Goal: Transaction & Acquisition: Book appointment/travel/reservation

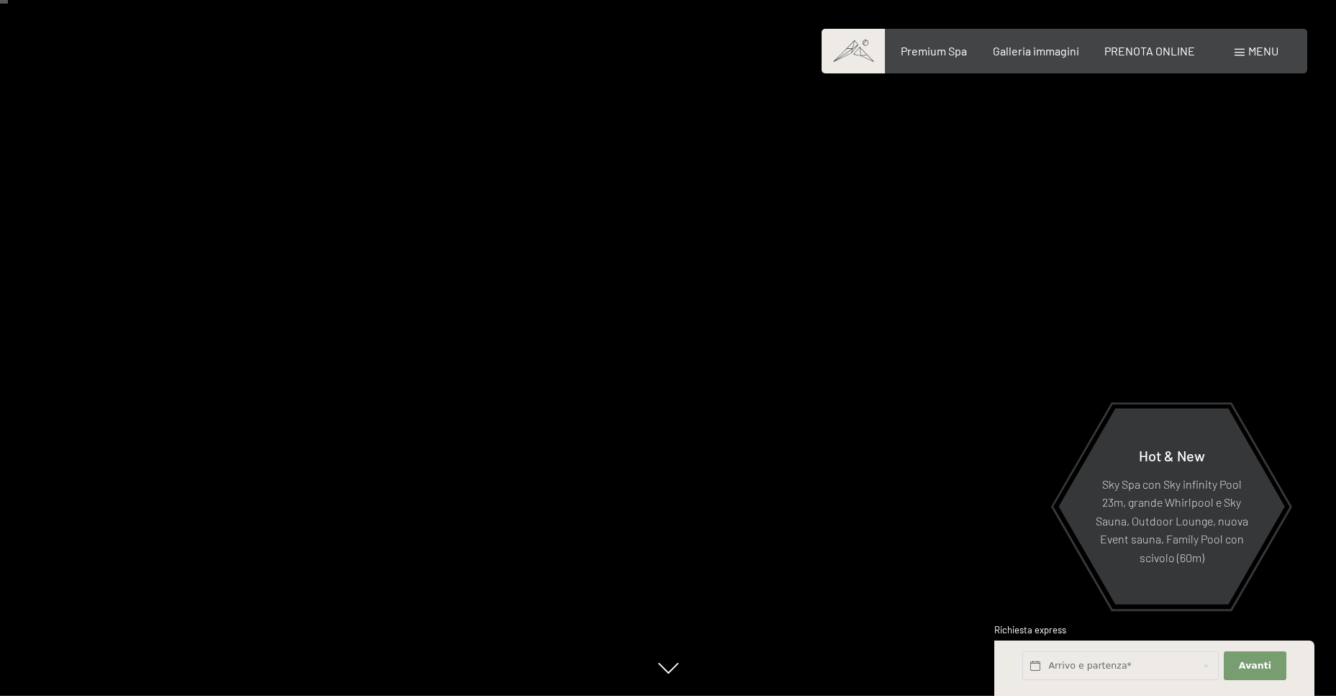
scroll to position [72, 0]
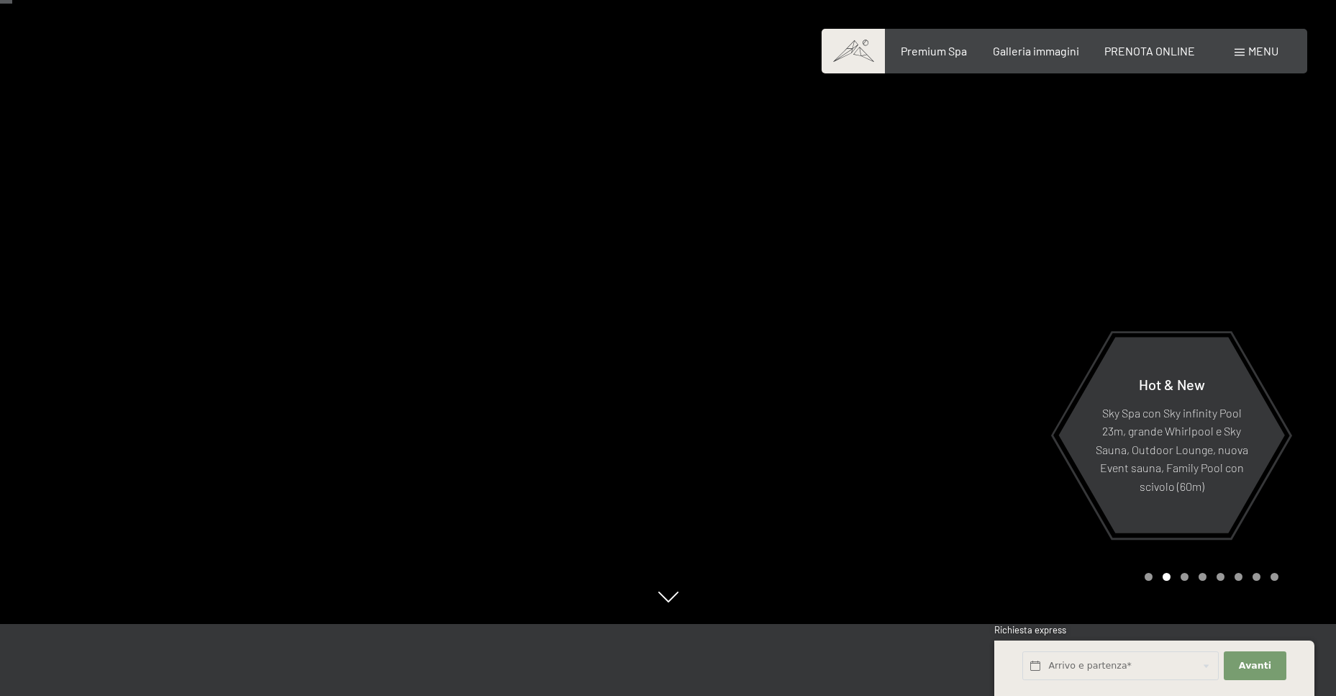
click at [567, 252] on div at bounding box center [334, 276] width 669 height 696
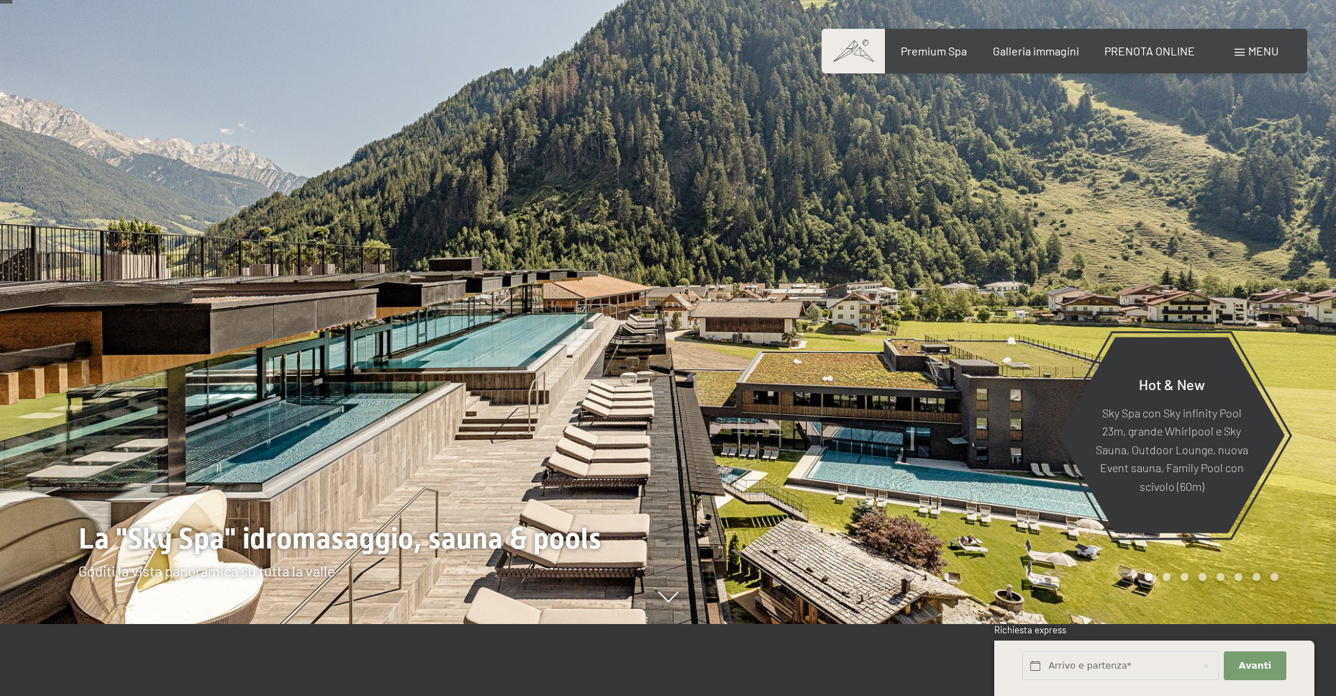
click at [794, 224] on div at bounding box center [1003, 276] width 669 height 696
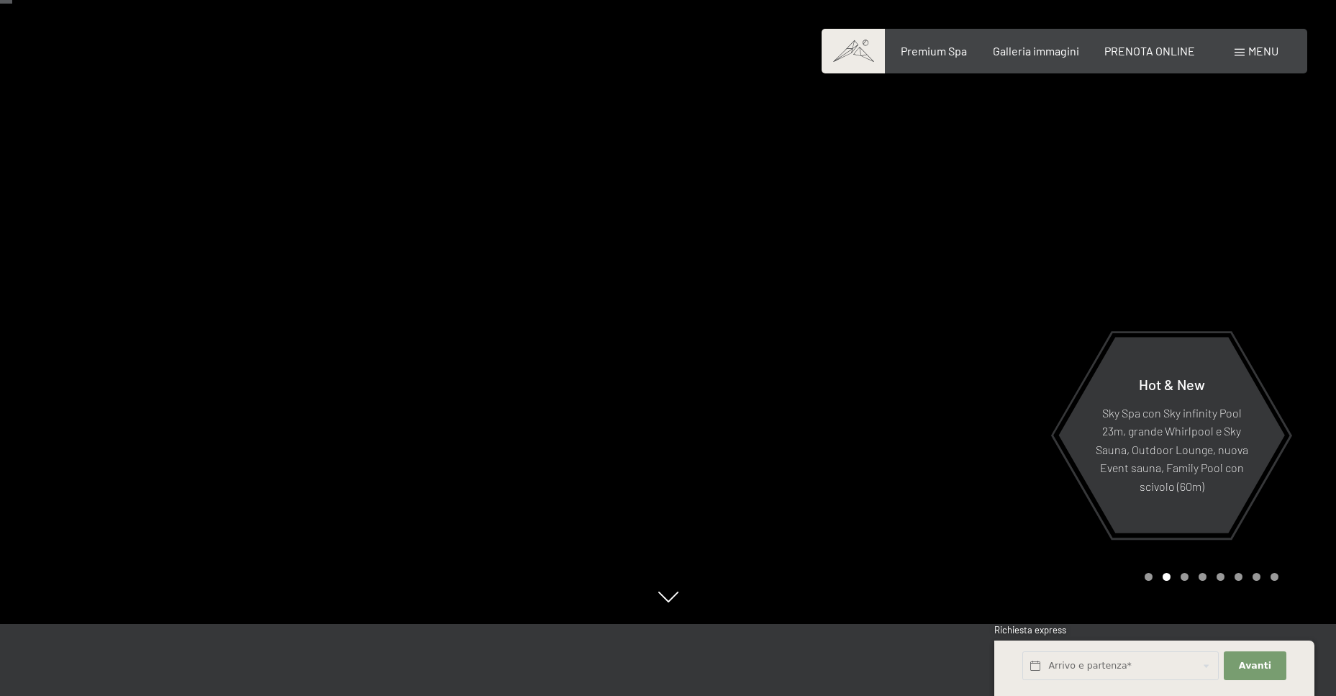
click at [794, 224] on div at bounding box center [1003, 276] width 669 height 696
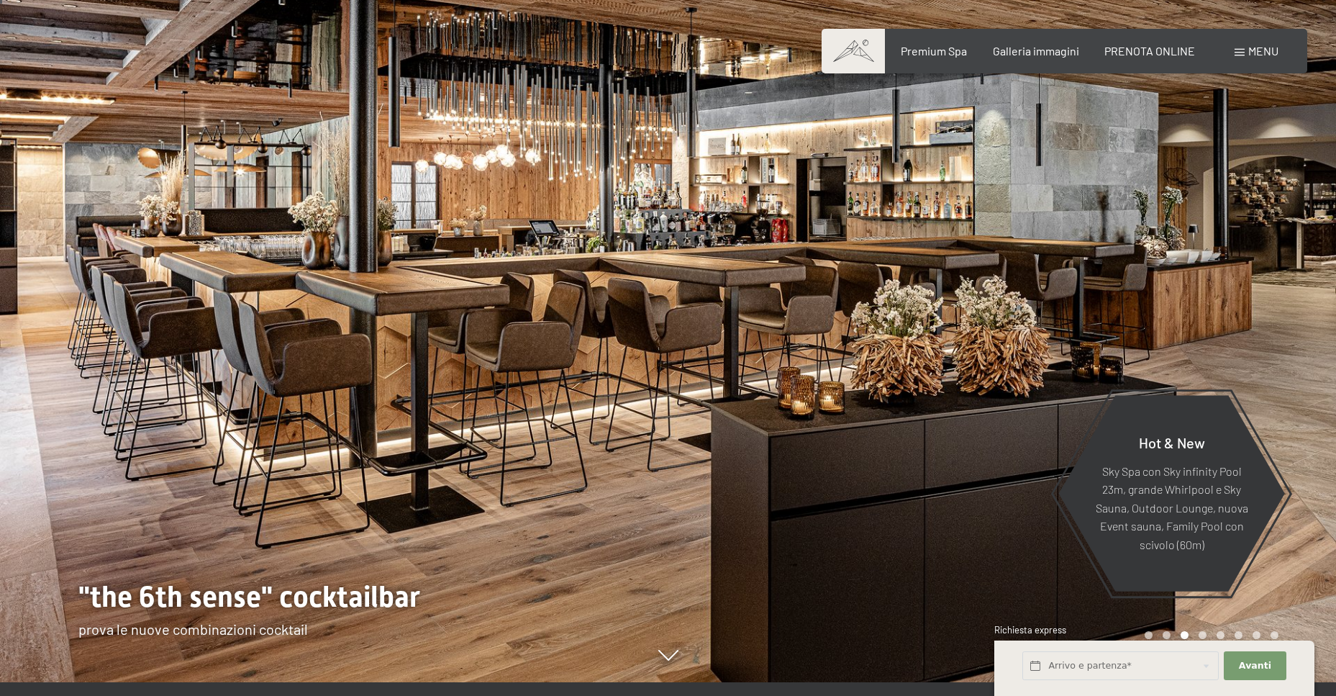
scroll to position [0, 0]
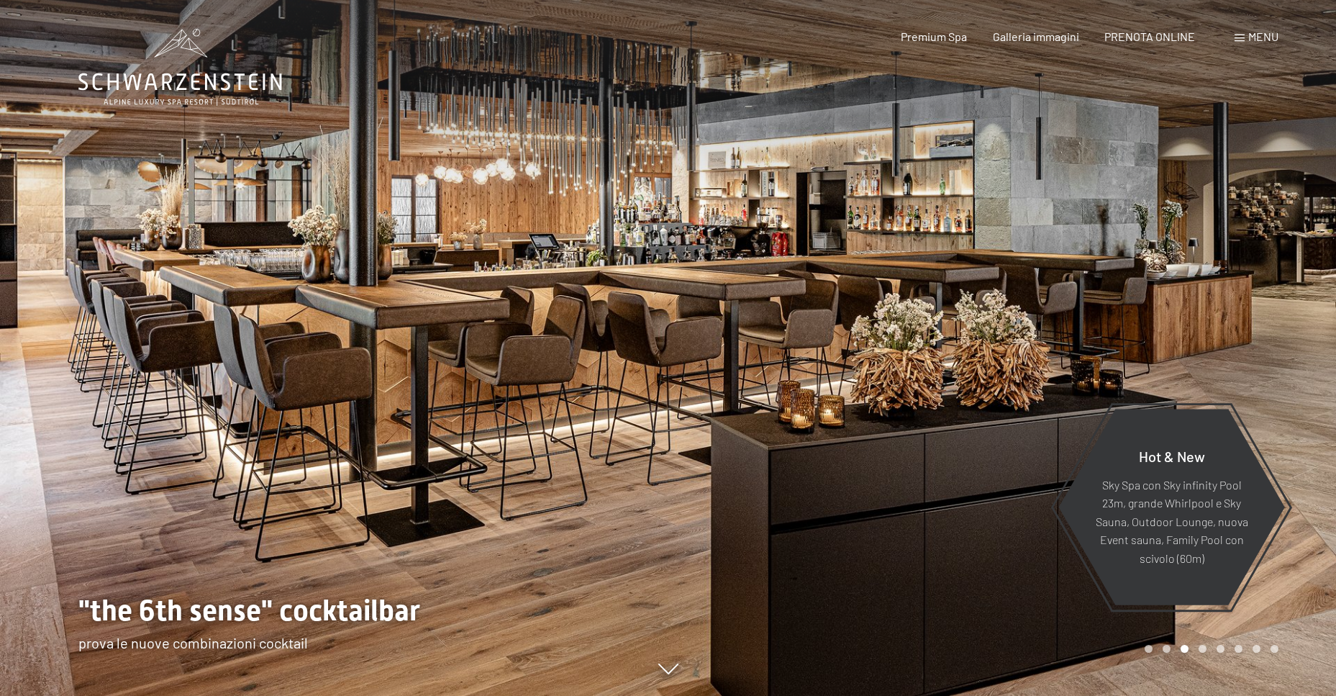
click at [888, 227] on div at bounding box center [1003, 348] width 669 height 696
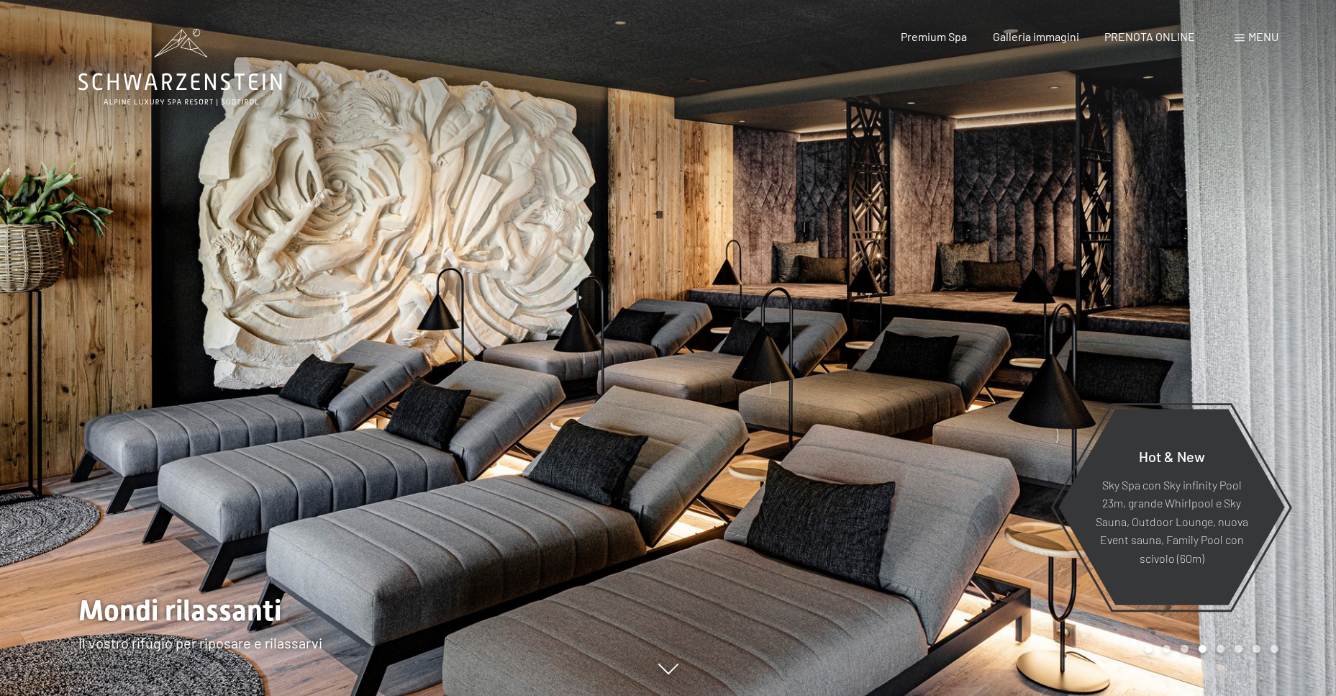
click at [924, 230] on div at bounding box center [1003, 348] width 669 height 696
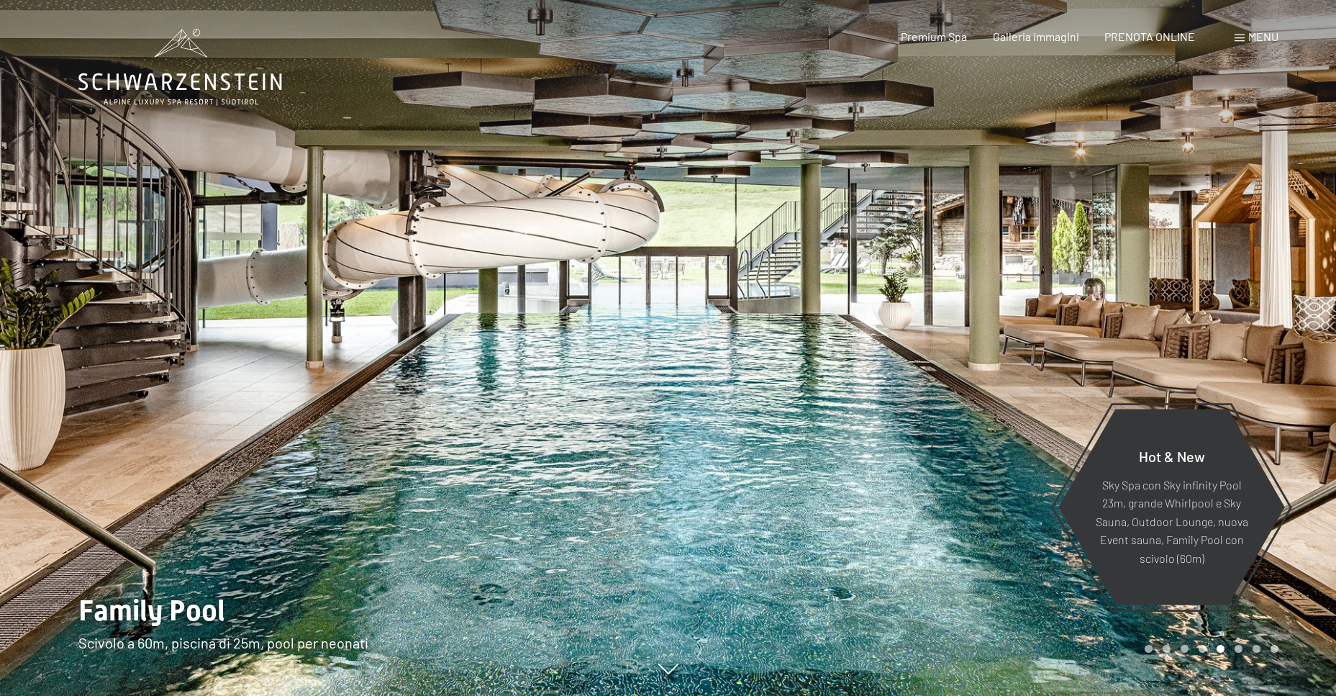
click at [930, 230] on div at bounding box center [1003, 348] width 669 height 696
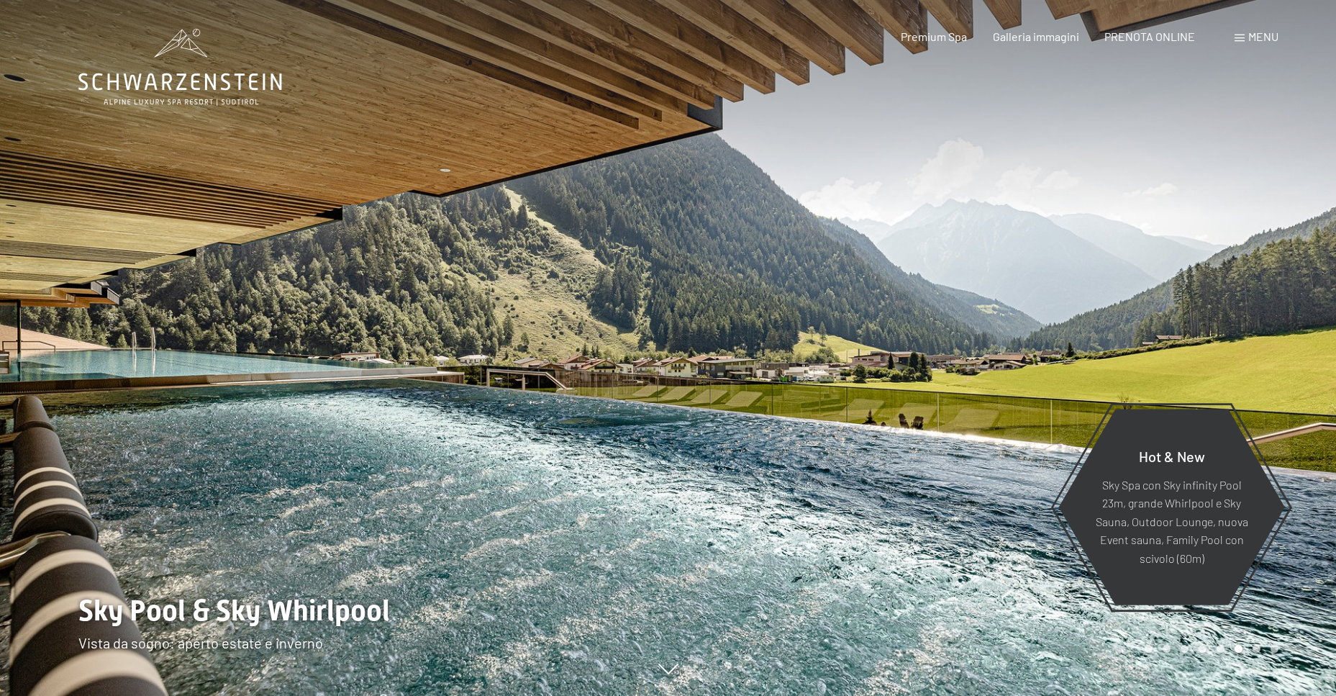
click at [934, 236] on div at bounding box center [1003, 348] width 669 height 696
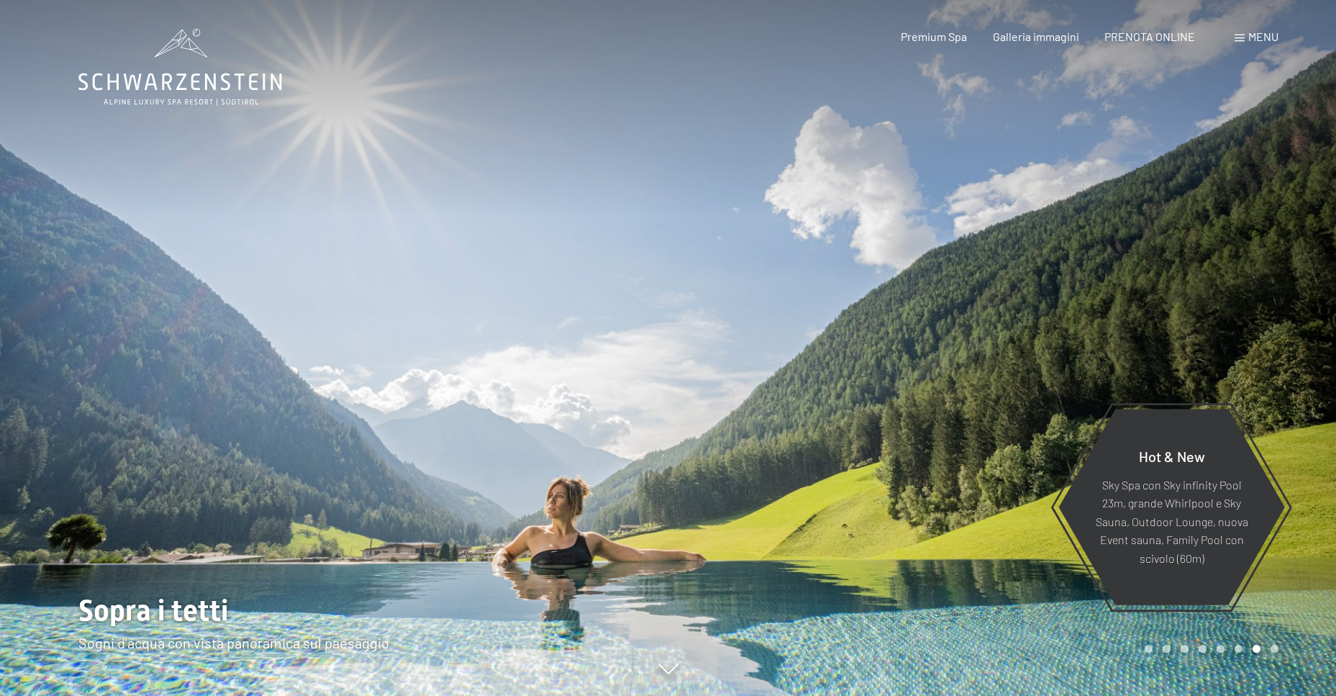
click at [934, 236] on div at bounding box center [1003, 348] width 669 height 696
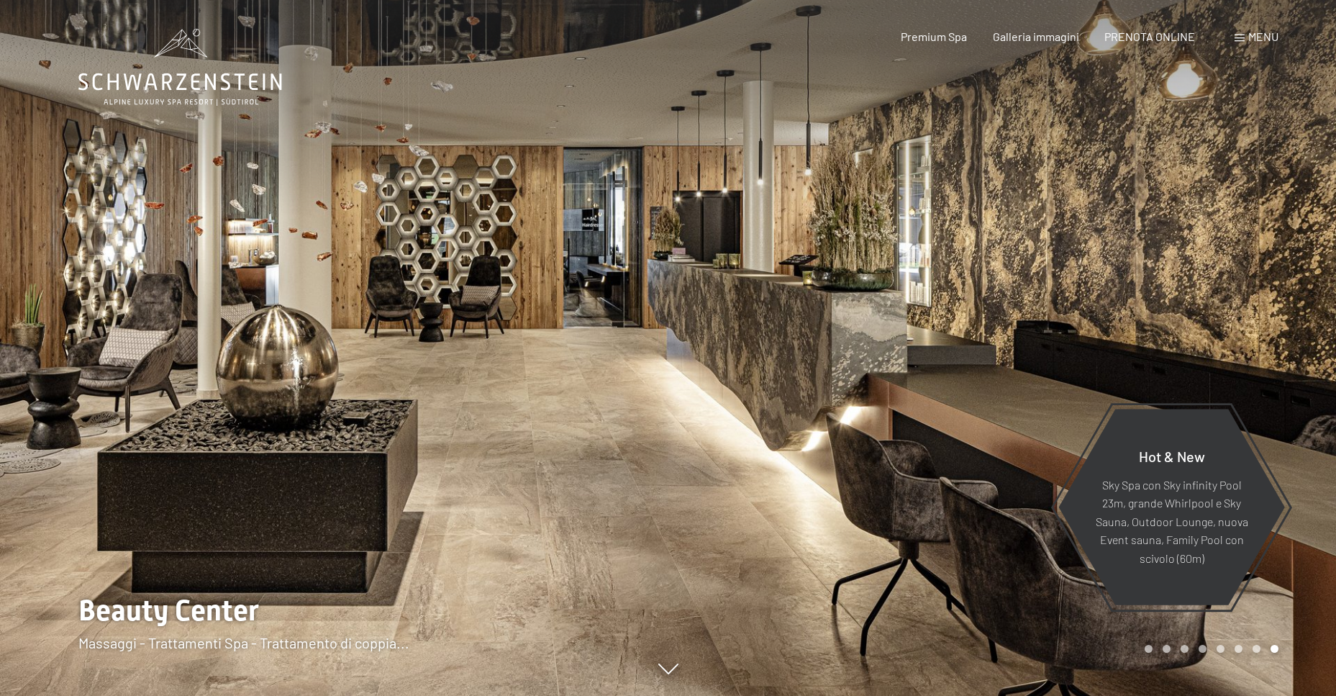
click at [934, 236] on div at bounding box center [1003, 348] width 669 height 696
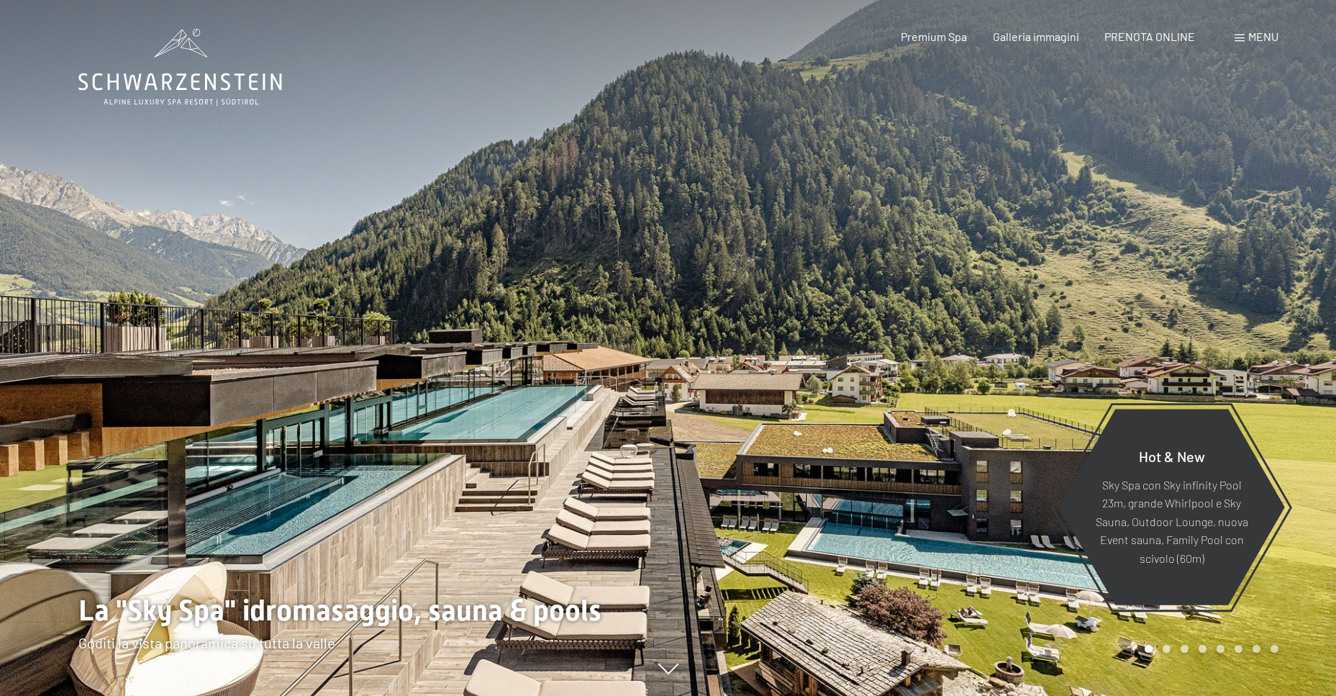
click at [934, 236] on div at bounding box center [1003, 348] width 669 height 696
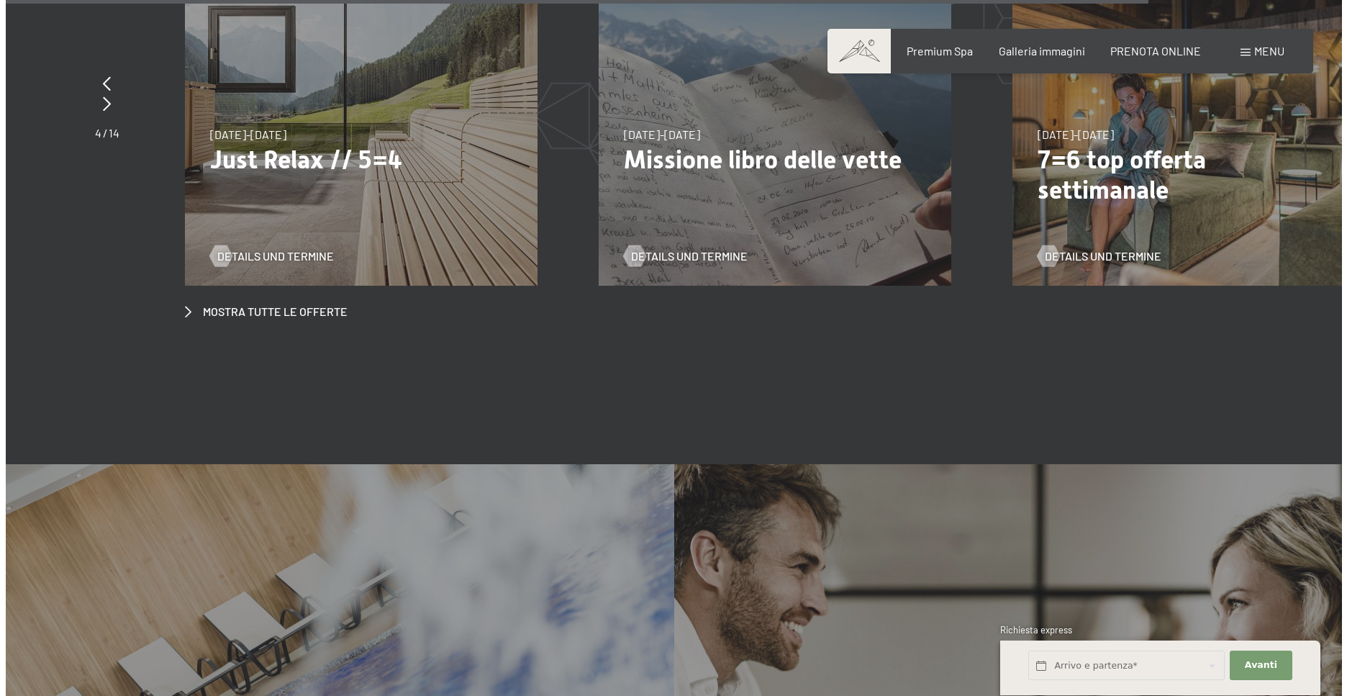
scroll to position [6117, 0]
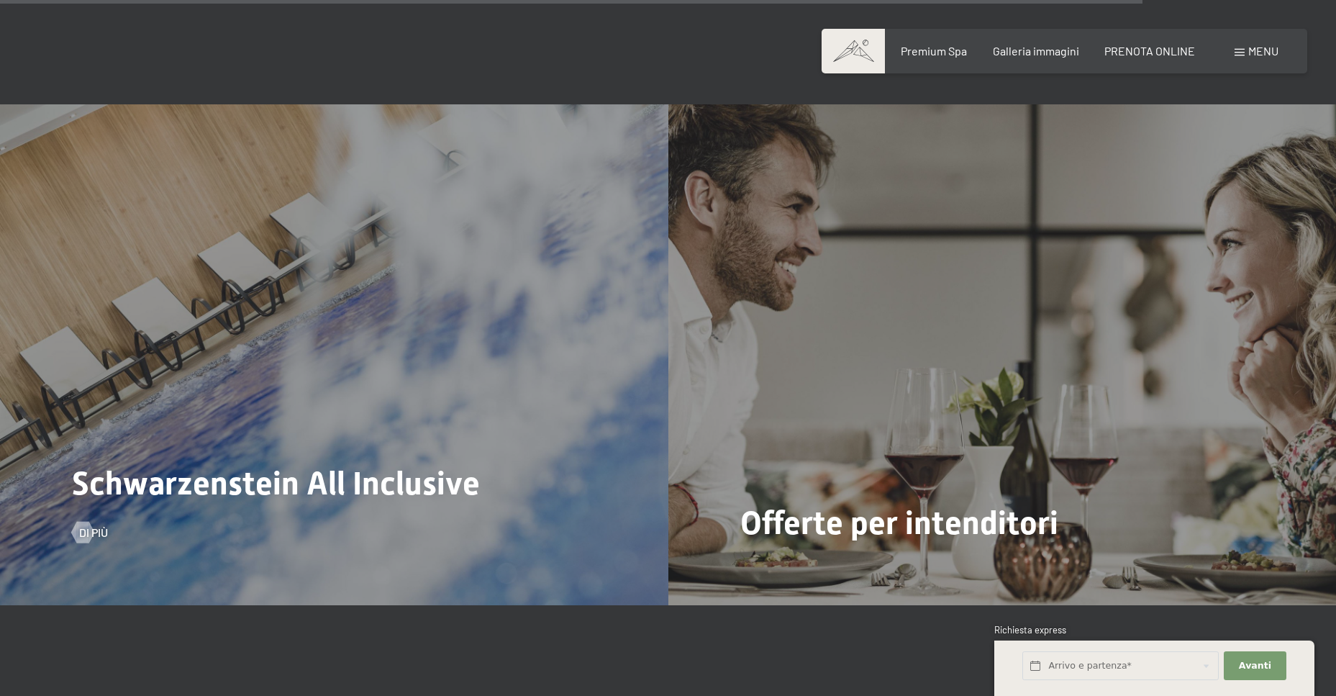
click at [320, 464] on span "Schwarzenstein All Inclusive" at bounding box center [276, 483] width 408 height 38
click at [99, 525] on span "Di più" at bounding box center [108, 533] width 29 height 16
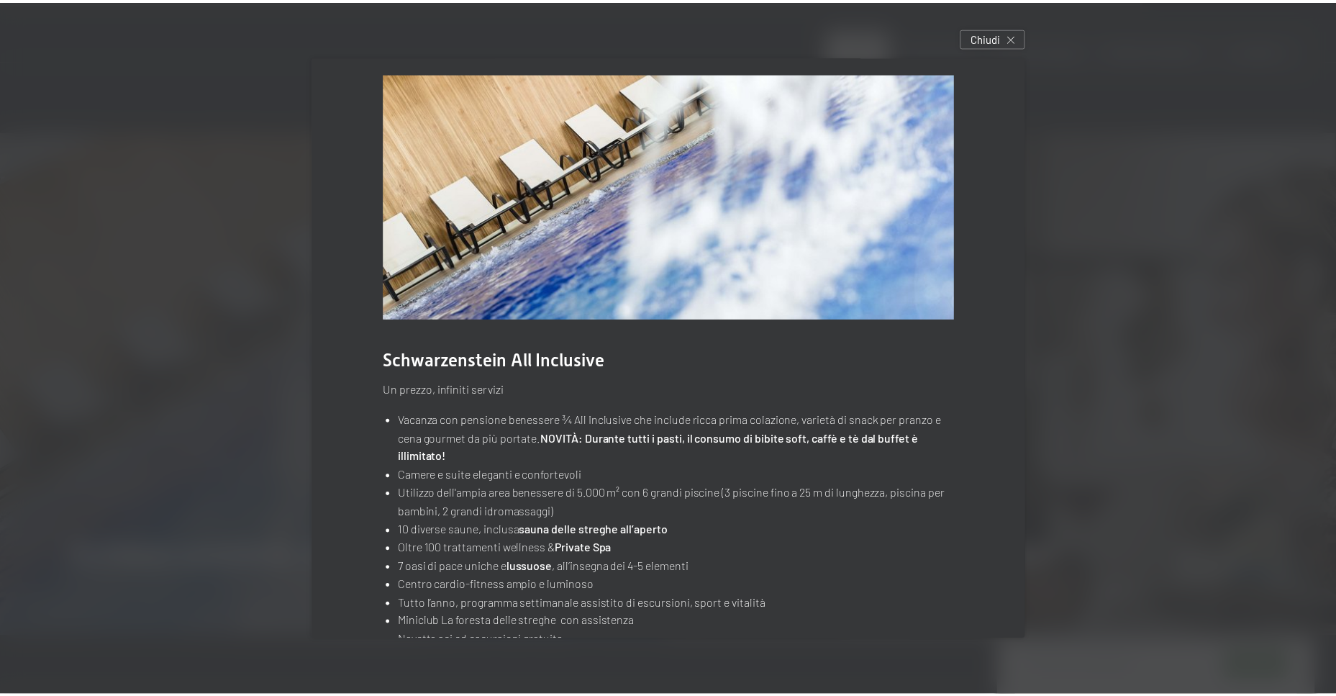
scroll to position [0, 0]
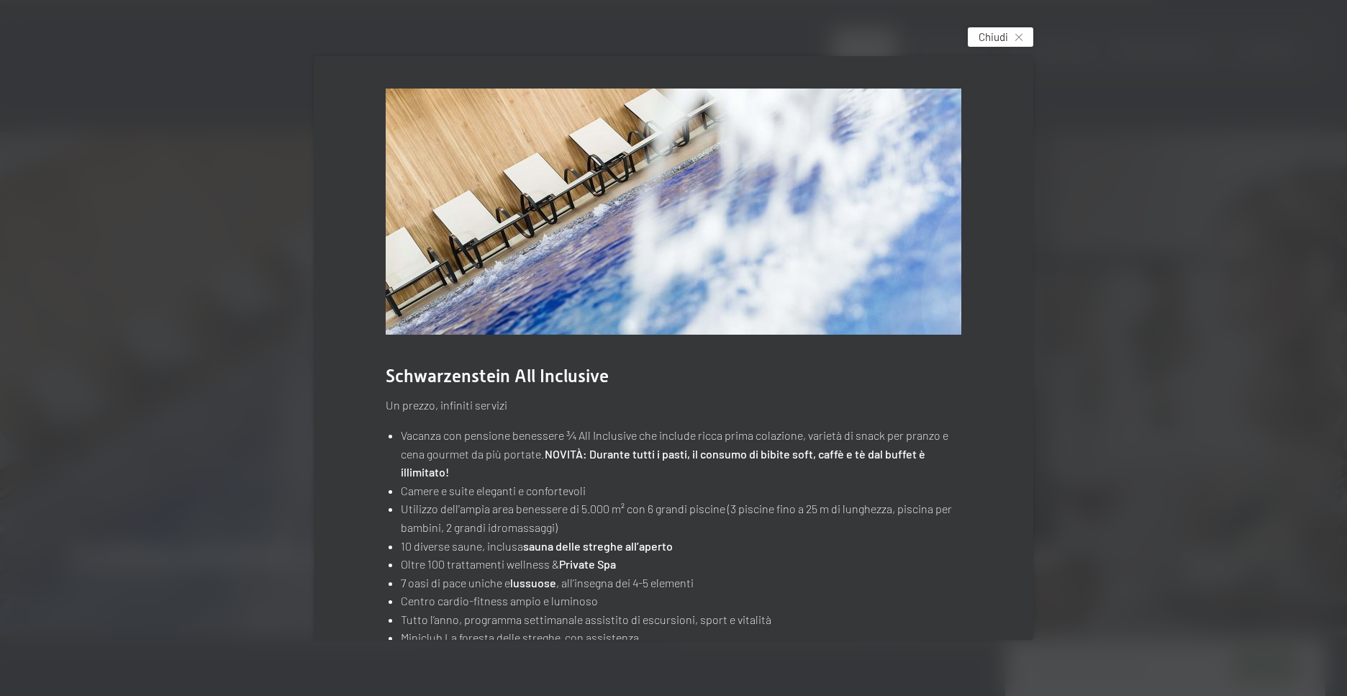
click at [1023, 42] on div "Chiudi" at bounding box center [1000, 36] width 65 height 19
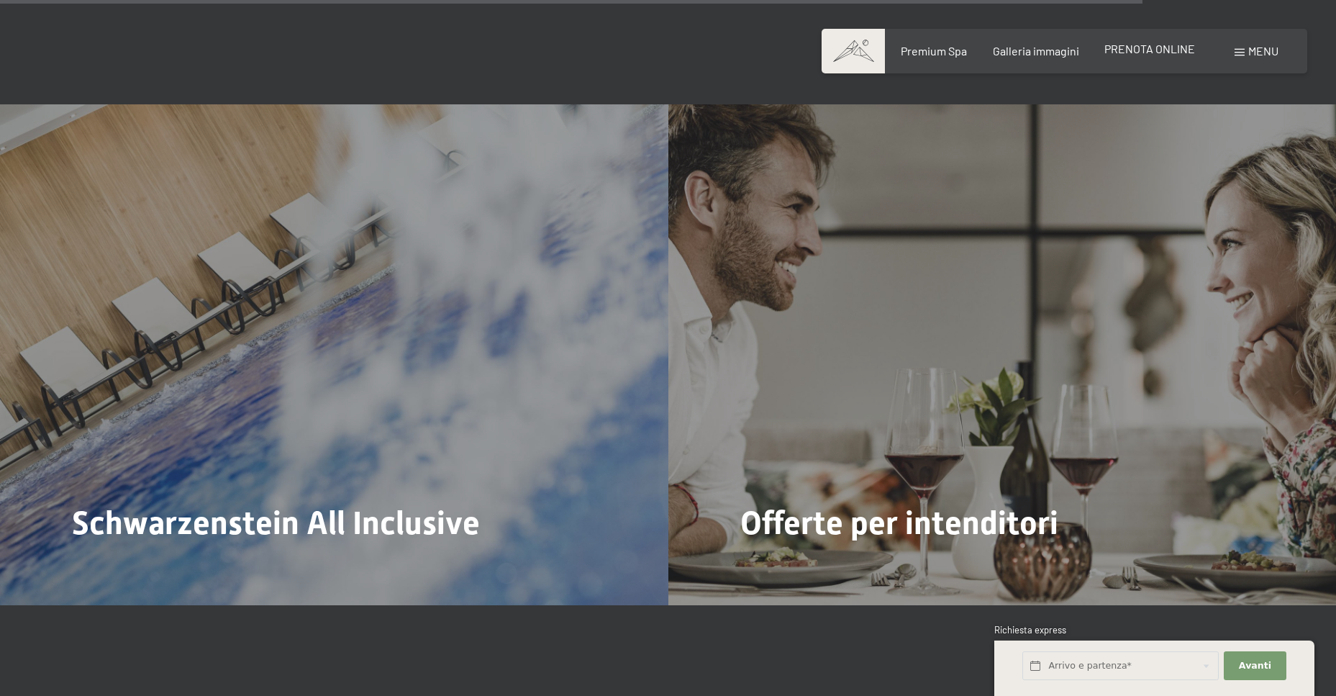
click at [1172, 47] on span "PRENOTA ONLINE" at bounding box center [1150, 49] width 91 height 14
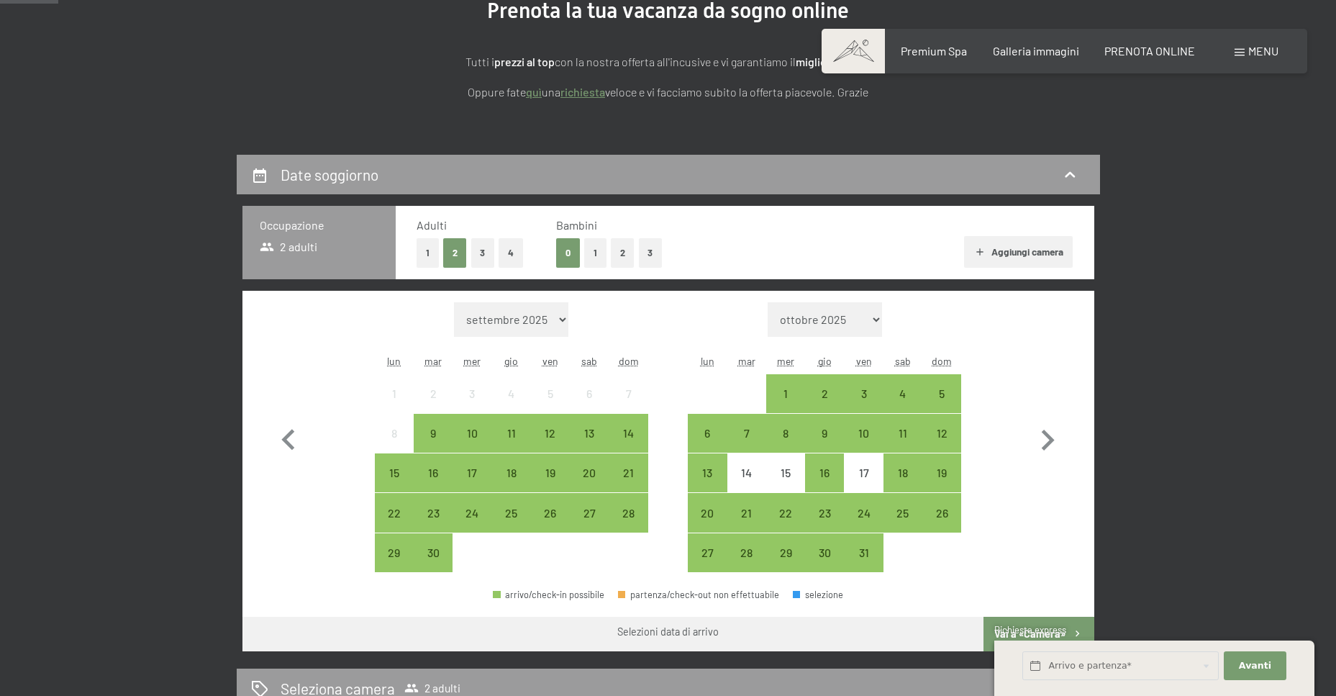
scroll to position [216, 0]
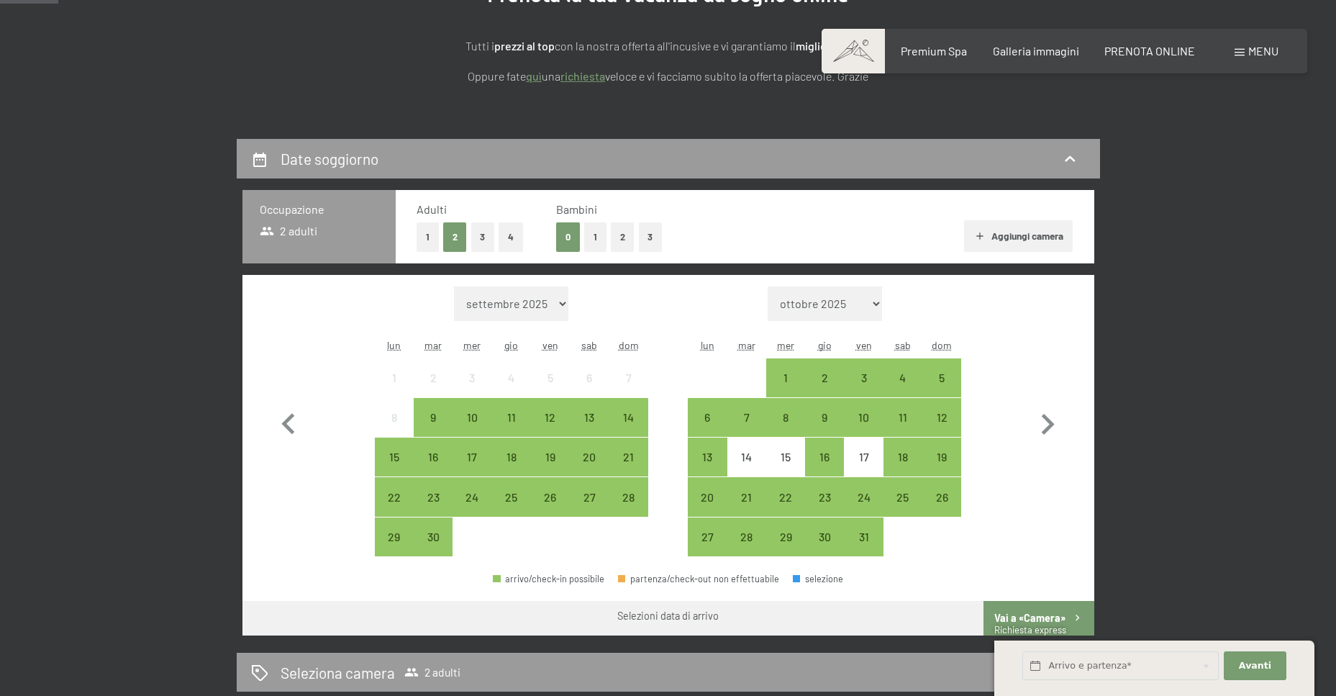
click at [591, 235] on button "1" at bounding box center [595, 237] width 22 height 30
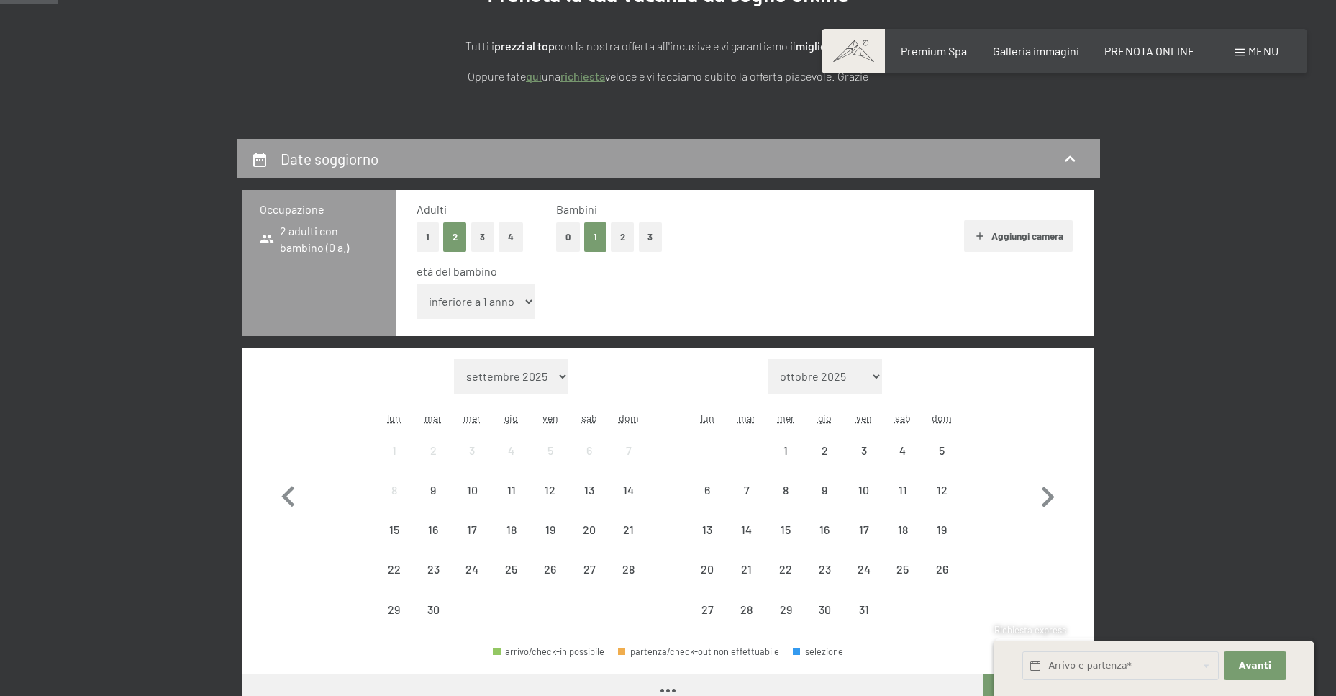
click at [517, 309] on select "inferiore a 1 anno 1 anno 2 anni 3 anni 4 anni 5 anni 6 anni 7 anni 8 anni 9 an…" at bounding box center [476, 301] width 119 height 35
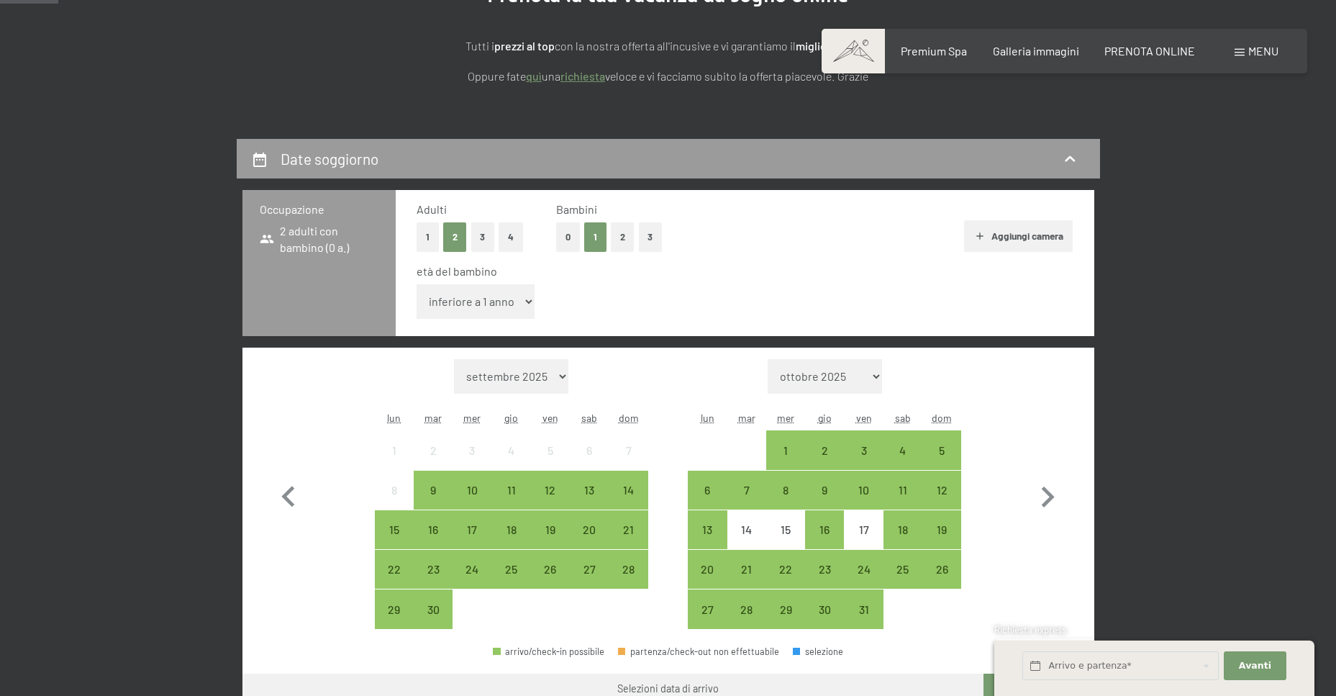
select select "17"
click at [417, 284] on select "inferiore a 1 anno 1 anno 2 anni 3 anni 4 anni 5 anni 6 anni 7 anni 8 anni 9 an…" at bounding box center [476, 301] width 119 height 35
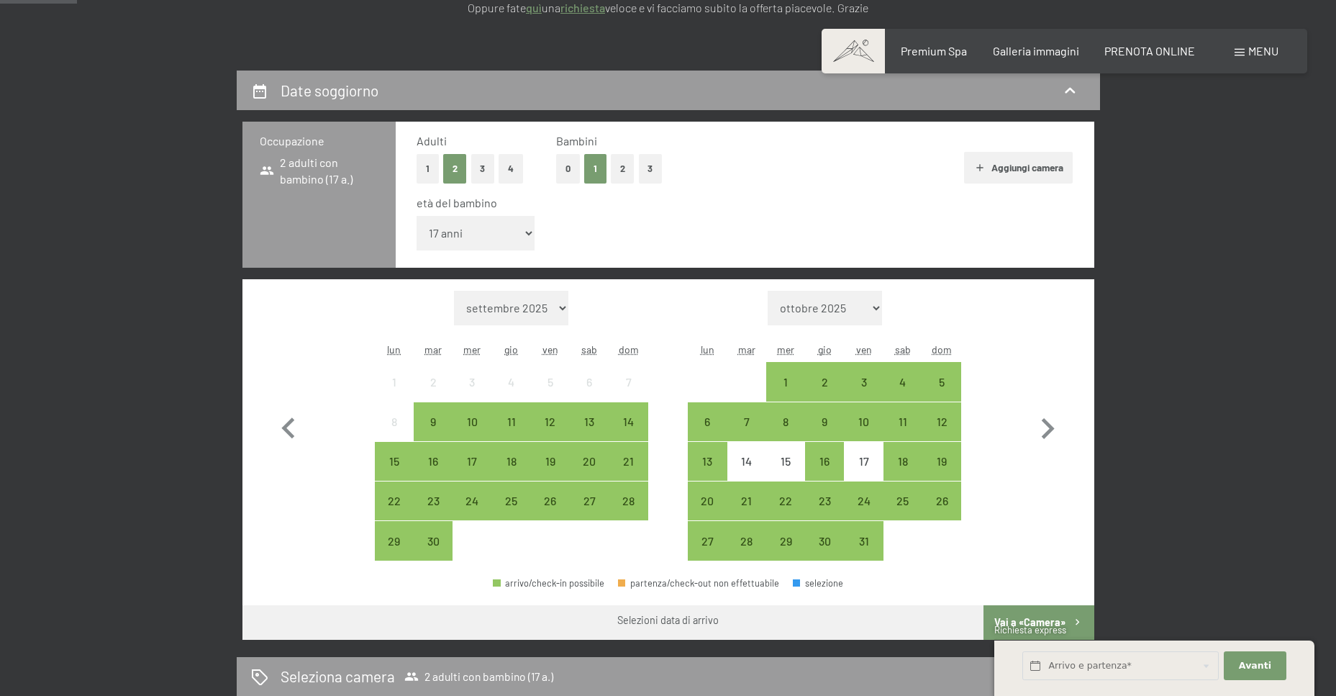
scroll to position [288, 0]
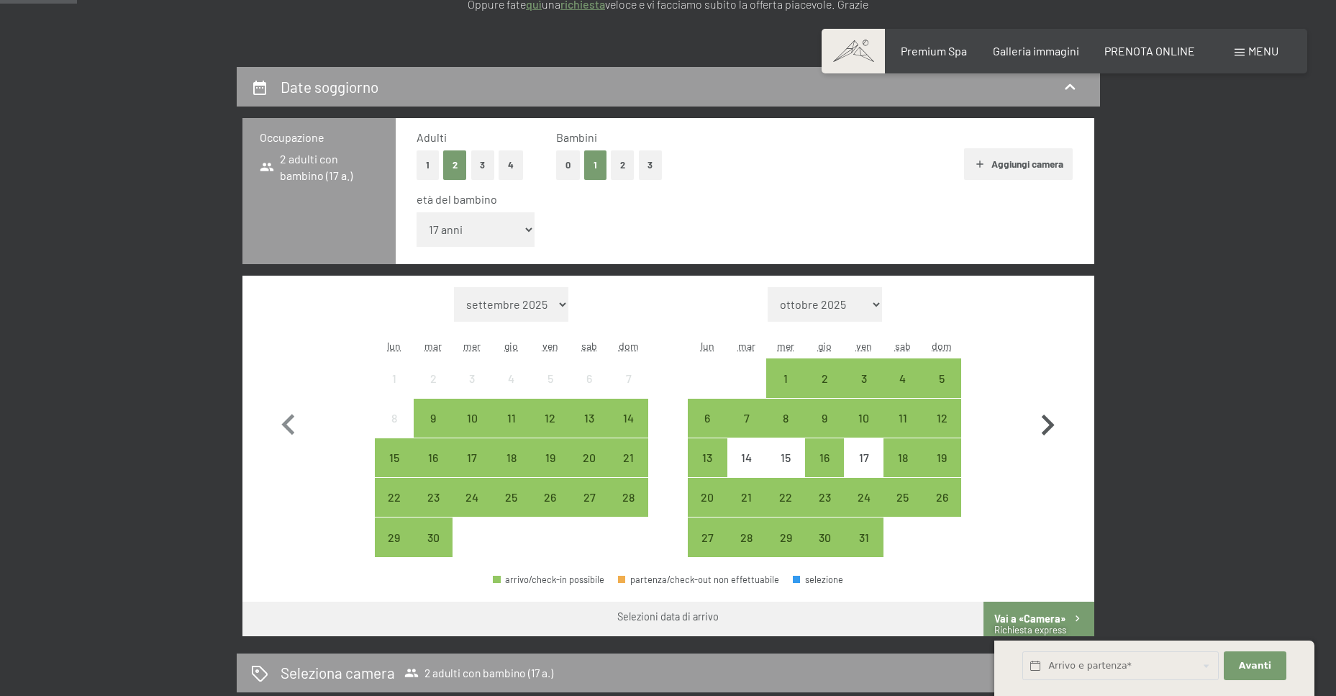
click at [1056, 431] on icon "button" at bounding box center [1048, 425] width 42 height 42
select select "2025-10-01"
select select "2025-11-01"
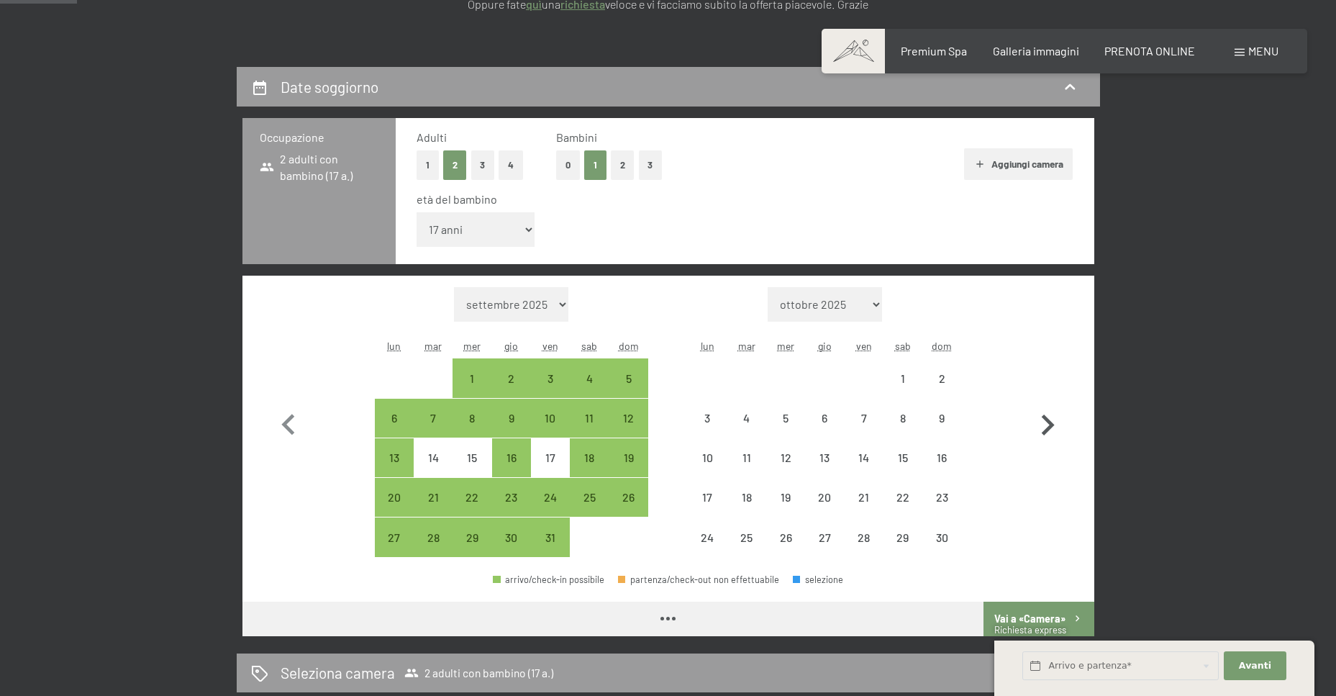
select select "2025-10-01"
select select "2025-11-01"
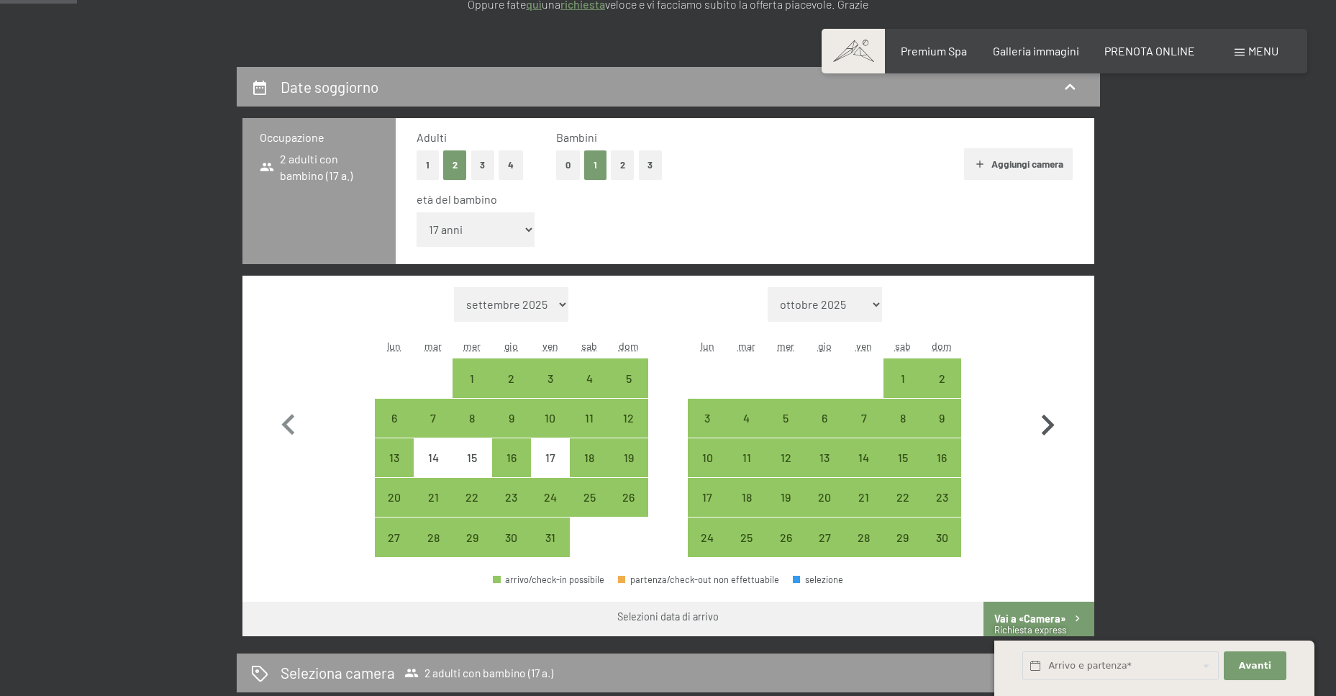
click at [1056, 431] on icon "button" at bounding box center [1048, 425] width 42 height 42
select select "2025-11-01"
select select "2025-12-01"
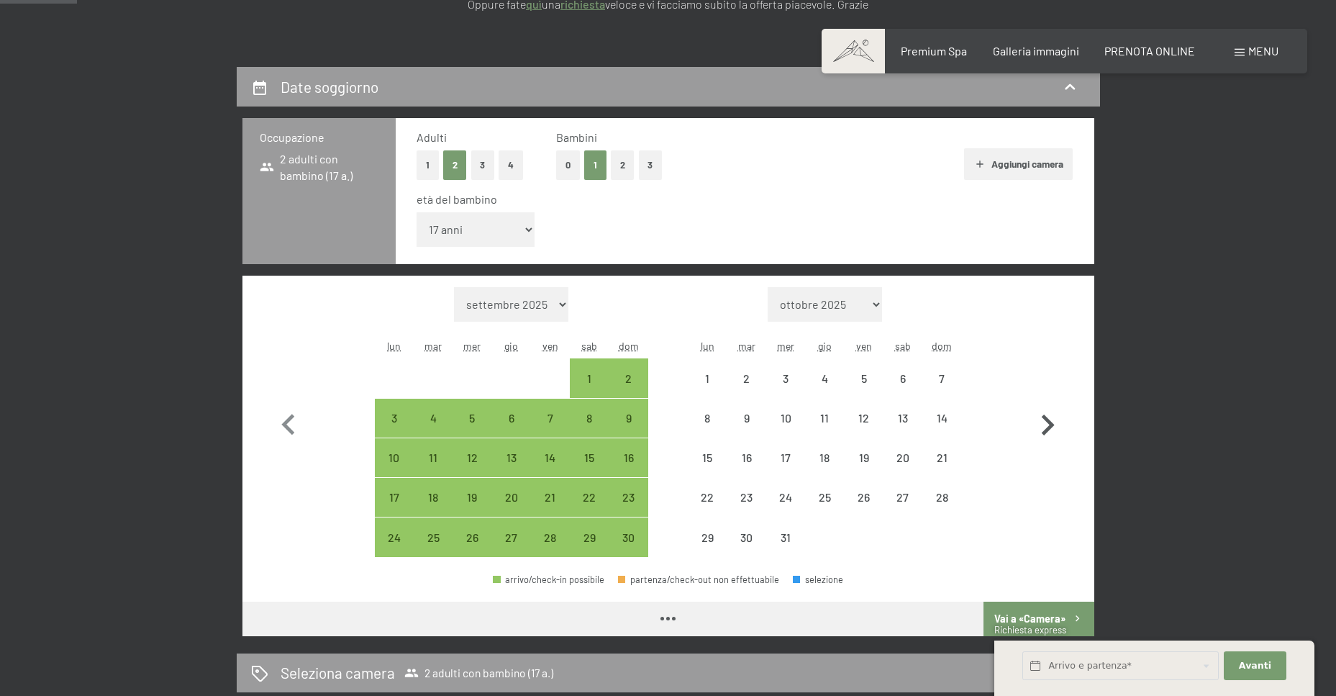
select select "2025-11-01"
select select "2025-12-01"
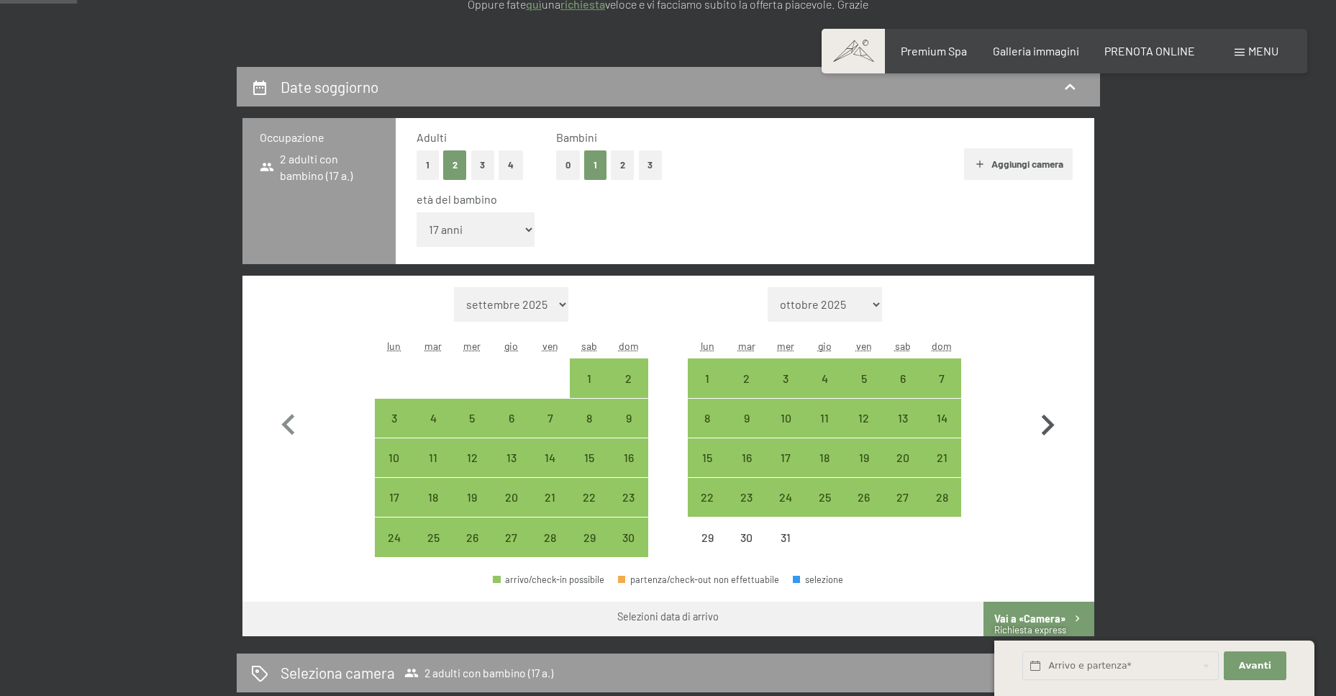
click at [1056, 431] on icon "button" at bounding box center [1048, 425] width 42 height 42
select select "2025-12-01"
select select "2026-01-01"
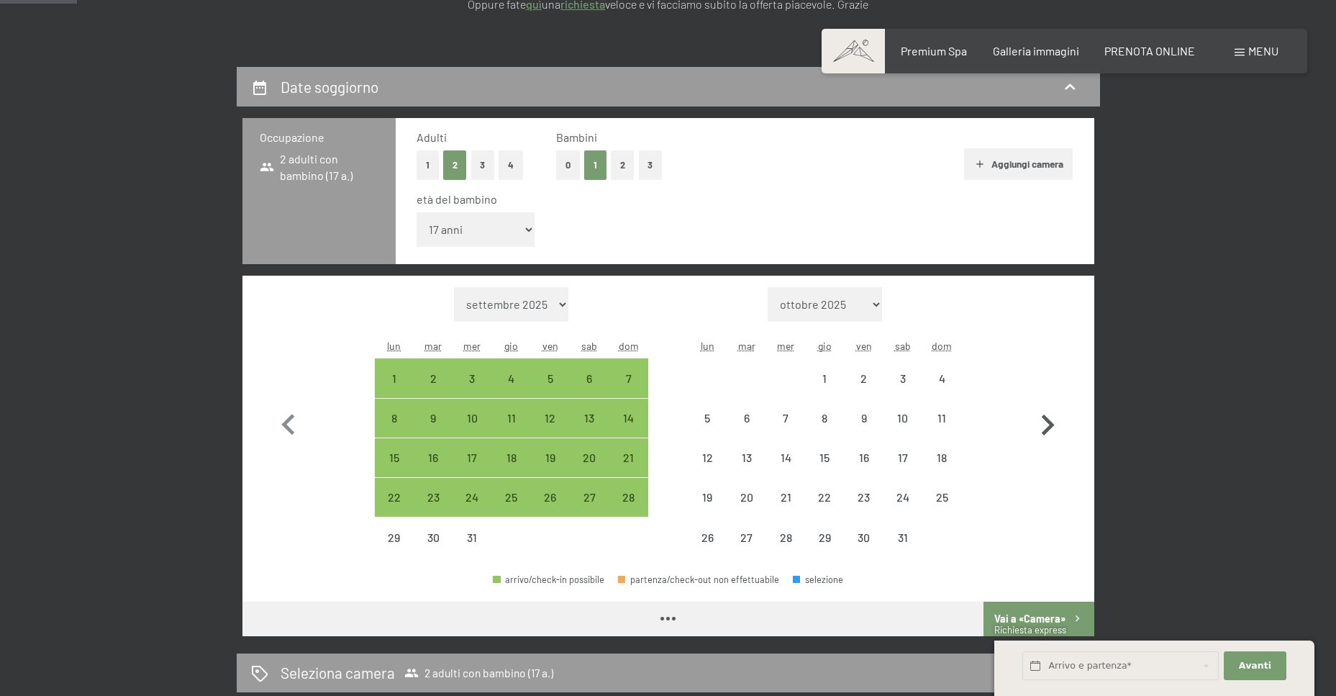
select select "2025-12-01"
select select "2026-01-01"
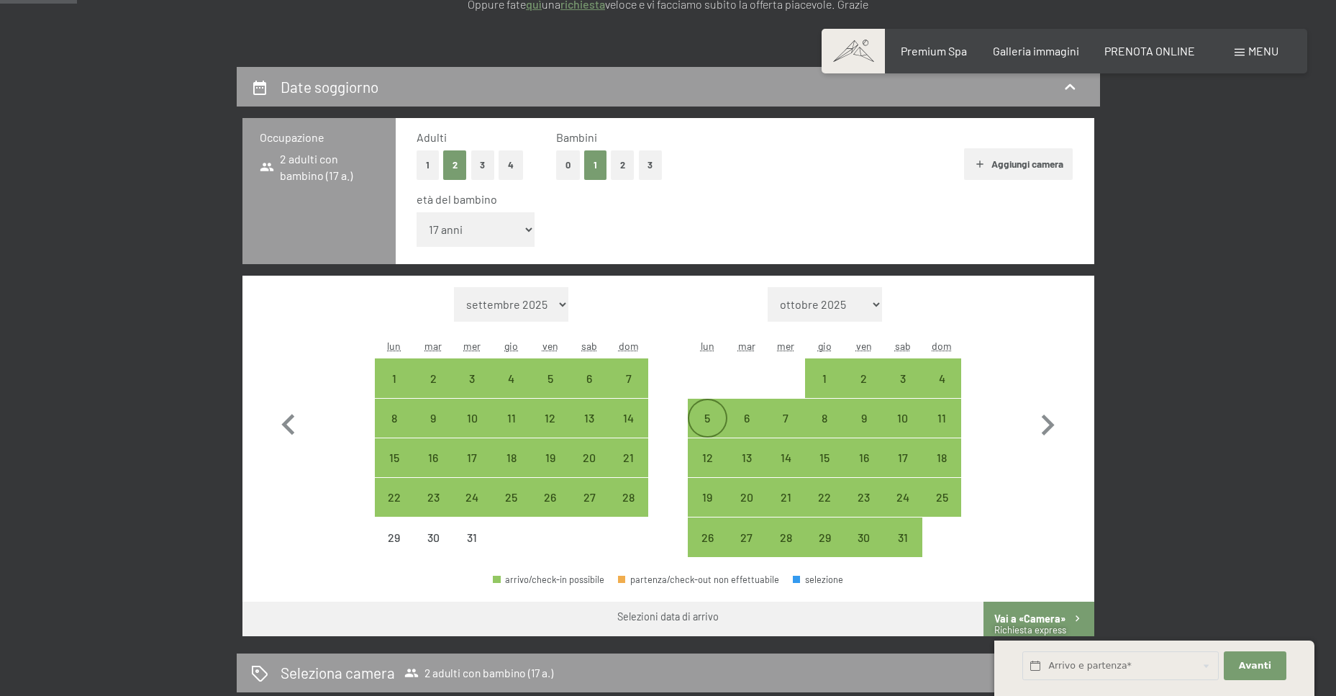
click at [699, 422] on div "5" at bounding box center [707, 430] width 36 height 36
select select "2025-12-01"
select select "2026-01-01"
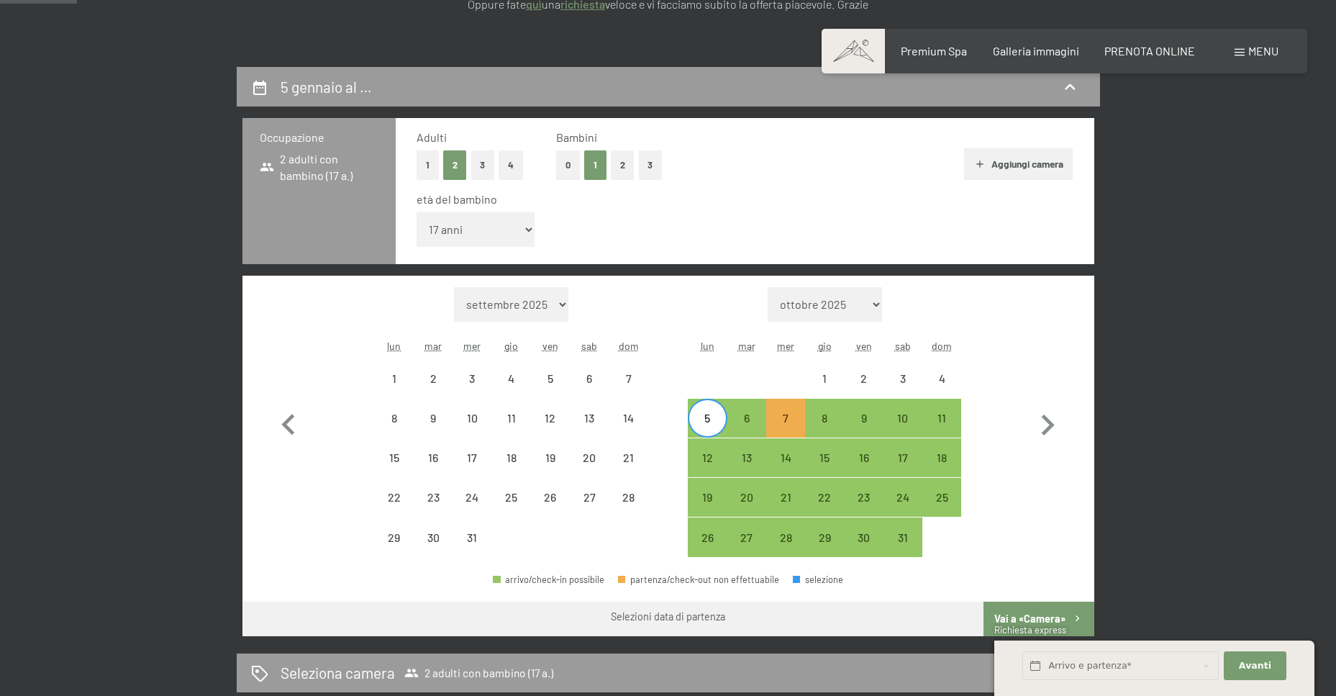
click at [707, 418] on div "5" at bounding box center [707, 430] width 36 height 36
select select "2025-12-01"
select select "2026-01-01"
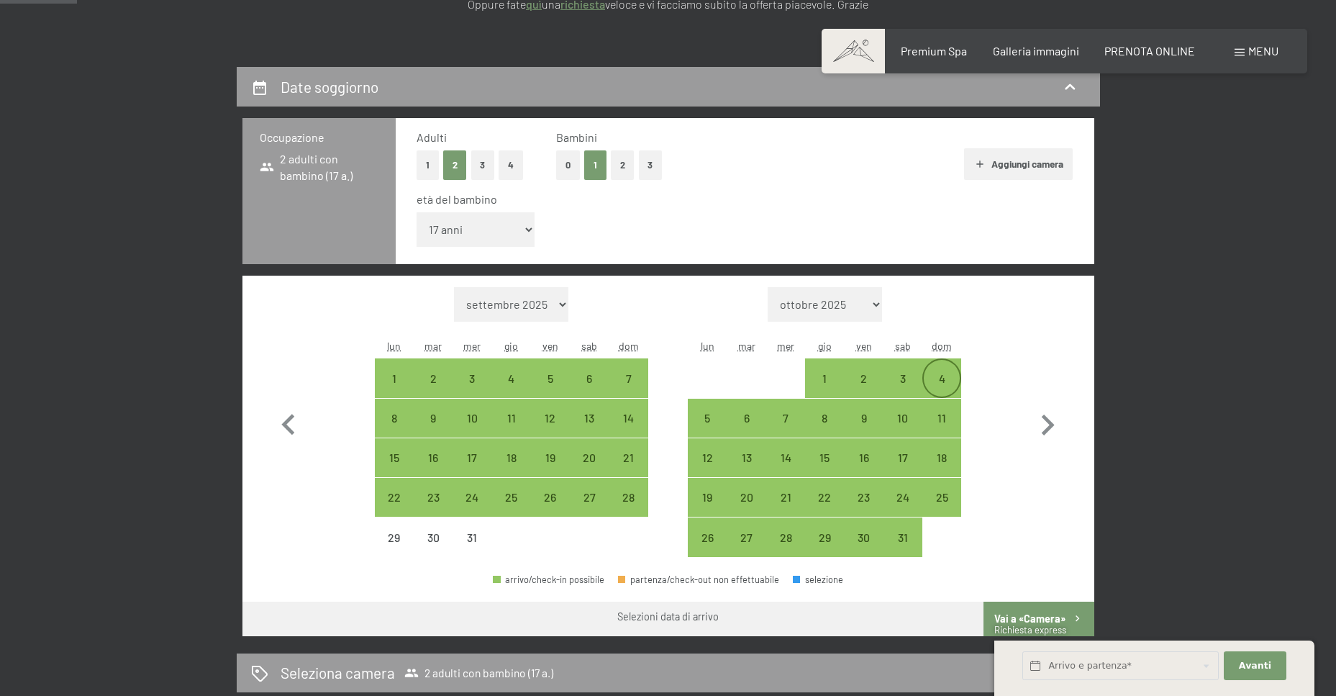
click at [941, 374] on div "4" at bounding box center [942, 391] width 36 height 36
select select "2025-12-01"
select select "2026-01-01"
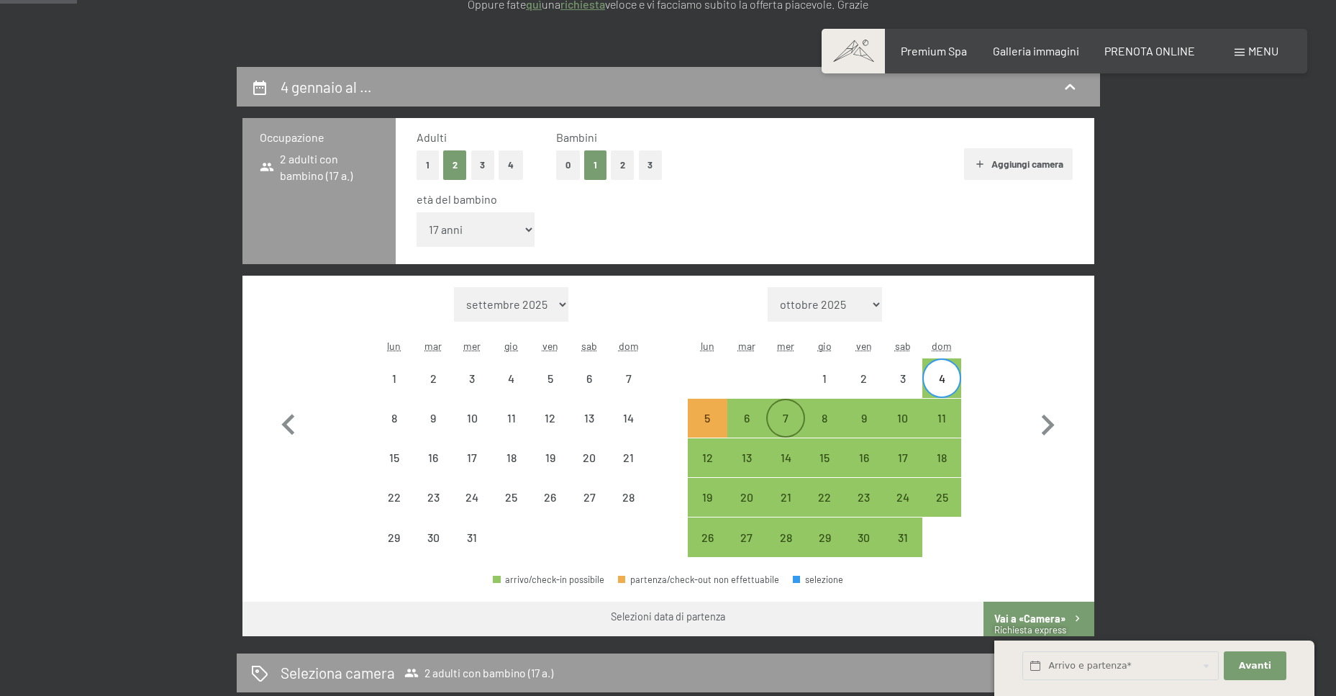
click at [799, 422] on div "7" at bounding box center [786, 430] width 36 height 36
select select "2025-12-01"
select select "2026-01-01"
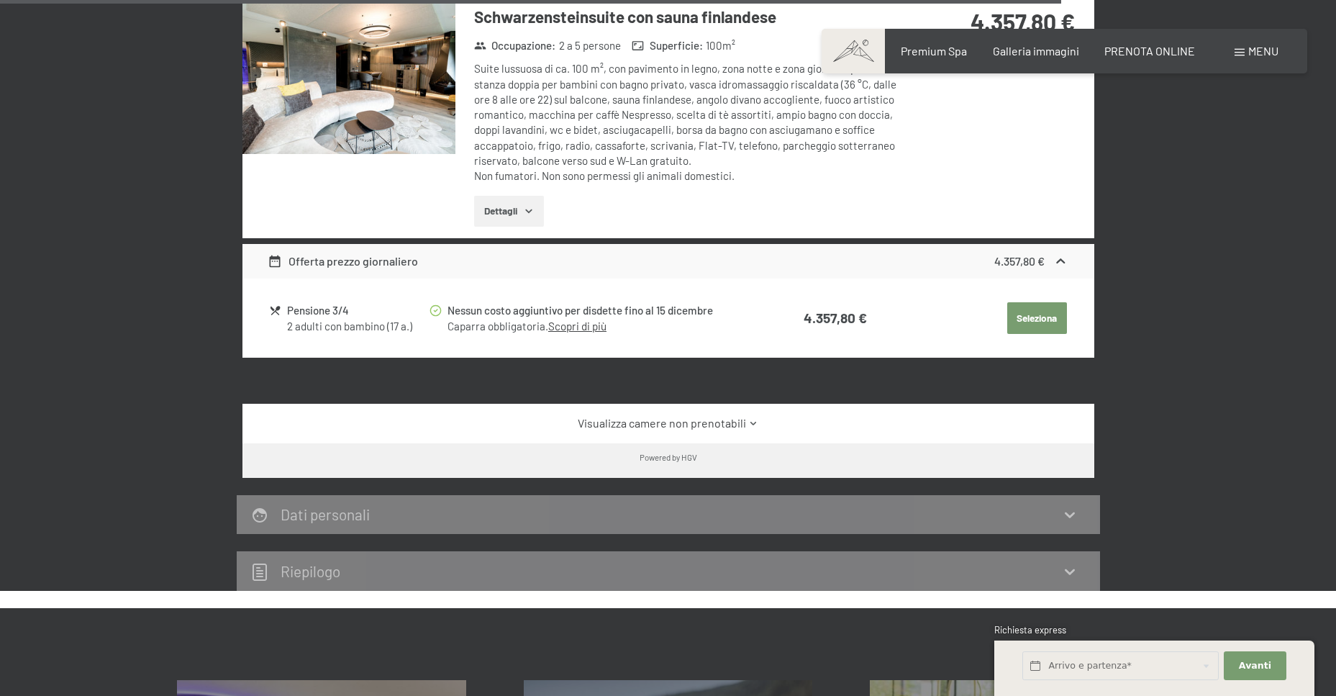
scroll to position [4102, 0]
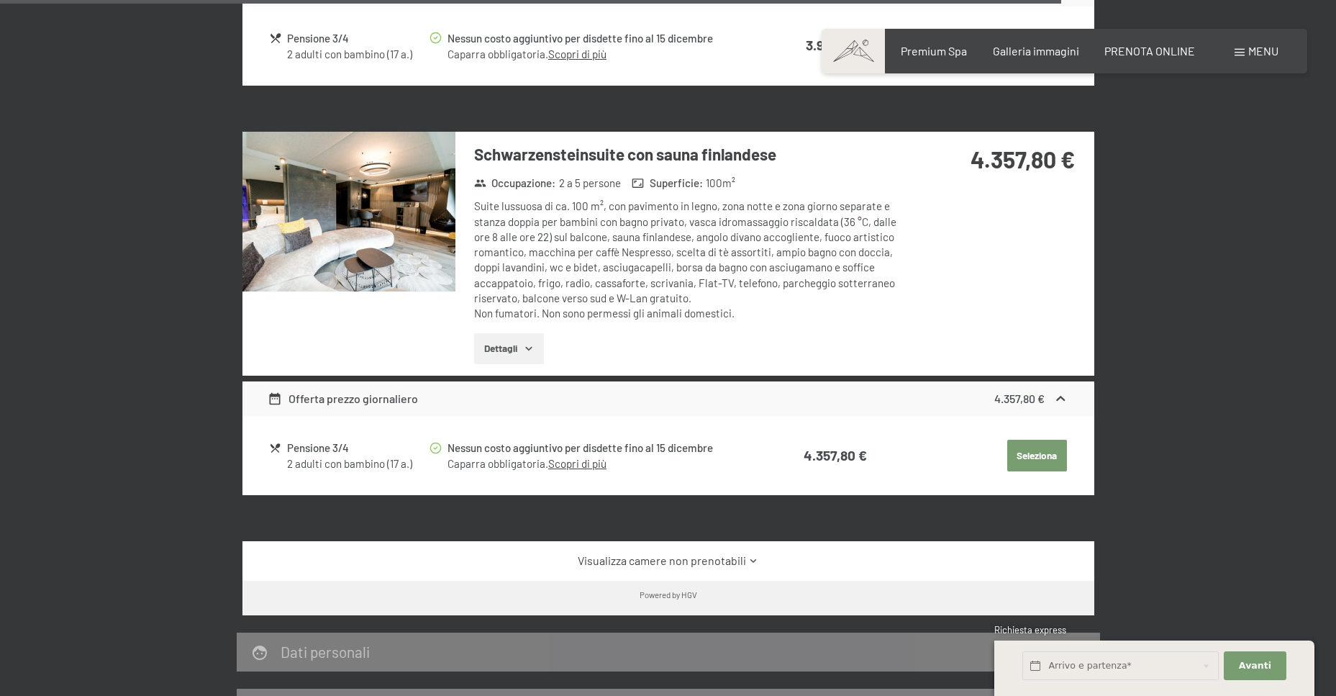
click at [531, 343] on icon "button" at bounding box center [529, 349] width 12 height 12
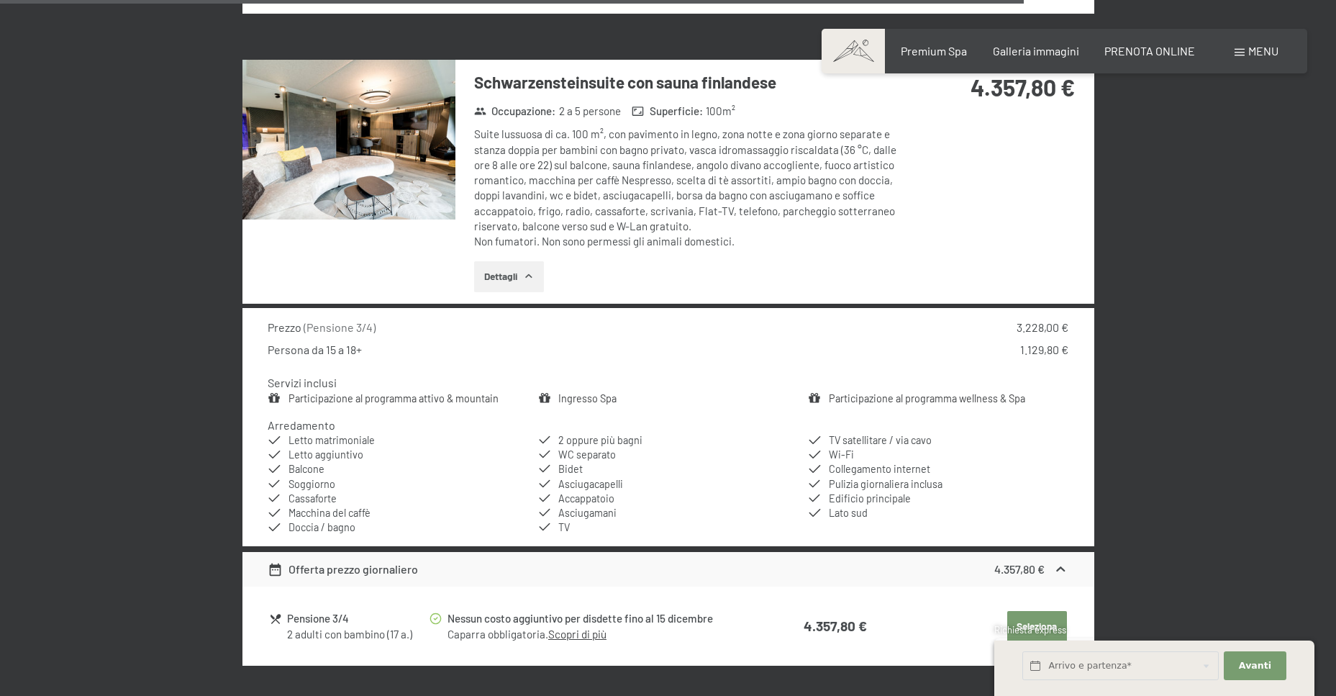
scroll to position [4030, 0]
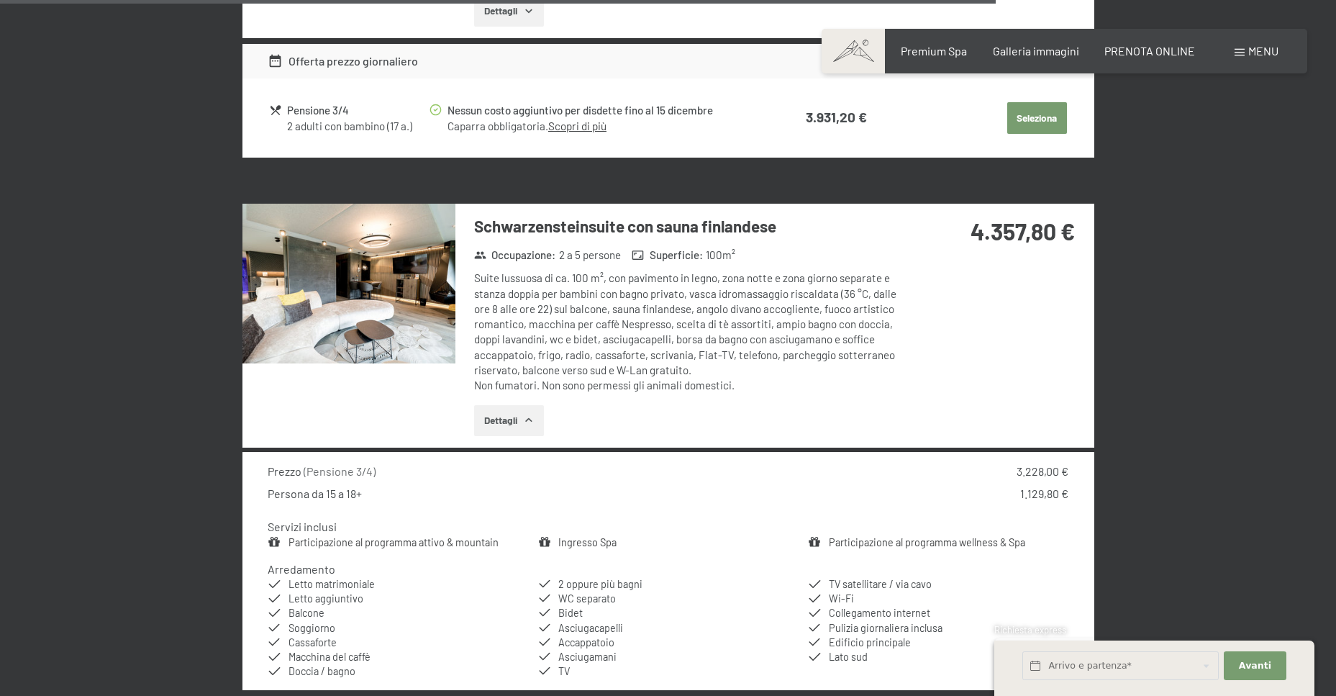
click at [640, 249] on icon at bounding box center [638, 255] width 13 height 13
click at [379, 260] on img at bounding box center [349, 284] width 213 height 160
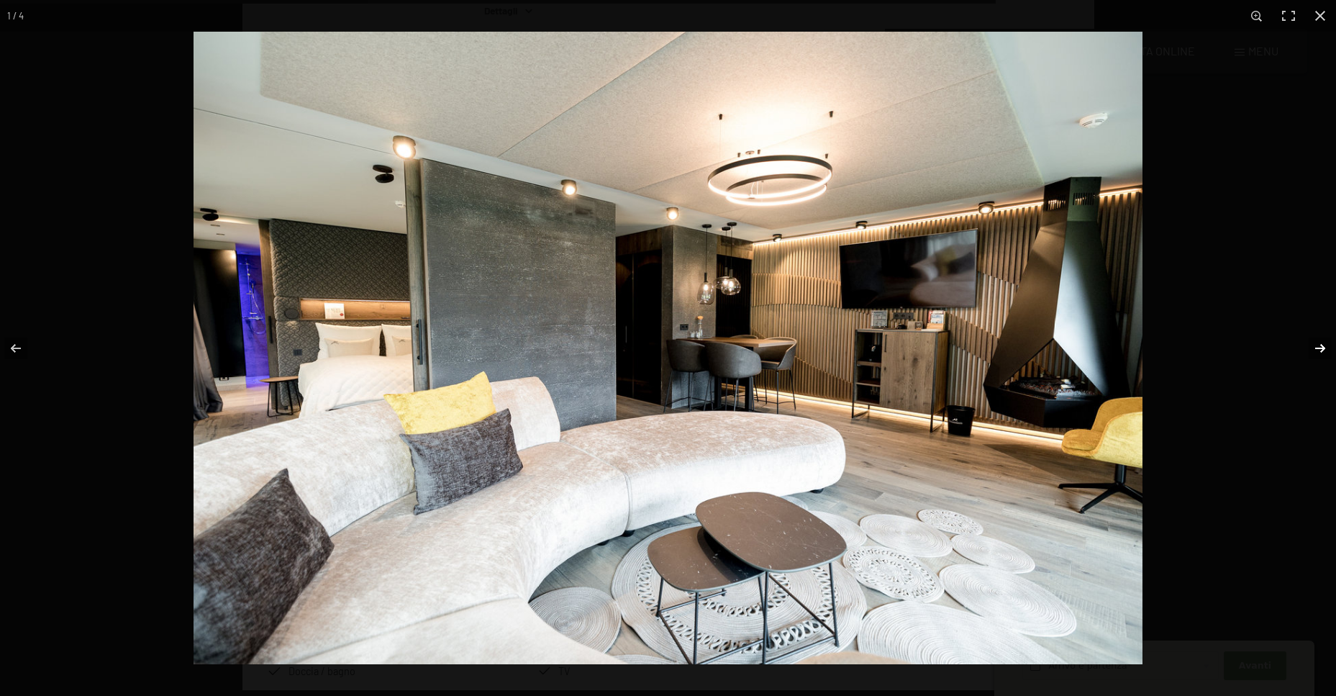
click at [1328, 350] on button "button" at bounding box center [1311, 348] width 50 height 72
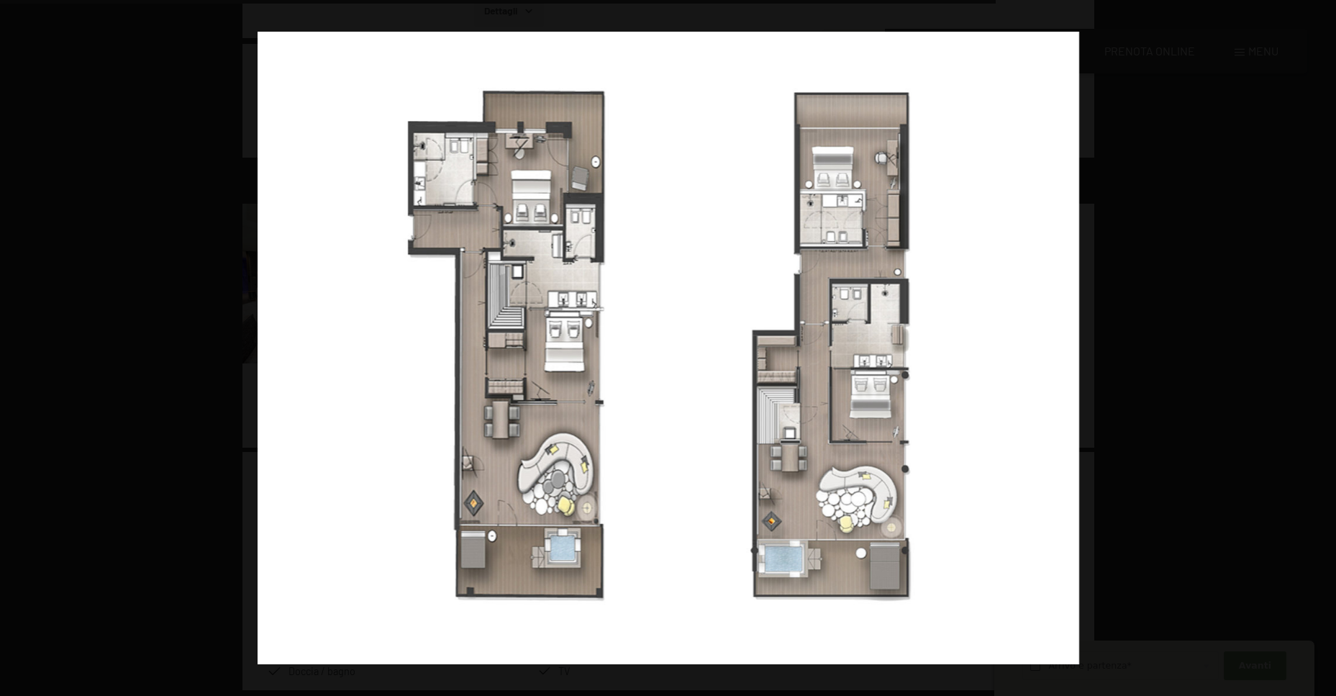
click at [1328, 350] on button "button" at bounding box center [1311, 348] width 50 height 72
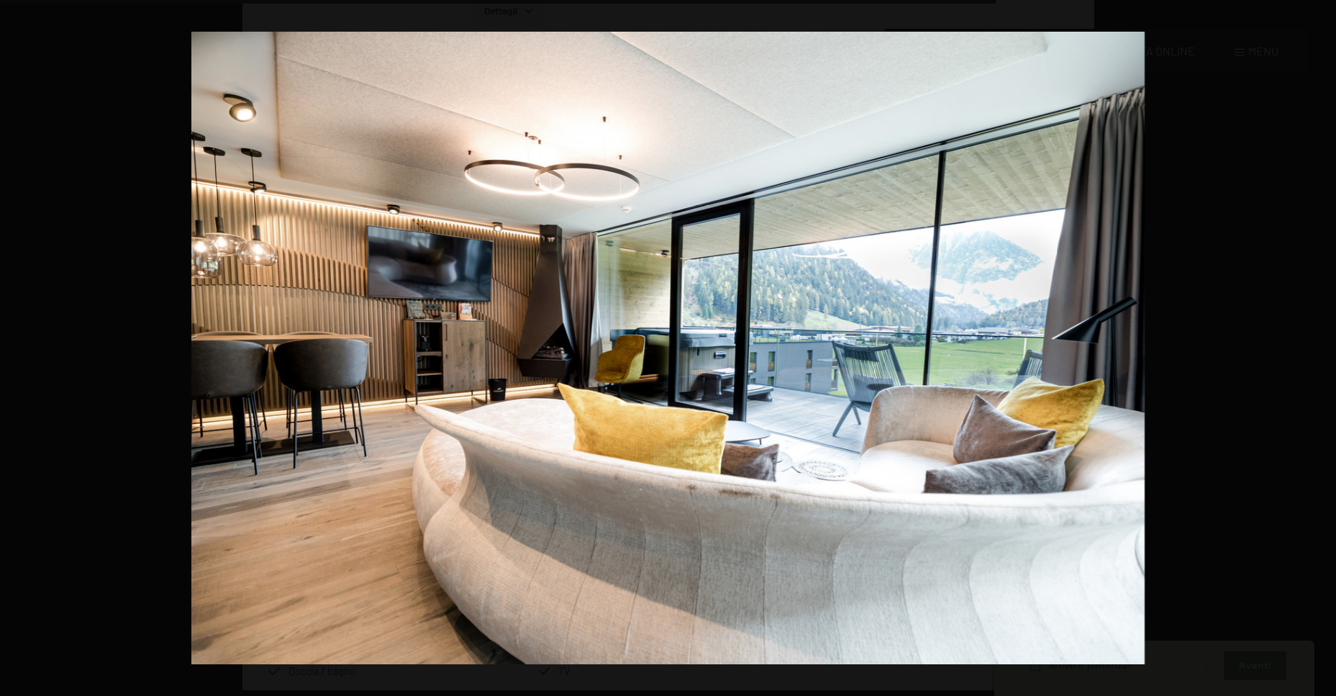
click at [1328, 350] on button "button" at bounding box center [1311, 348] width 50 height 72
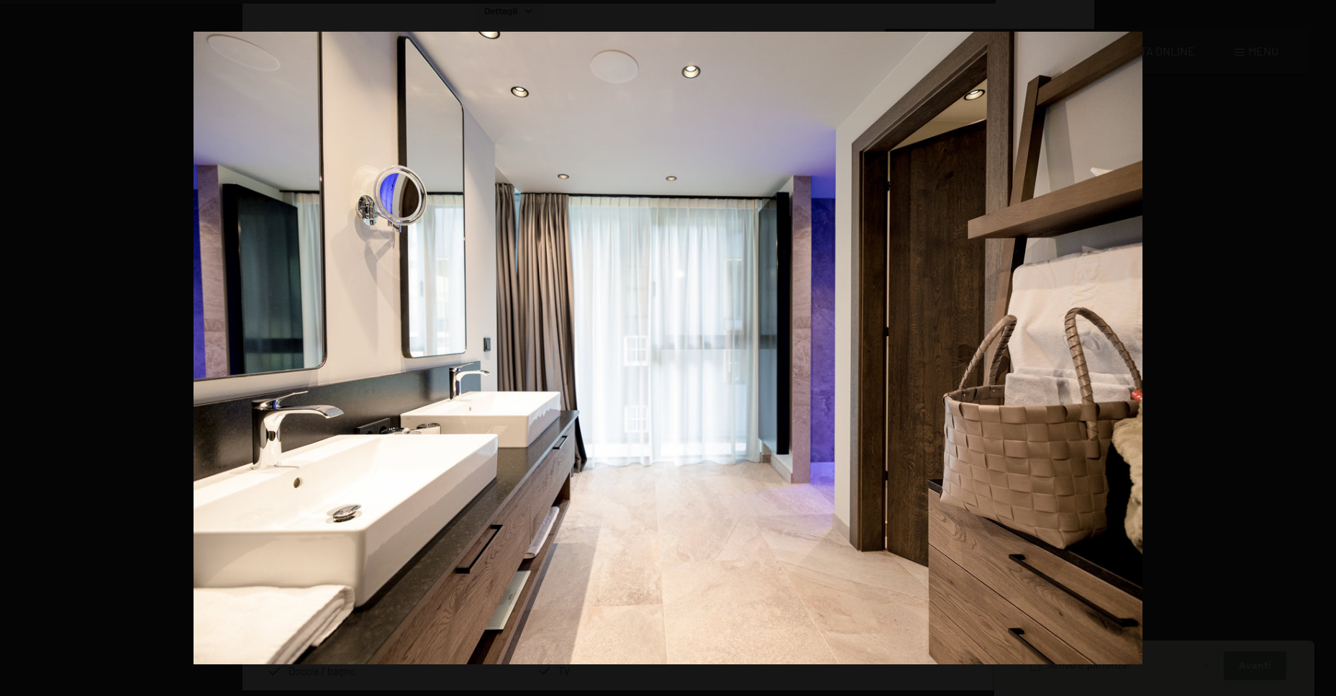
click at [1328, 350] on button "button" at bounding box center [1311, 348] width 50 height 72
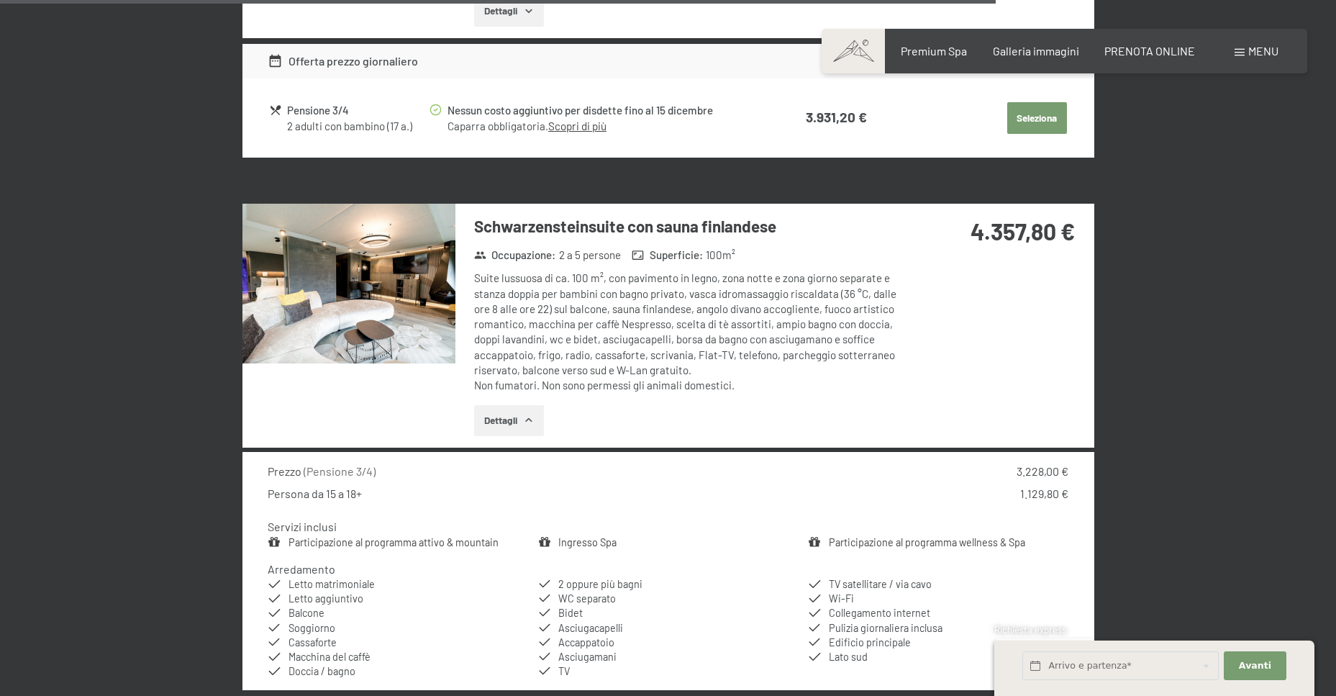
click at [0, 0] on button "button" at bounding box center [0, 0] width 0 height 0
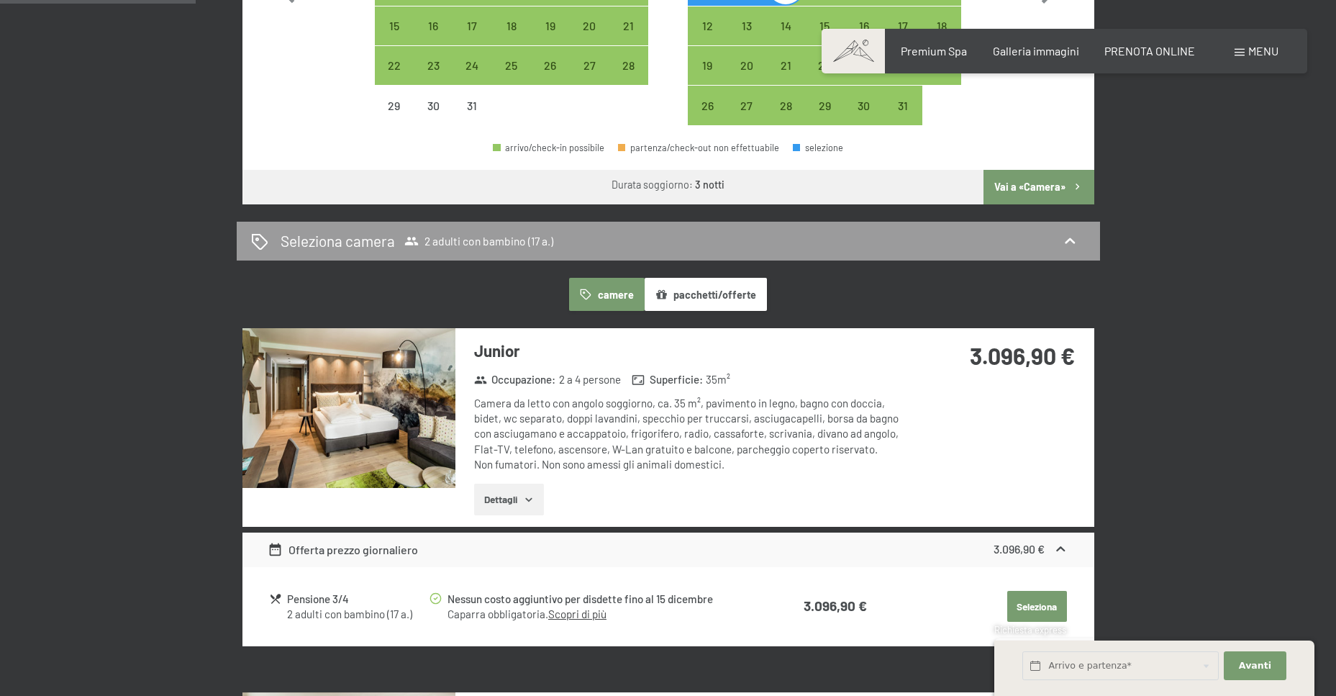
scroll to position [792, 0]
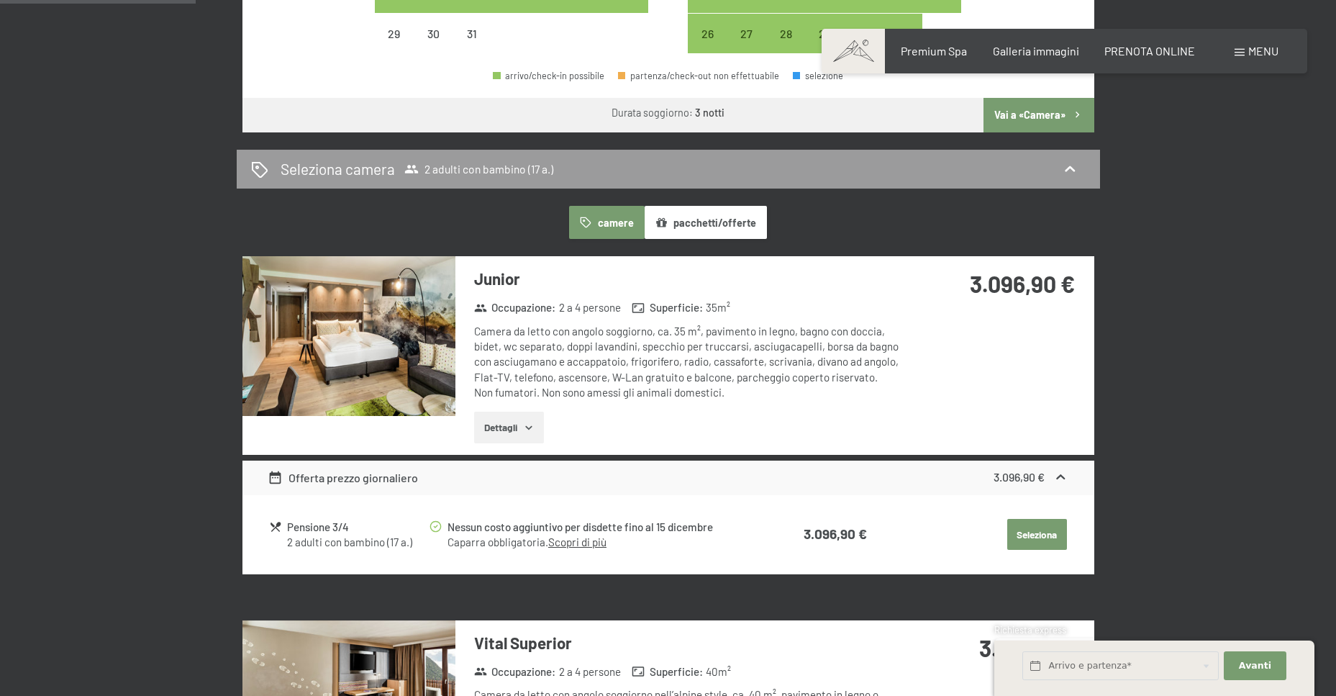
click at [396, 352] on img at bounding box center [349, 336] width 213 height 160
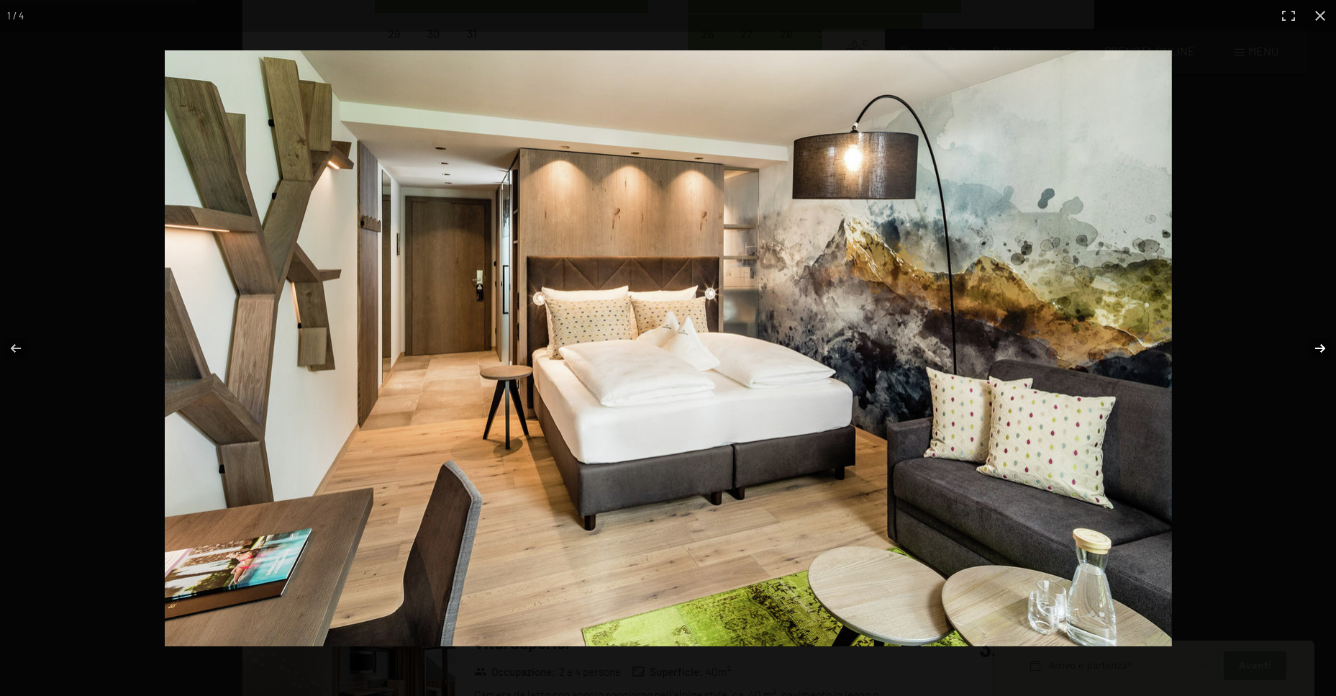
click at [1320, 350] on button "button" at bounding box center [1311, 348] width 50 height 72
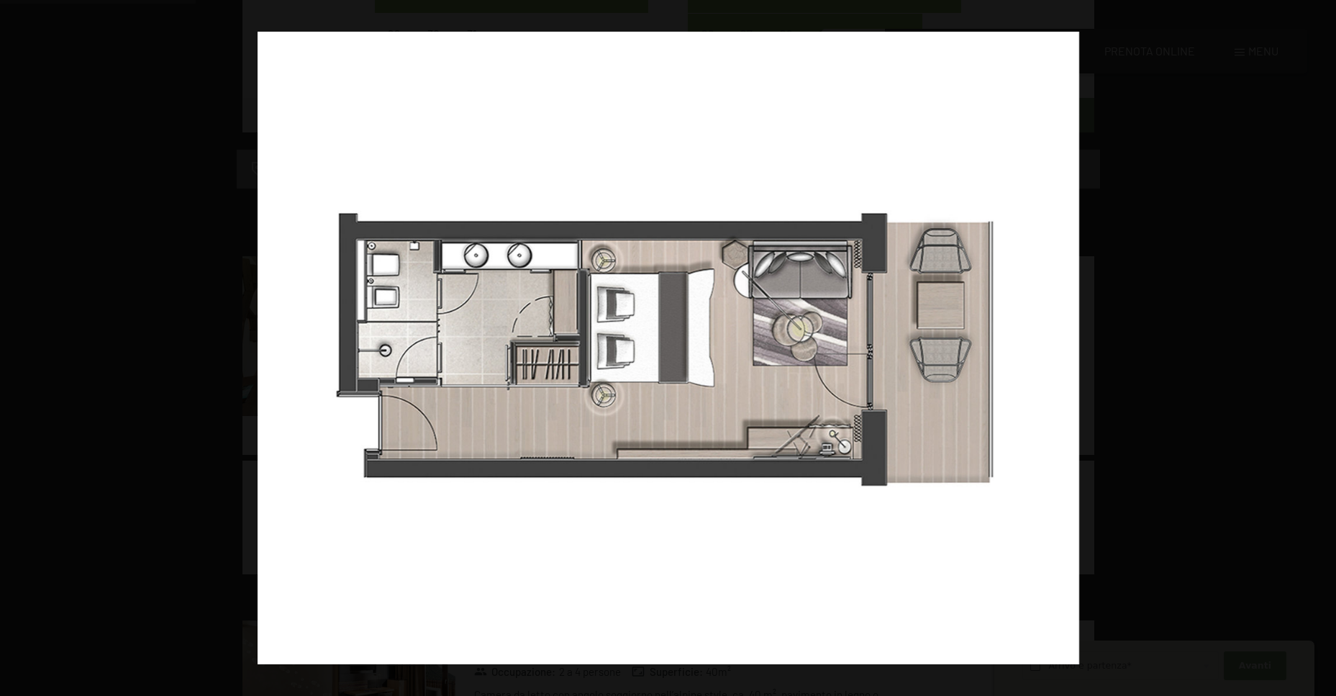
click at [1317, 350] on button "button" at bounding box center [1311, 348] width 50 height 72
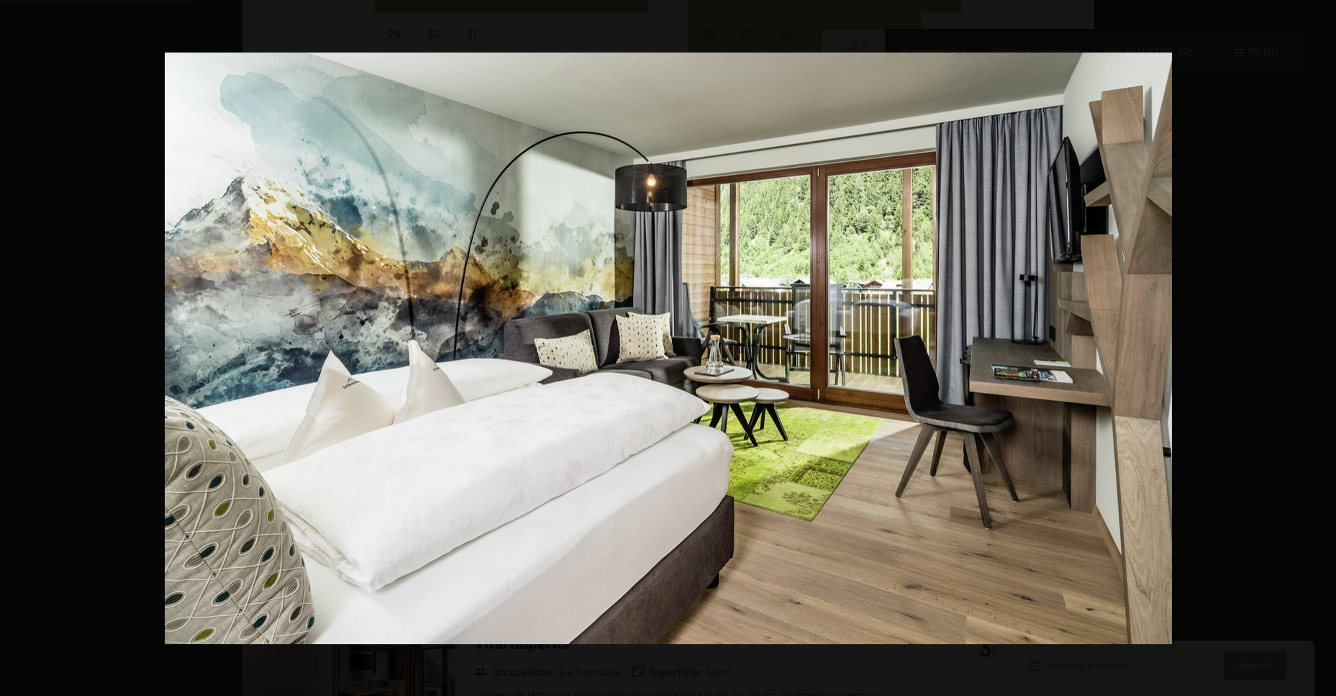
click at [1317, 350] on button "button" at bounding box center [1311, 348] width 50 height 72
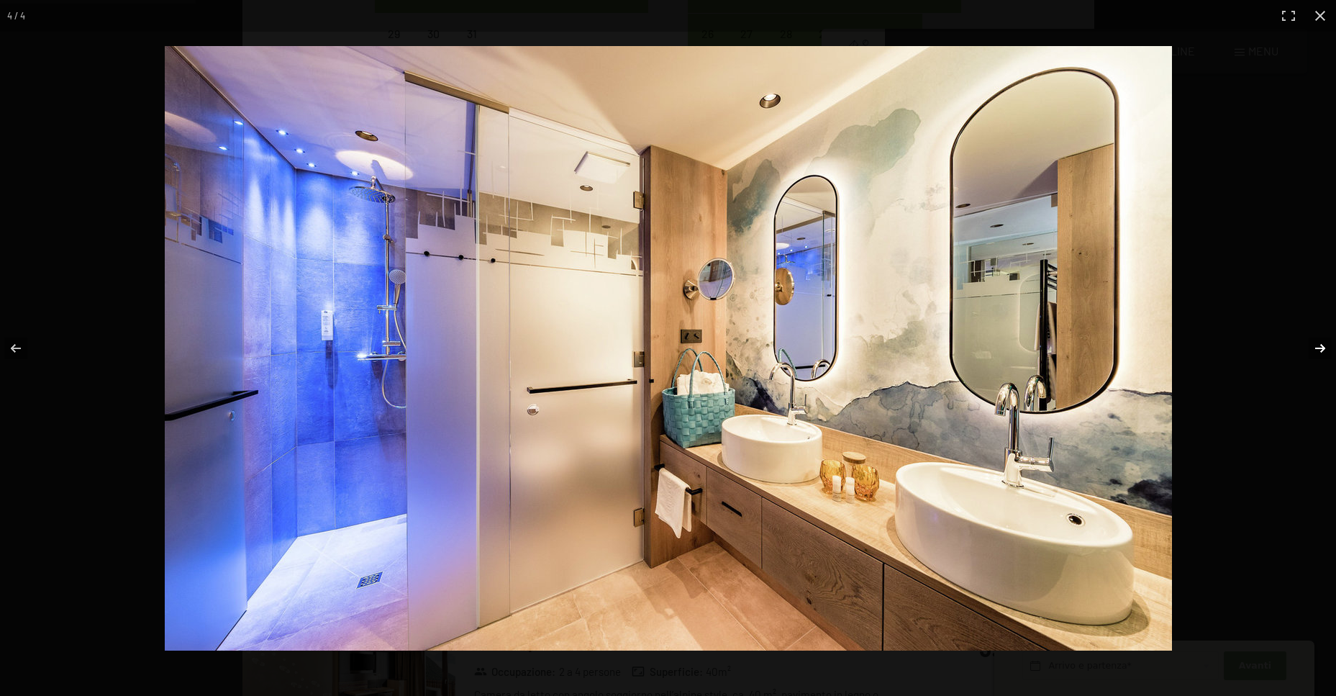
click at [1317, 345] on button "button" at bounding box center [1311, 348] width 50 height 72
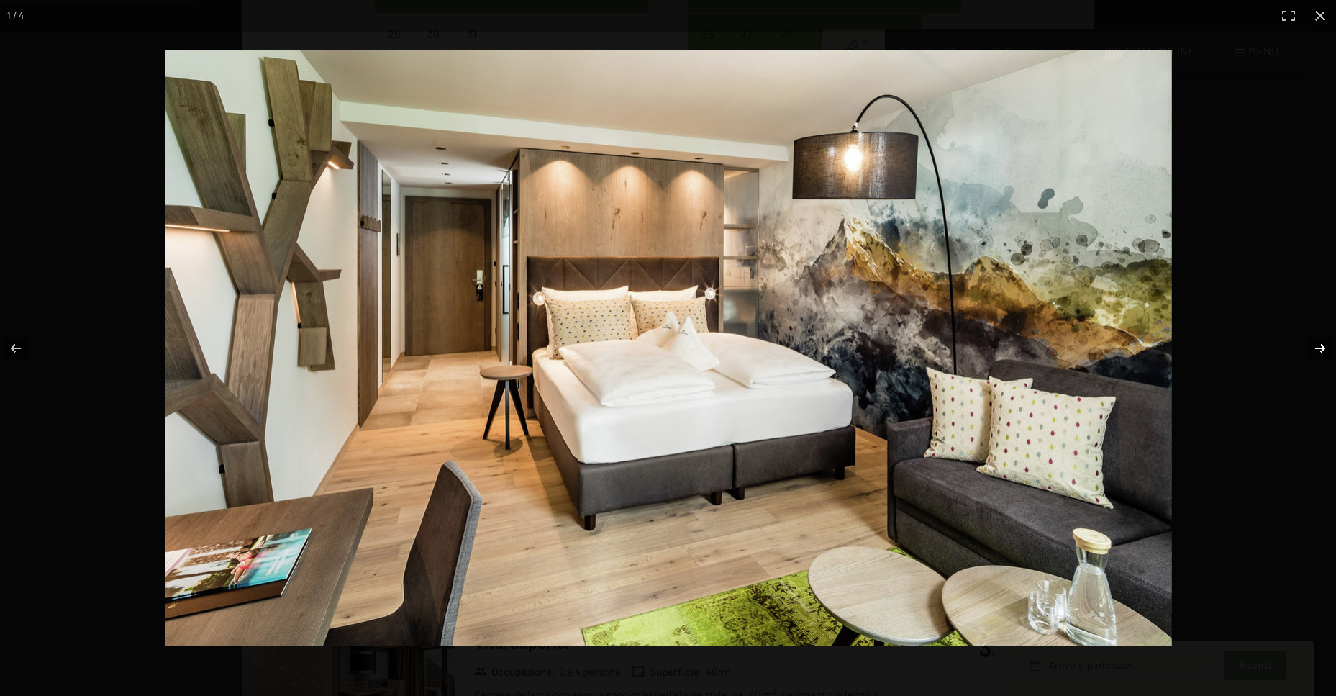
click at [1317, 345] on button "button" at bounding box center [1311, 348] width 50 height 72
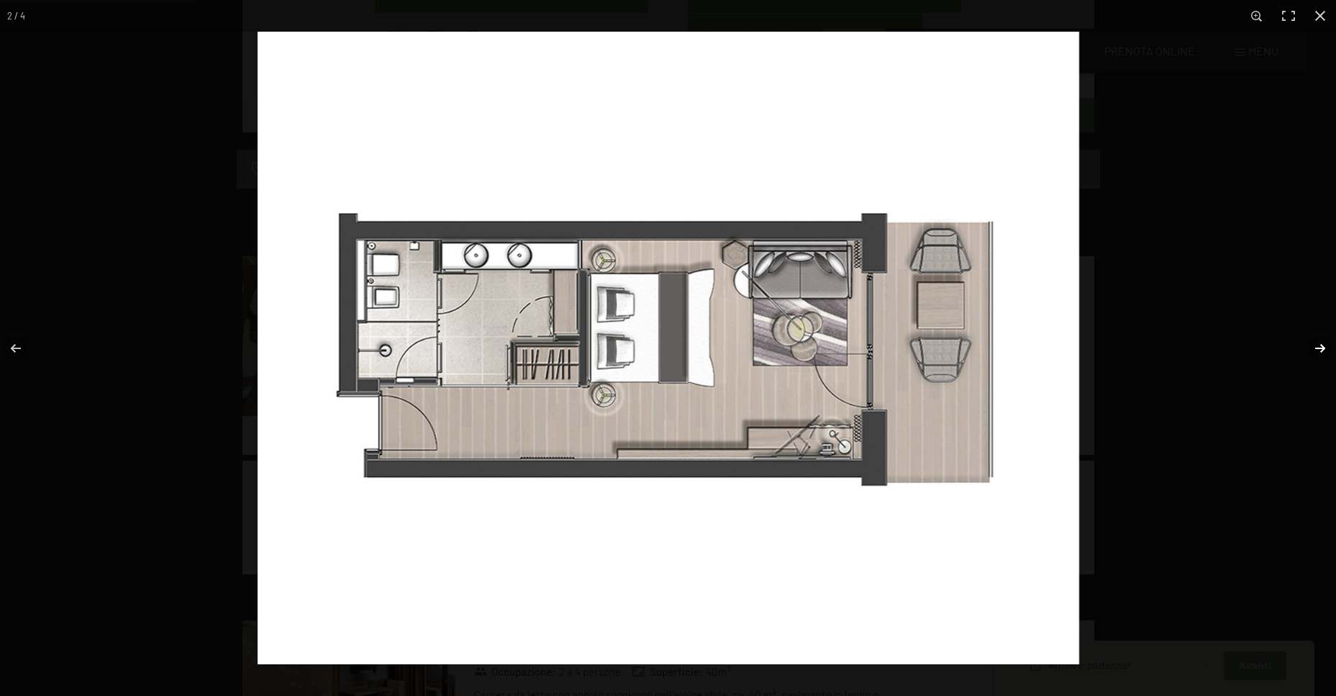
click at [1317, 345] on button "button" at bounding box center [1311, 348] width 50 height 72
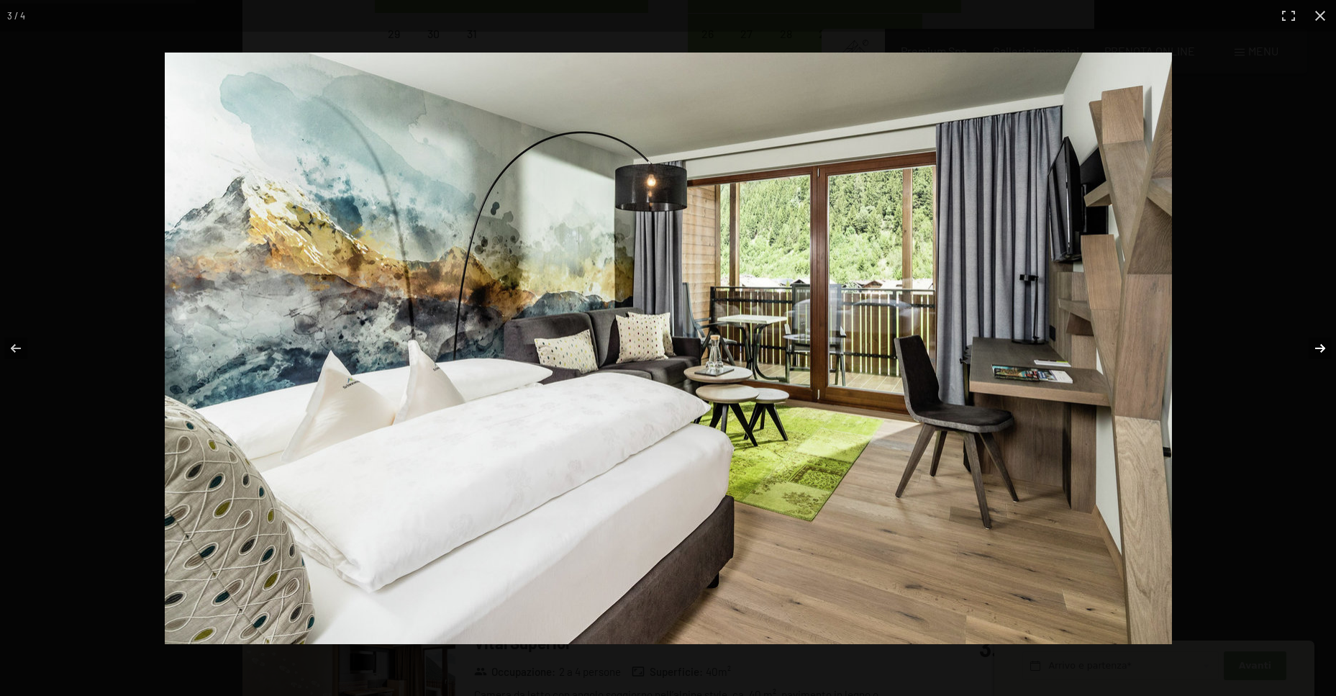
click at [1317, 345] on button "button" at bounding box center [1311, 348] width 50 height 72
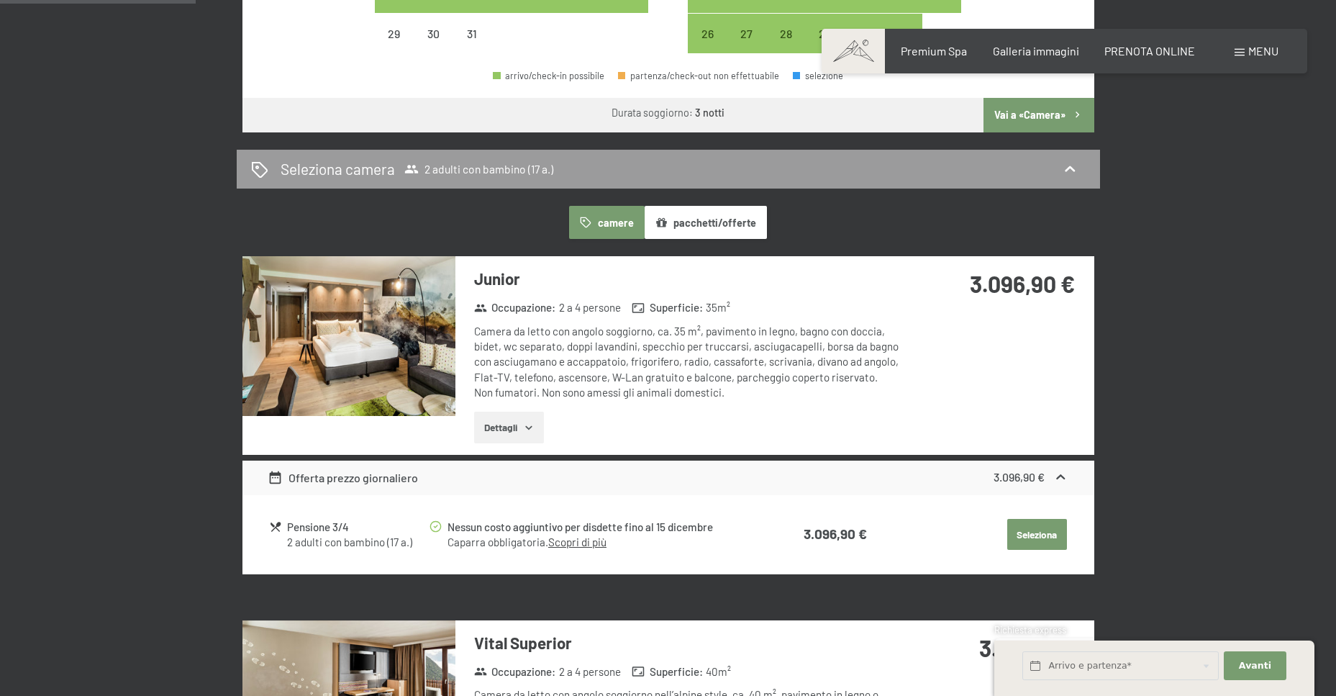
click at [0, 0] on button "button" at bounding box center [0, 0] width 0 height 0
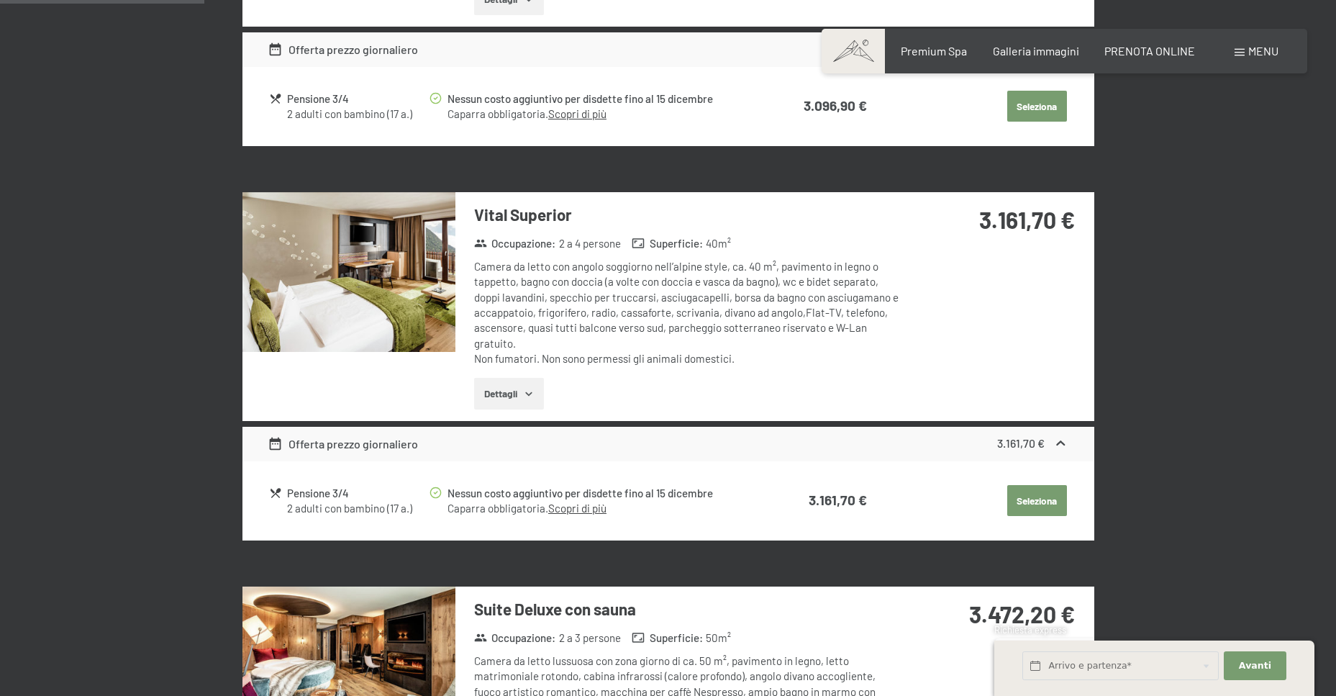
scroll to position [1223, 0]
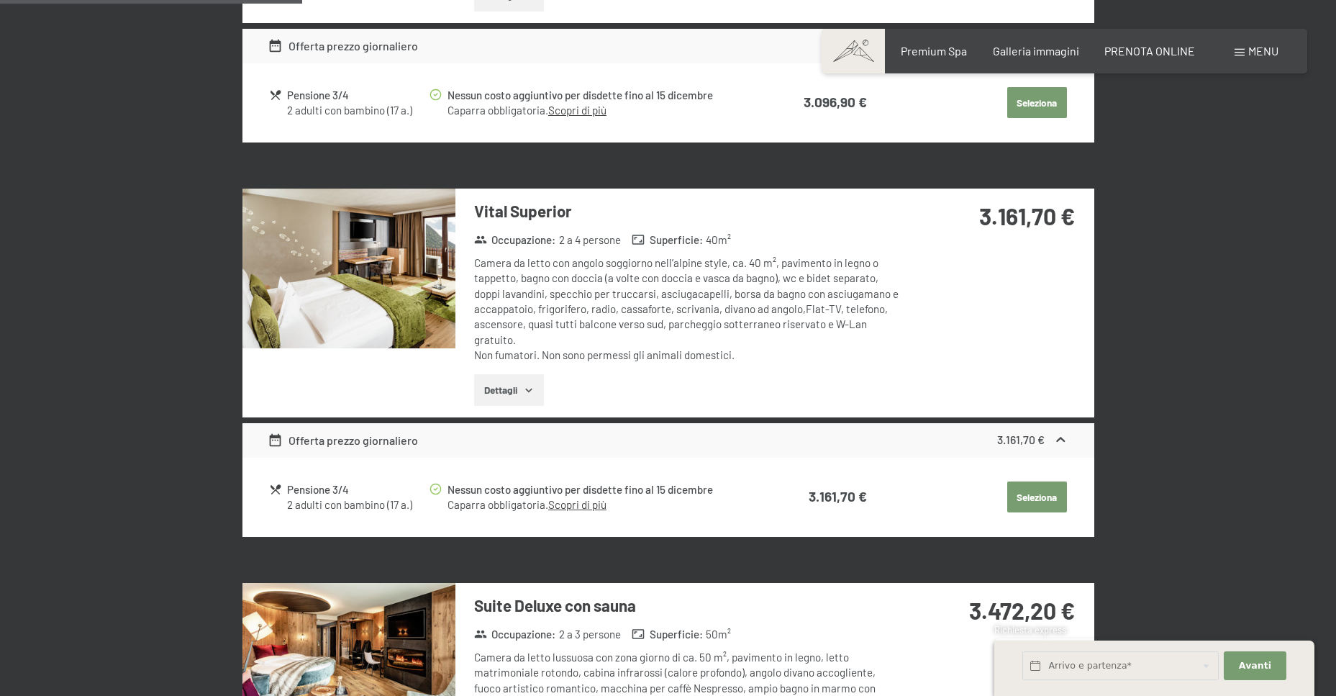
click at [389, 290] on img at bounding box center [349, 269] width 213 height 160
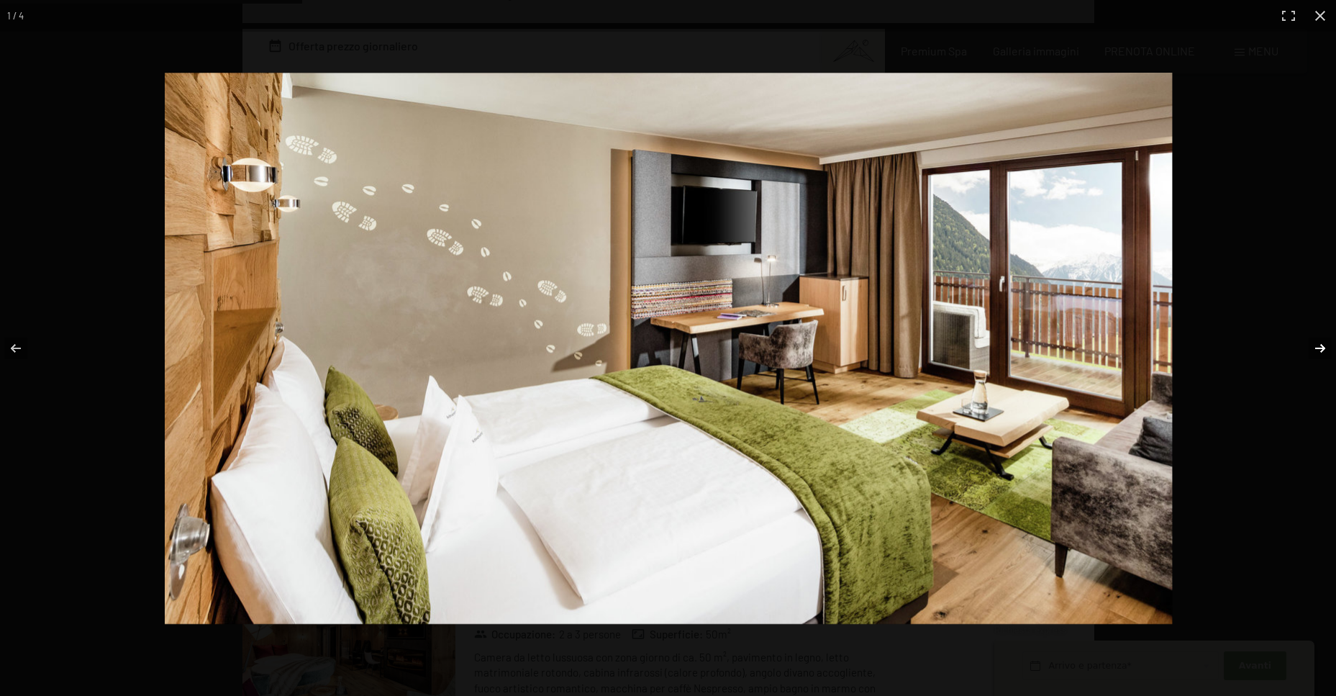
click at [1314, 345] on button "button" at bounding box center [1311, 348] width 50 height 72
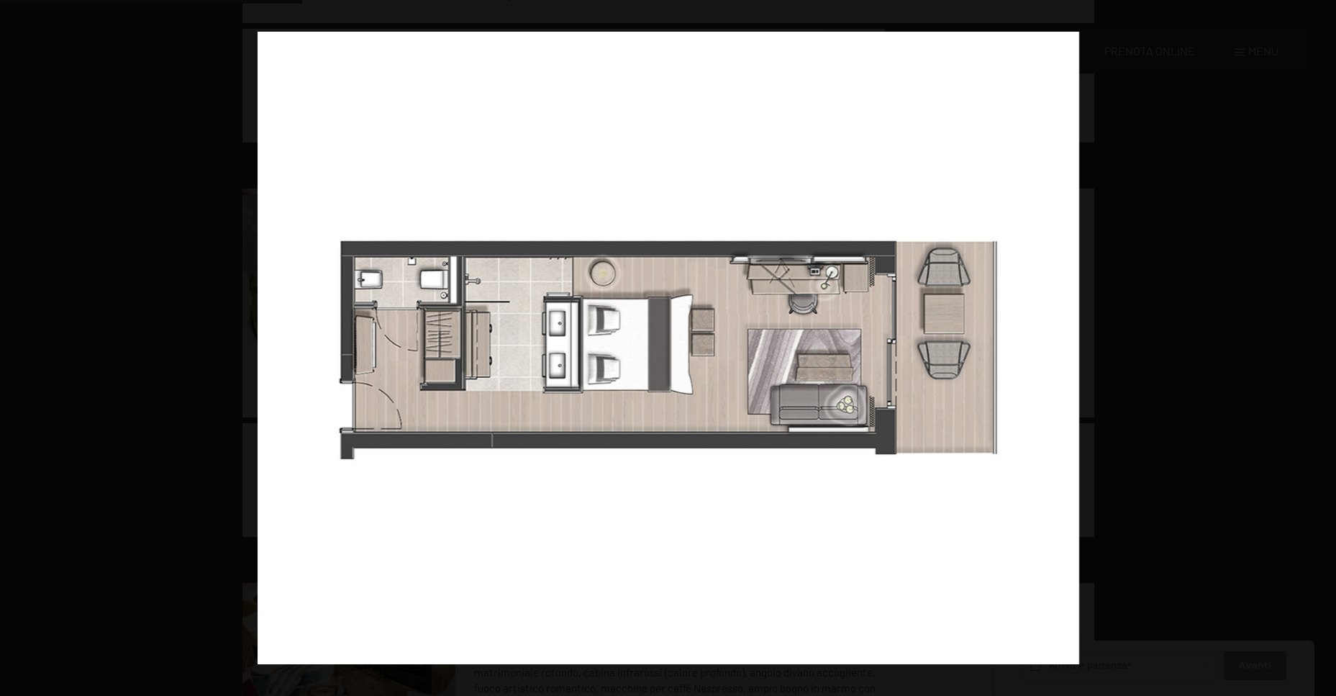
click at [1318, 345] on button "button" at bounding box center [1311, 348] width 50 height 72
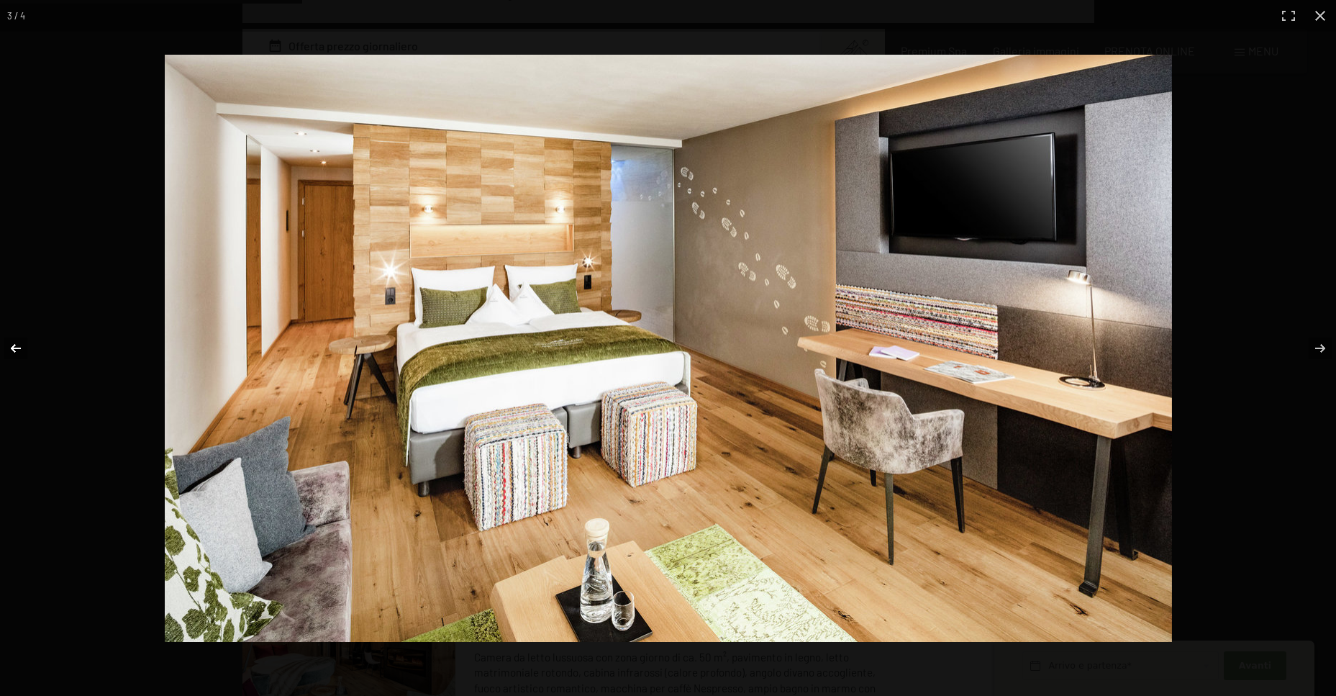
click at [15, 355] on button "button" at bounding box center [25, 348] width 50 height 72
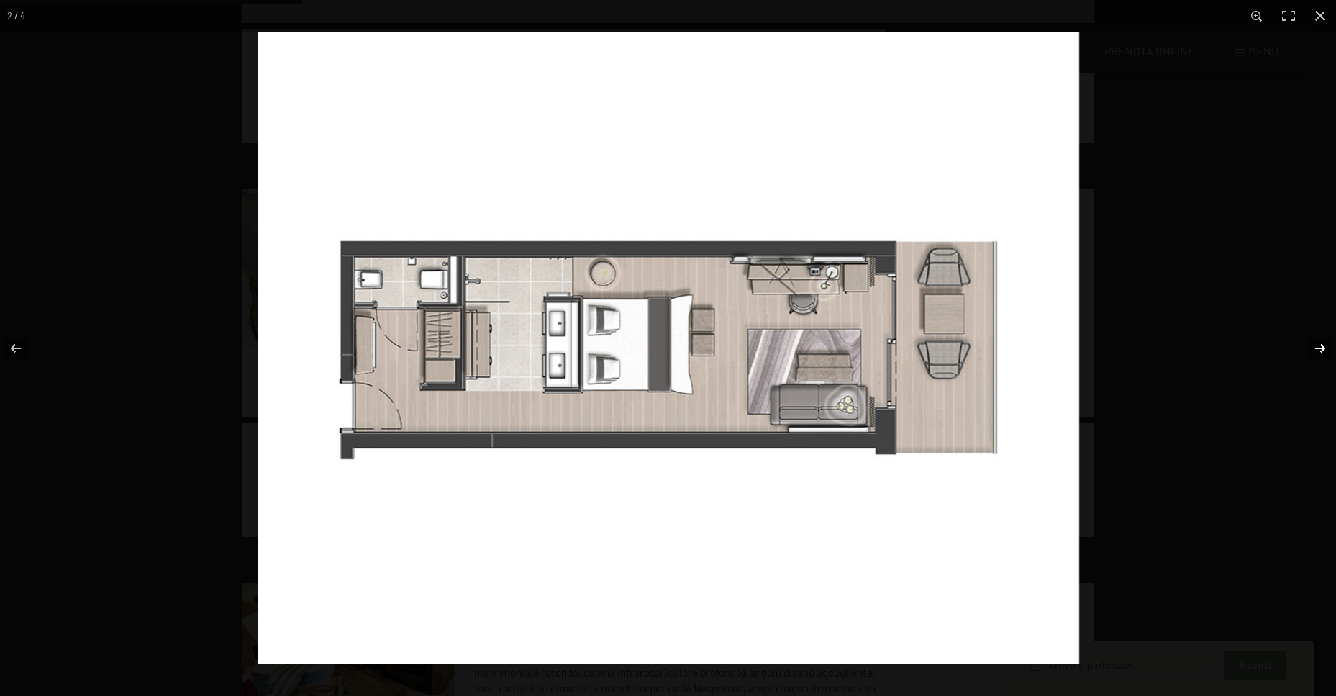
click at [1320, 348] on button "button" at bounding box center [1311, 348] width 50 height 72
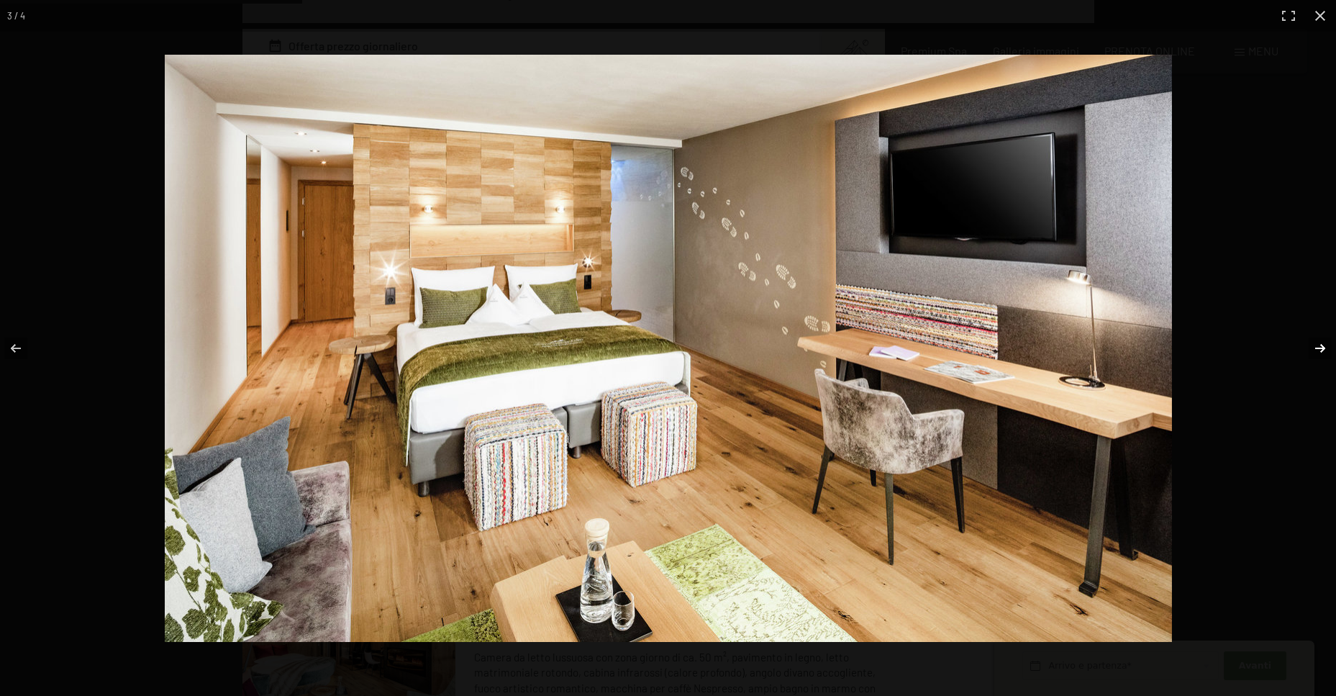
click at [1320, 348] on button "button" at bounding box center [1311, 348] width 50 height 72
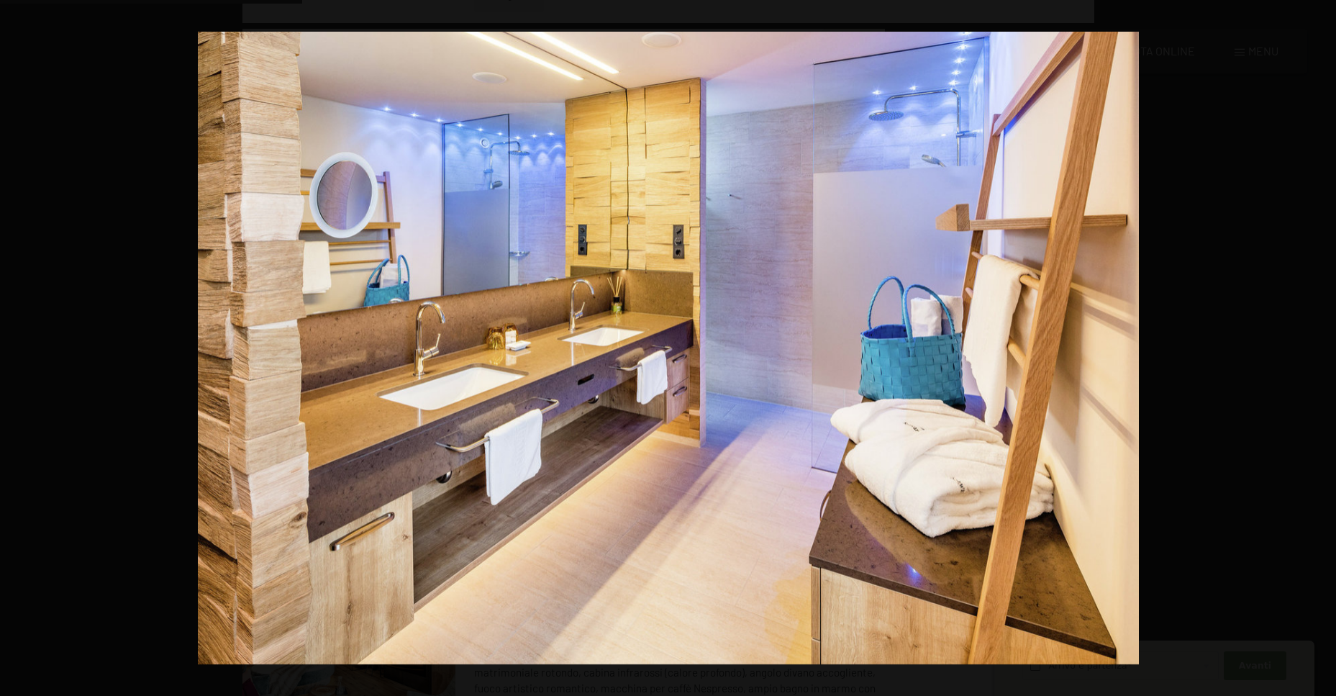
click at [1320, 348] on button "button" at bounding box center [1311, 348] width 50 height 72
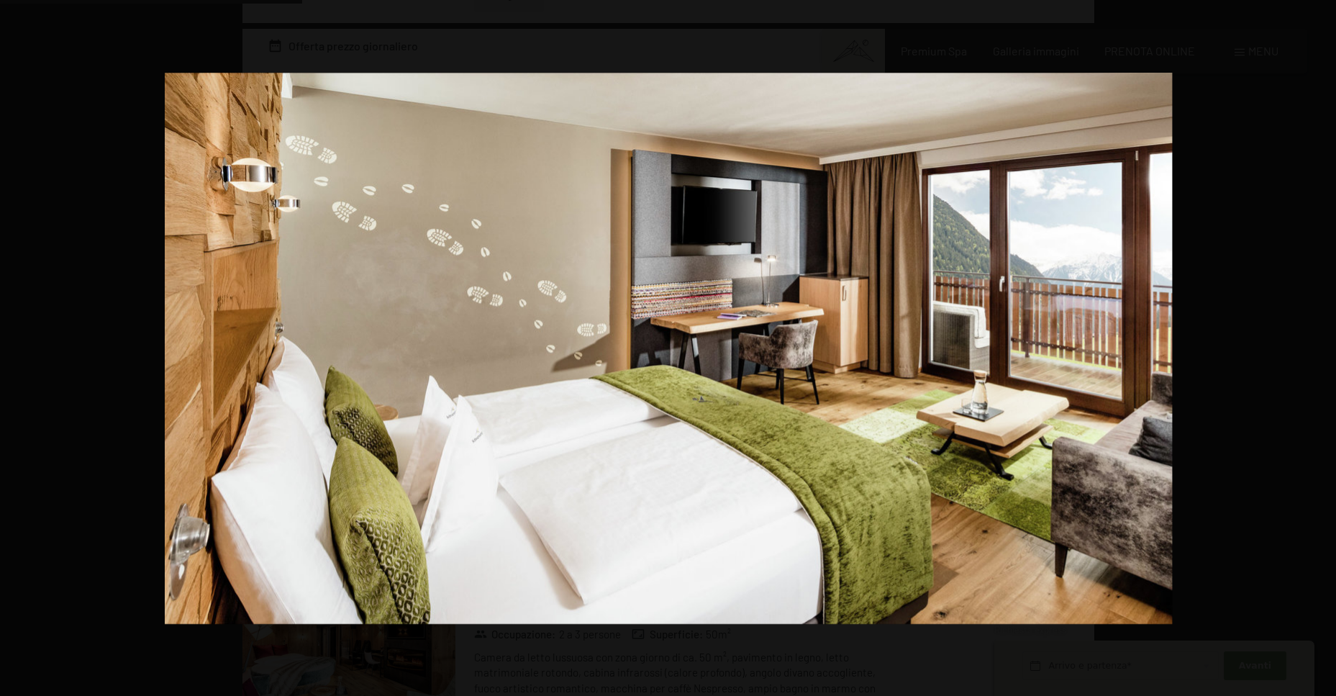
click at [1320, 348] on button "button" at bounding box center [1311, 348] width 50 height 72
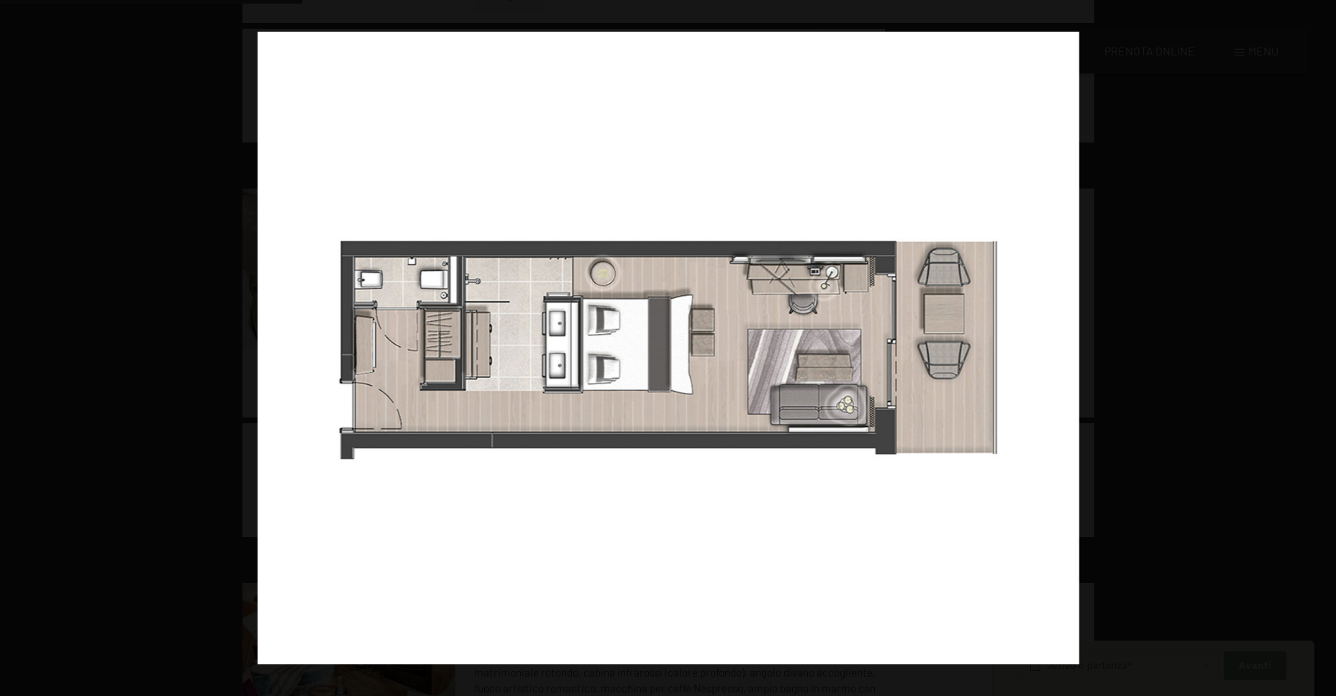
click at [1320, 348] on button "button" at bounding box center [1311, 348] width 50 height 72
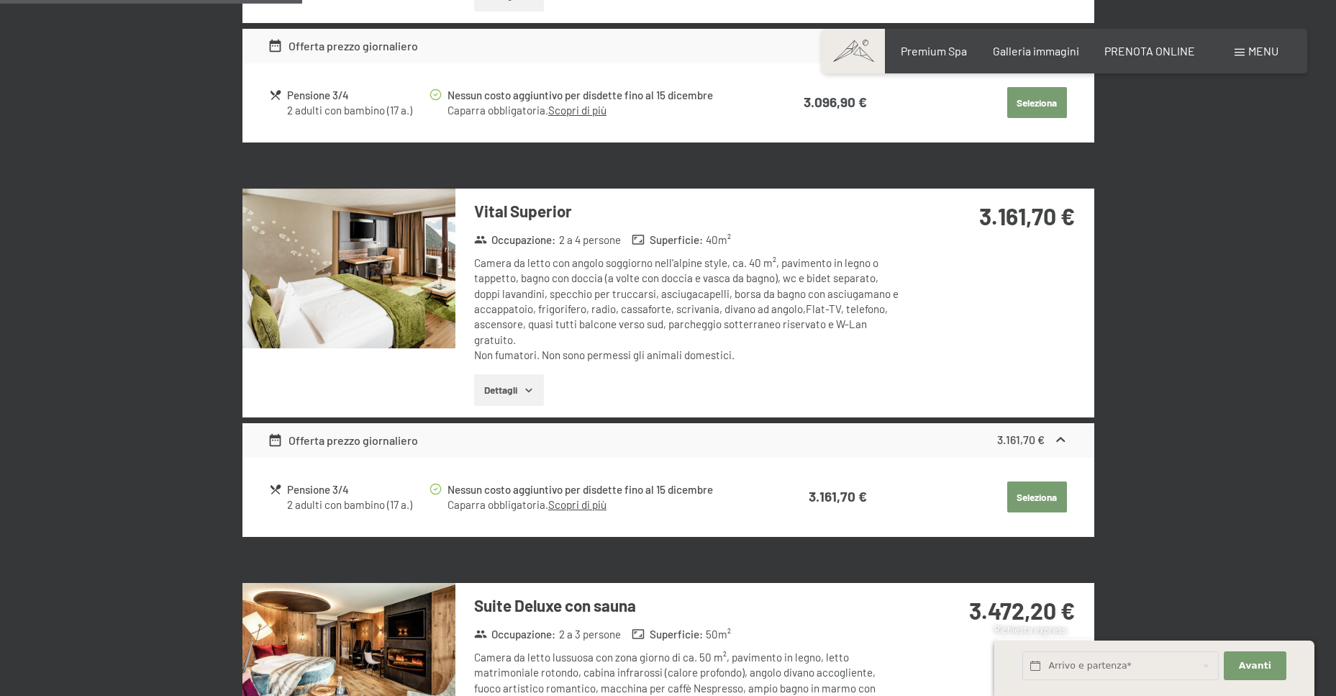
click at [0, 0] on button "button" at bounding box center [0, 0] width 0 height 0
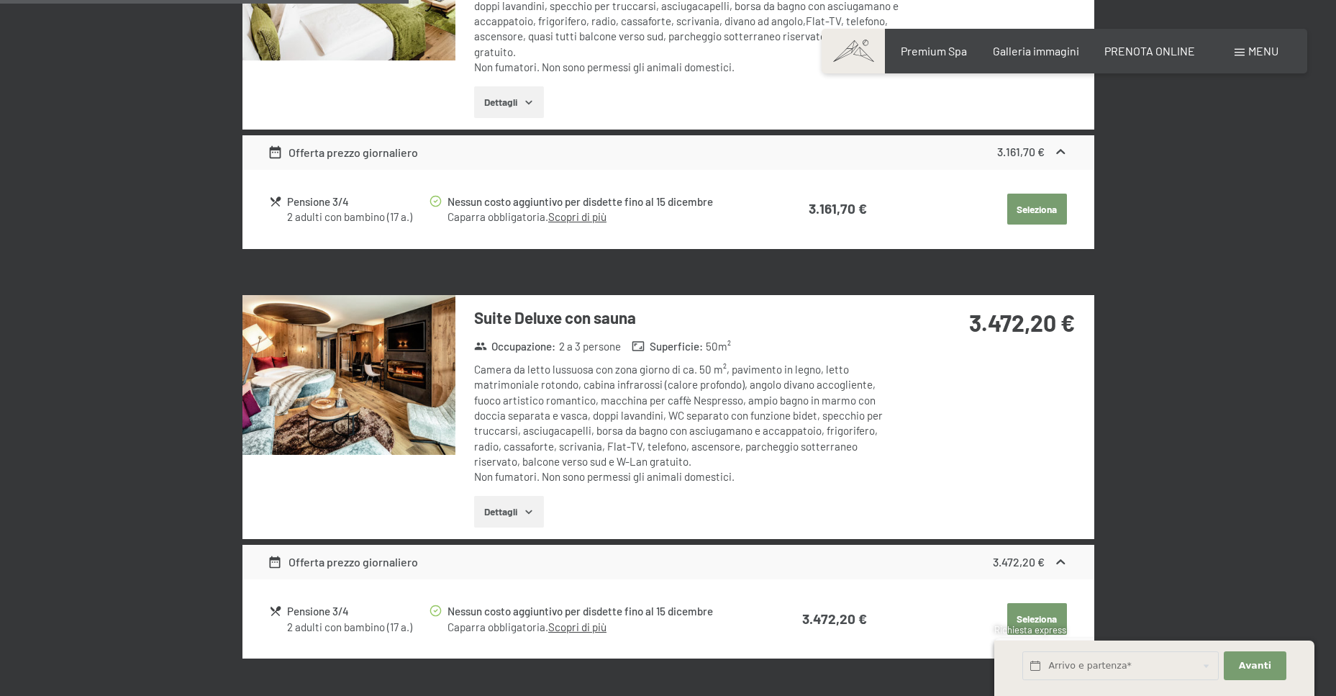
scroll to position [1655, 0]
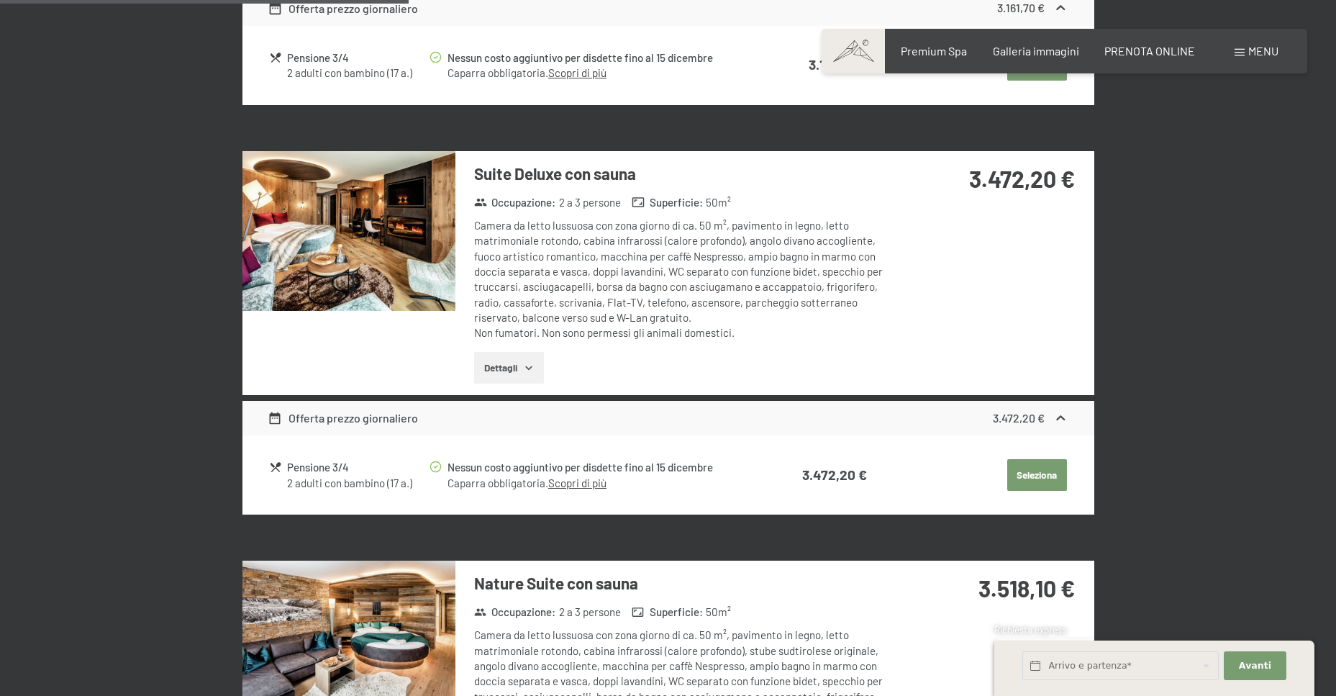
click at [360, 262] on img at bounding box center [349, 231] width 213 height 160
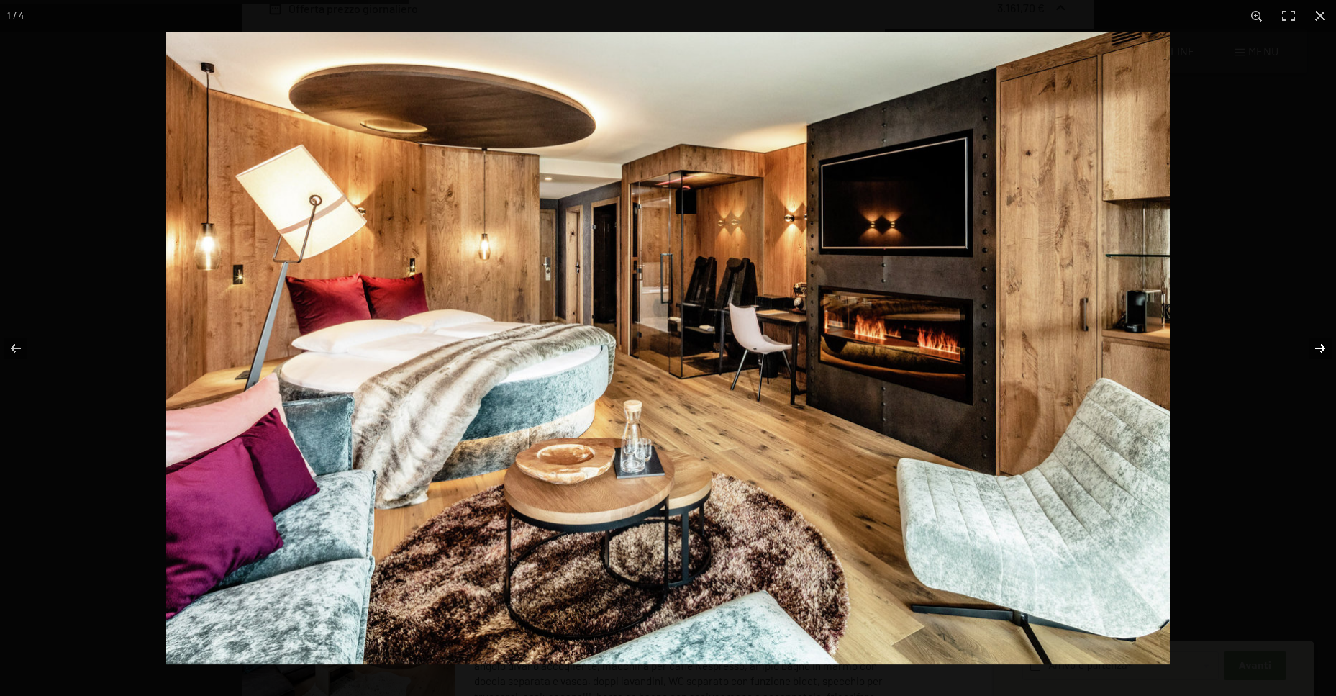
click at [1322, 348] on button "button" at bounding box center [1311, 348] width 50 height 72
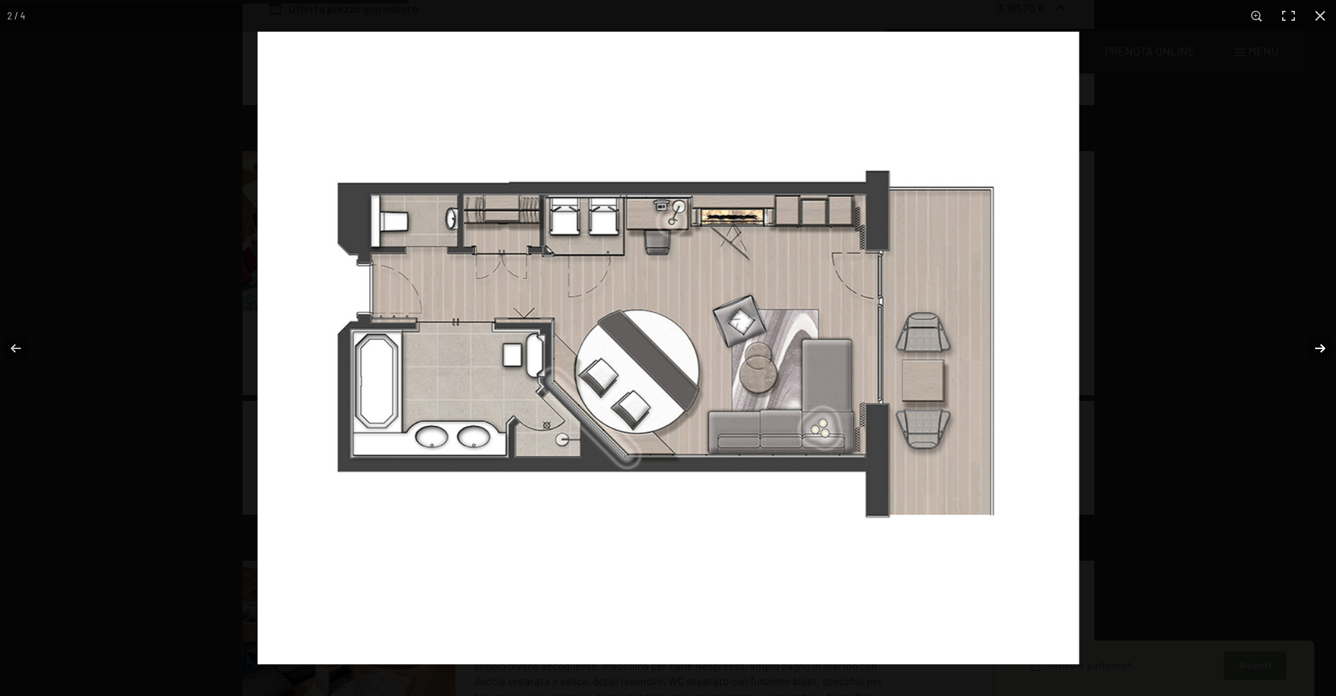
click at [1316, 342] on button "button" at bounding box center [1311, 348] width 50 height 72
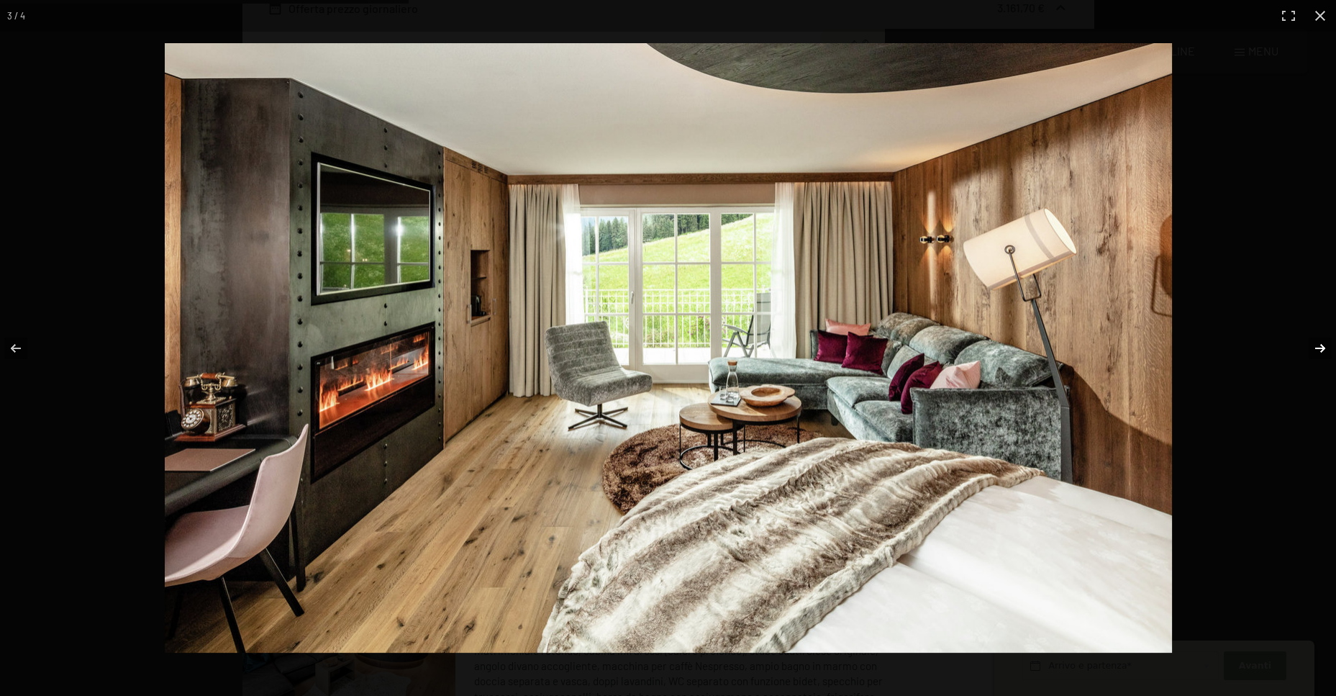
click at [1320, 349] on button "button" at bounding box center [1311, 348] width 50 height 72
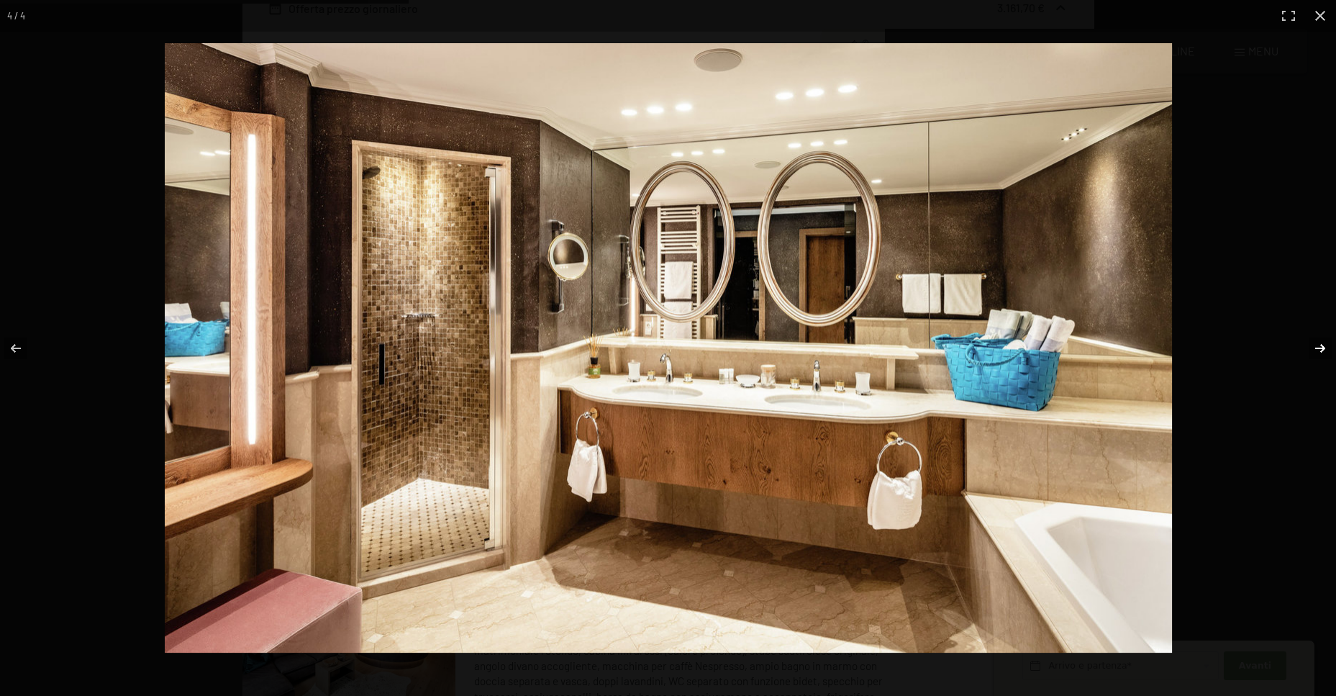
click at [1320, 349] on button "button" at bounding box center [1311, 348] width 50 height 72
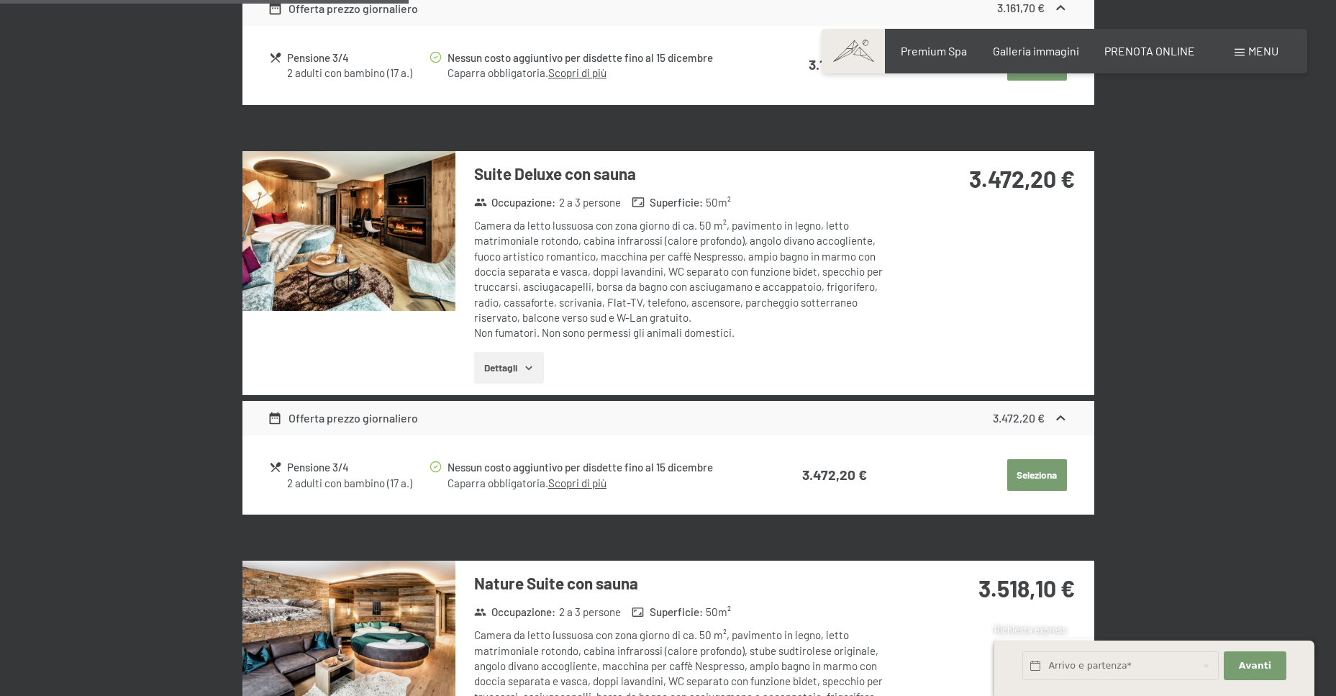
click at [0, 0] on button "button" at bounding box center [0, 0] width 0 height 0
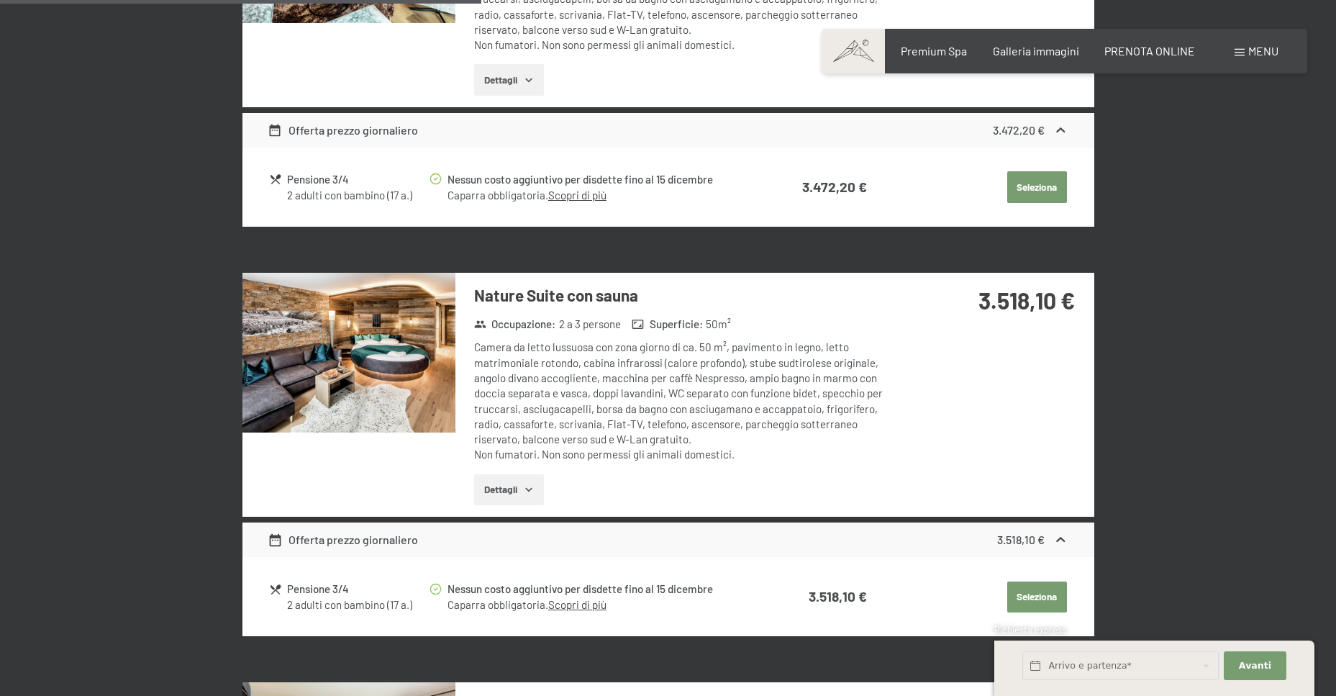
scroll to position [2015, 0]
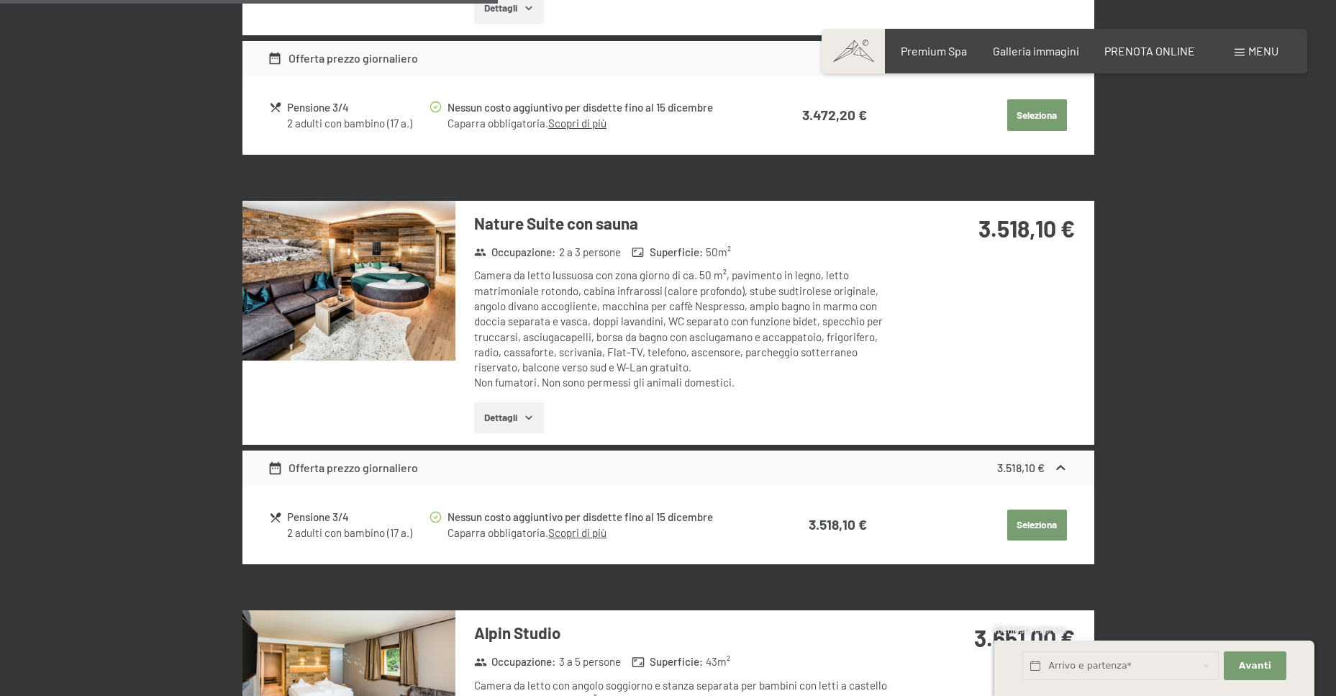
click at [366, 302] on img at bounding box center [349, 281] width 213 height 160
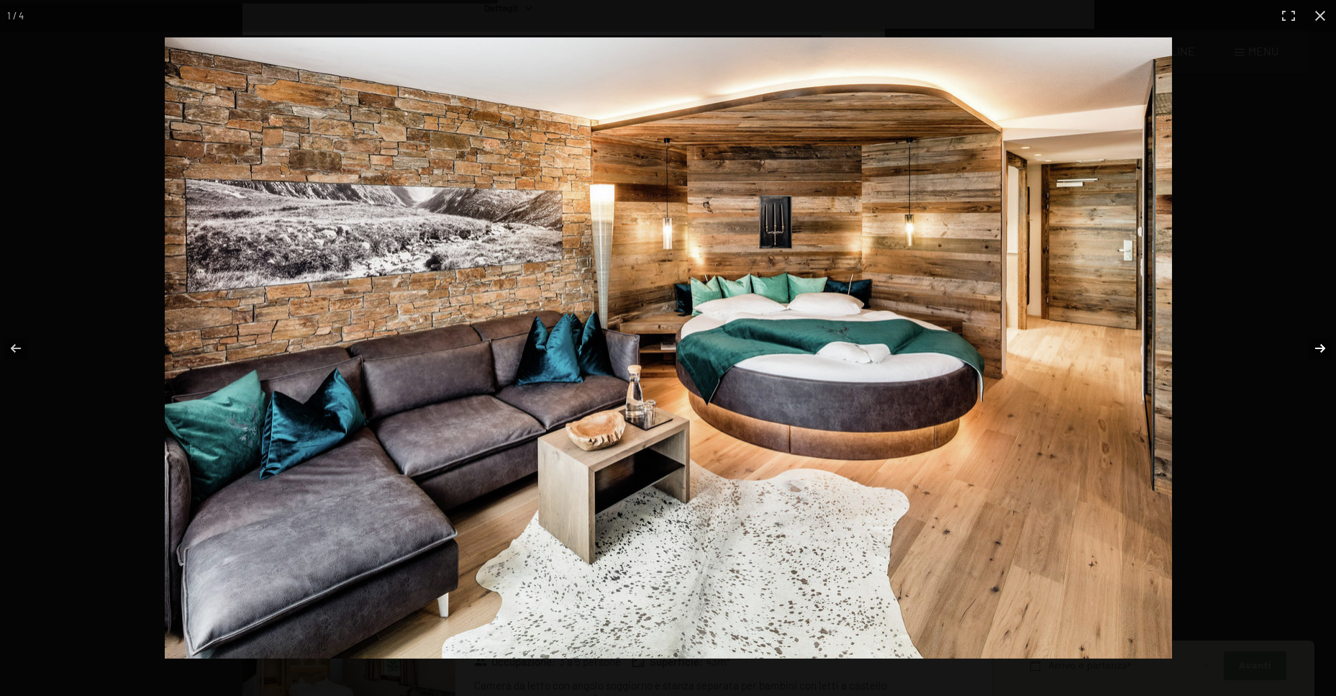
click at [1323, 348] on button "button" at bounding box center [1311, 348] width 50 height 72
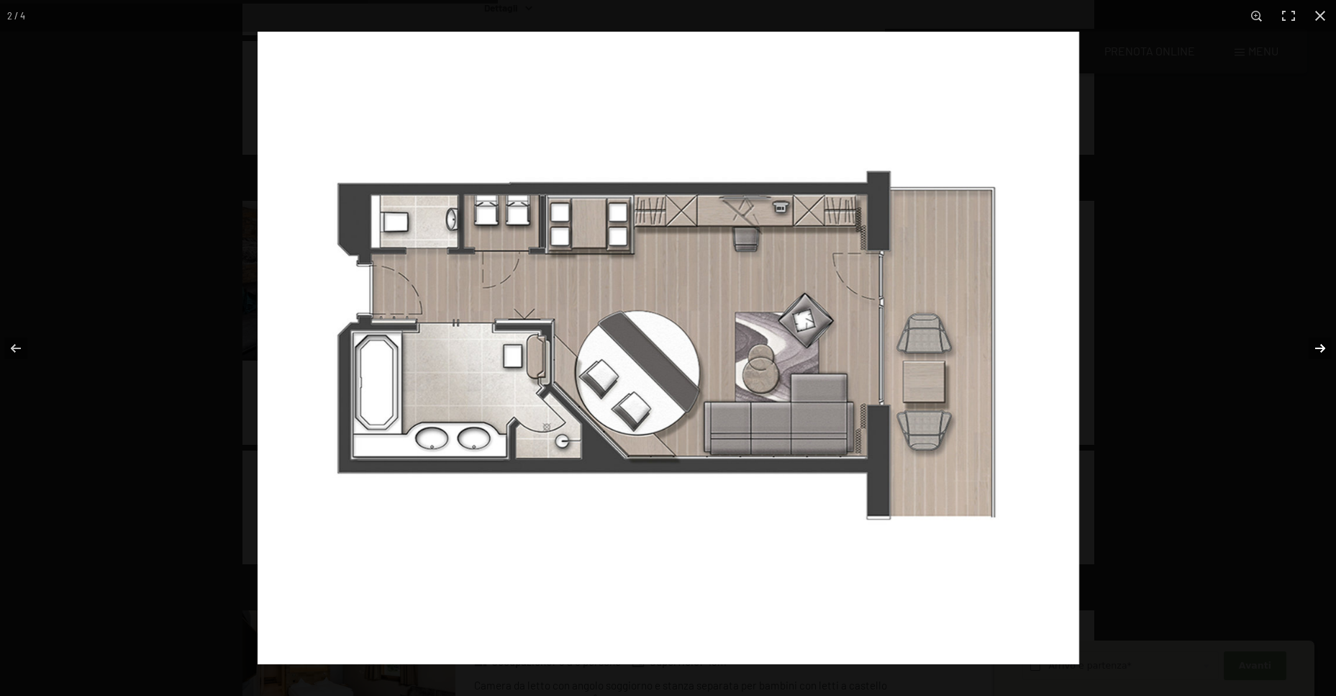
click at [1320, 343] on button "button" at bounding box center [1311, 348] width 50 height 72
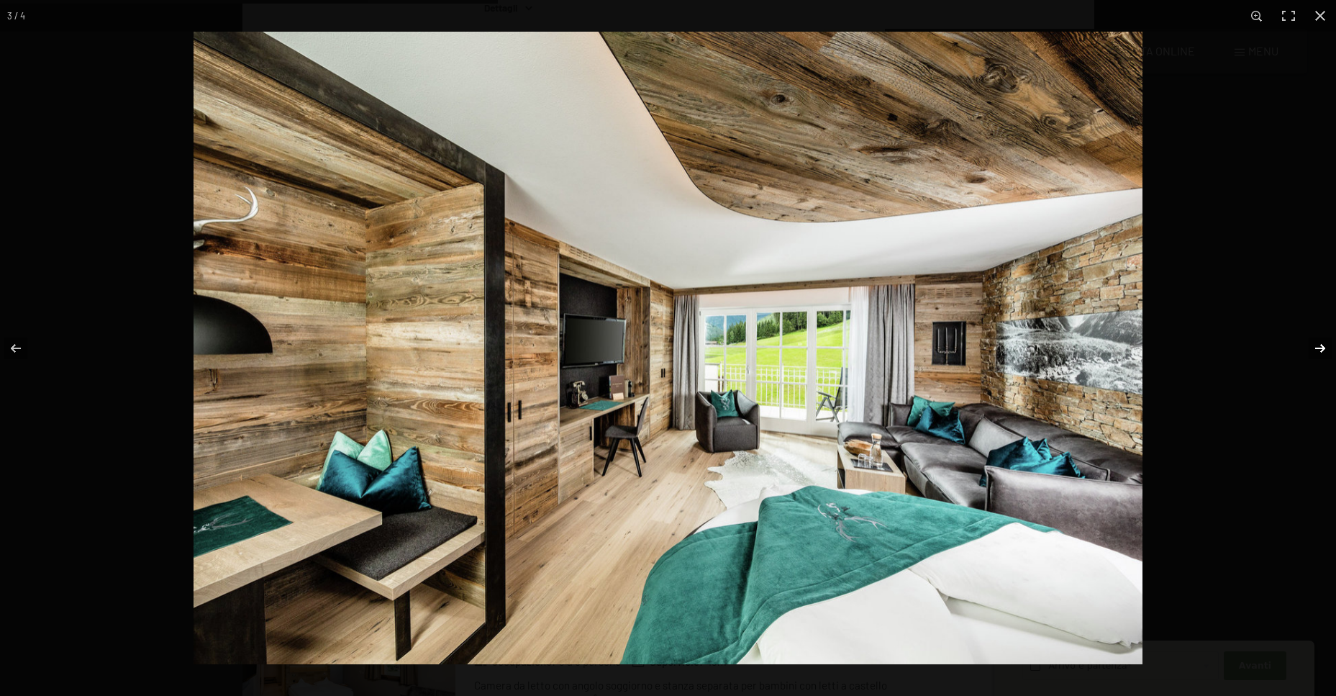
click at [1320, 343] on button "button" at bounding box center [1311, 348] width 50 height 72
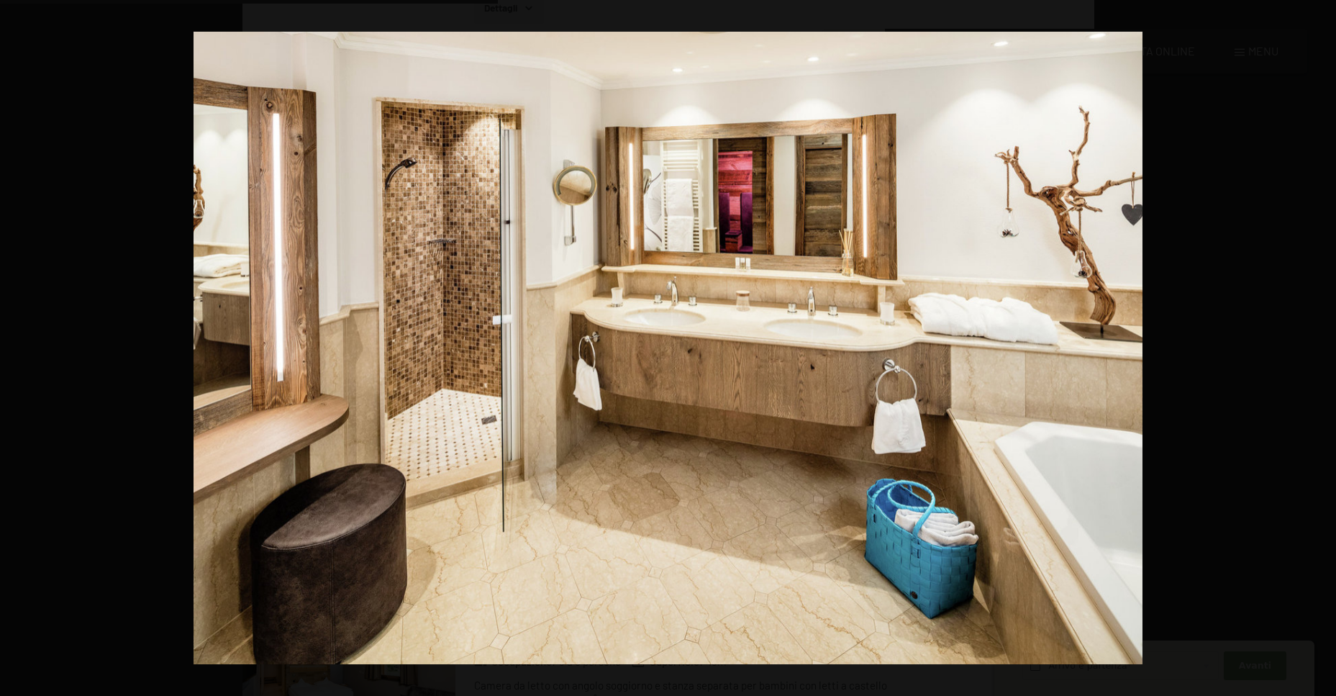
click at [1320, 343] on button "button" at bounding box center [1311, 348] width 50 height 72
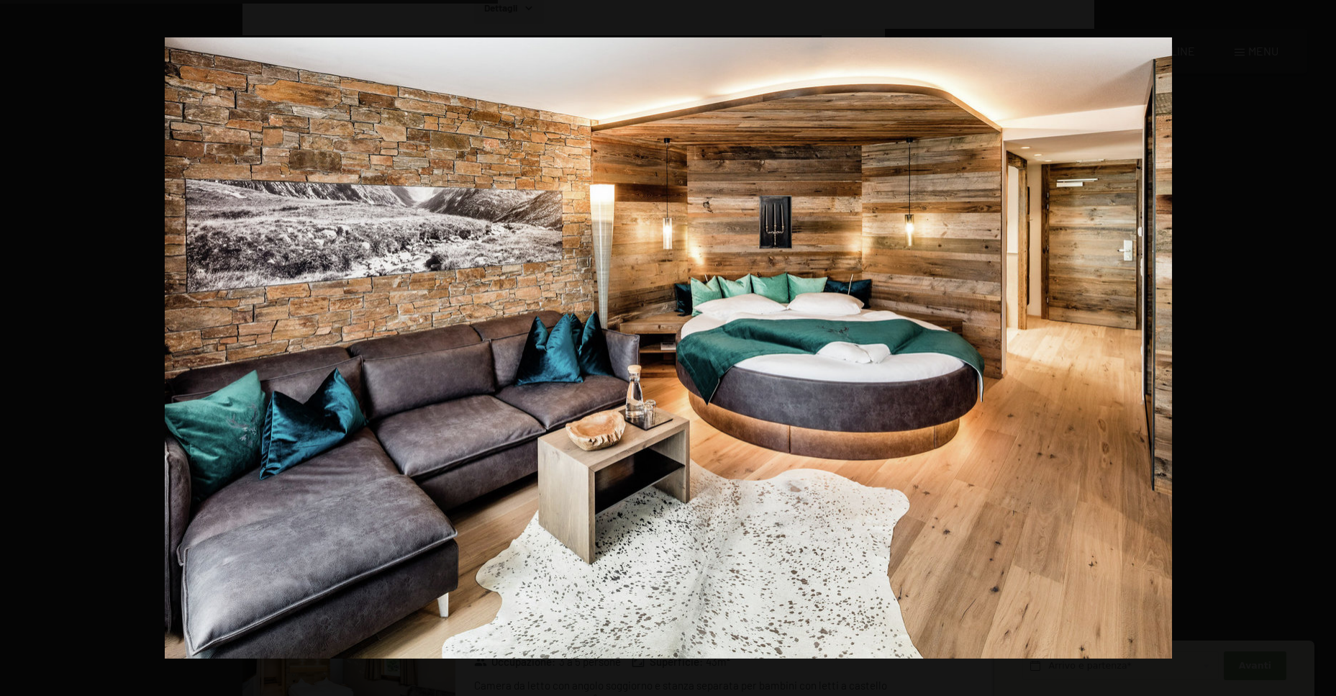
click at [1320, 343] on button "button" at bounding box center [1311, 348] width 50 height 72
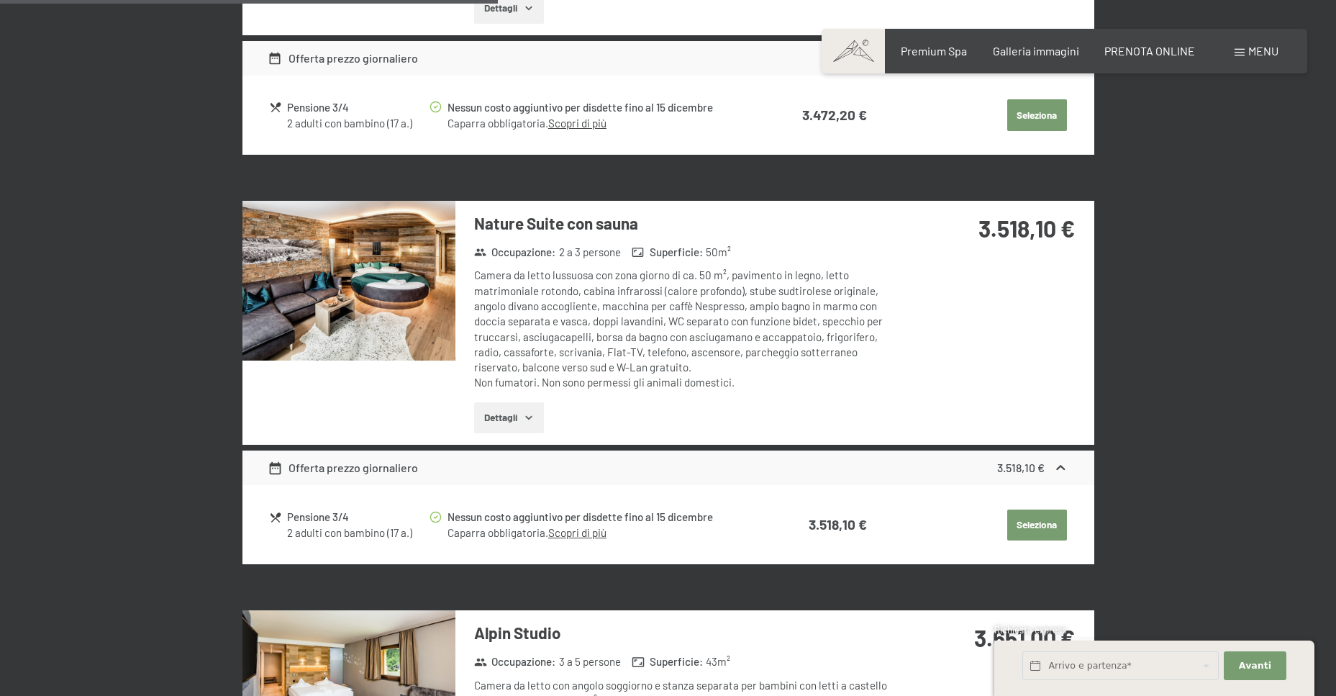
click at [0, 0] on button "button" at bounding box center [0, 0] width 0 height 0
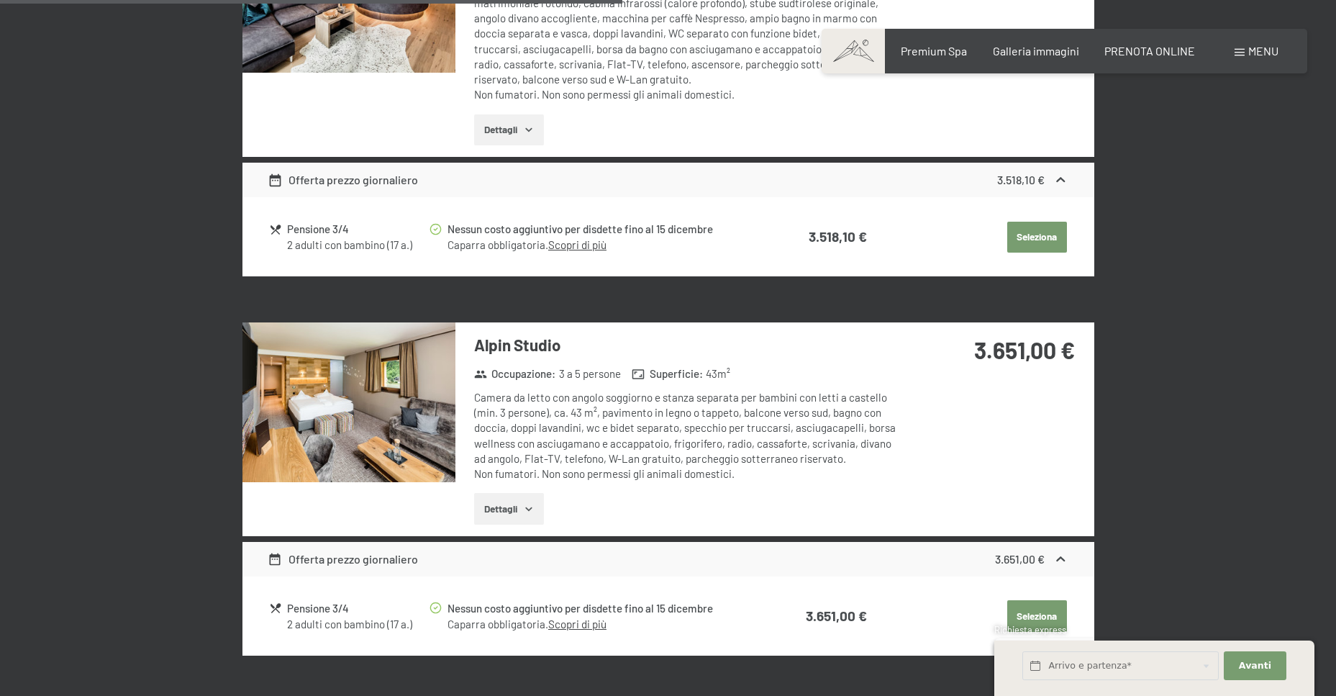
scroll to position [2519, 0]
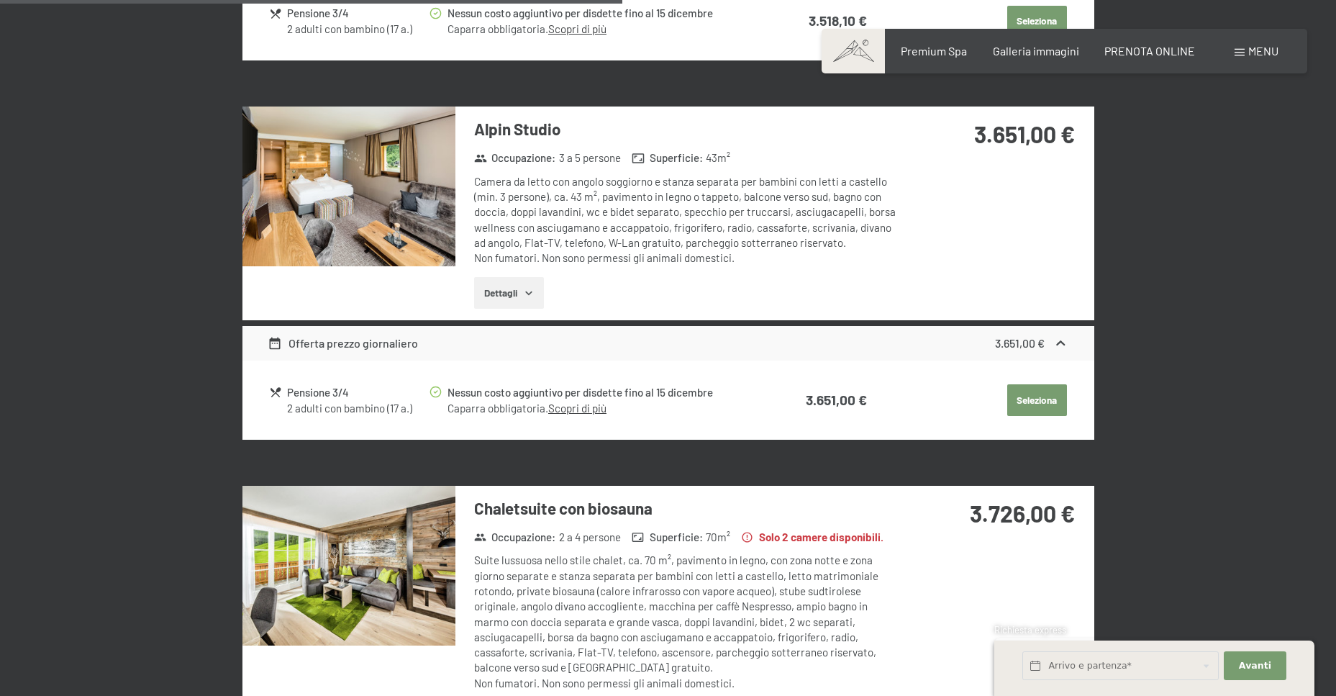
click at [383, 214] on img at bounding box center [349, 187] width 213 height 160
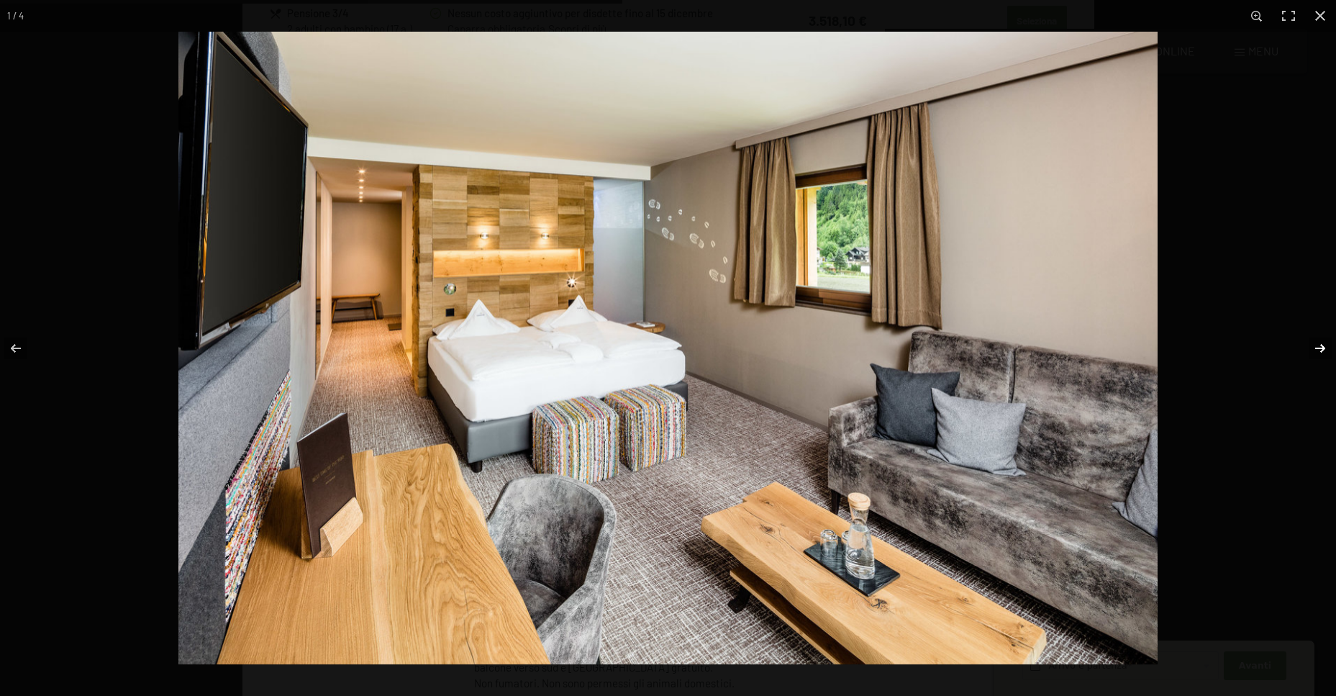
click at [1329, 347] on button "button" at bounding box center [1311, 348] width 50 height 72
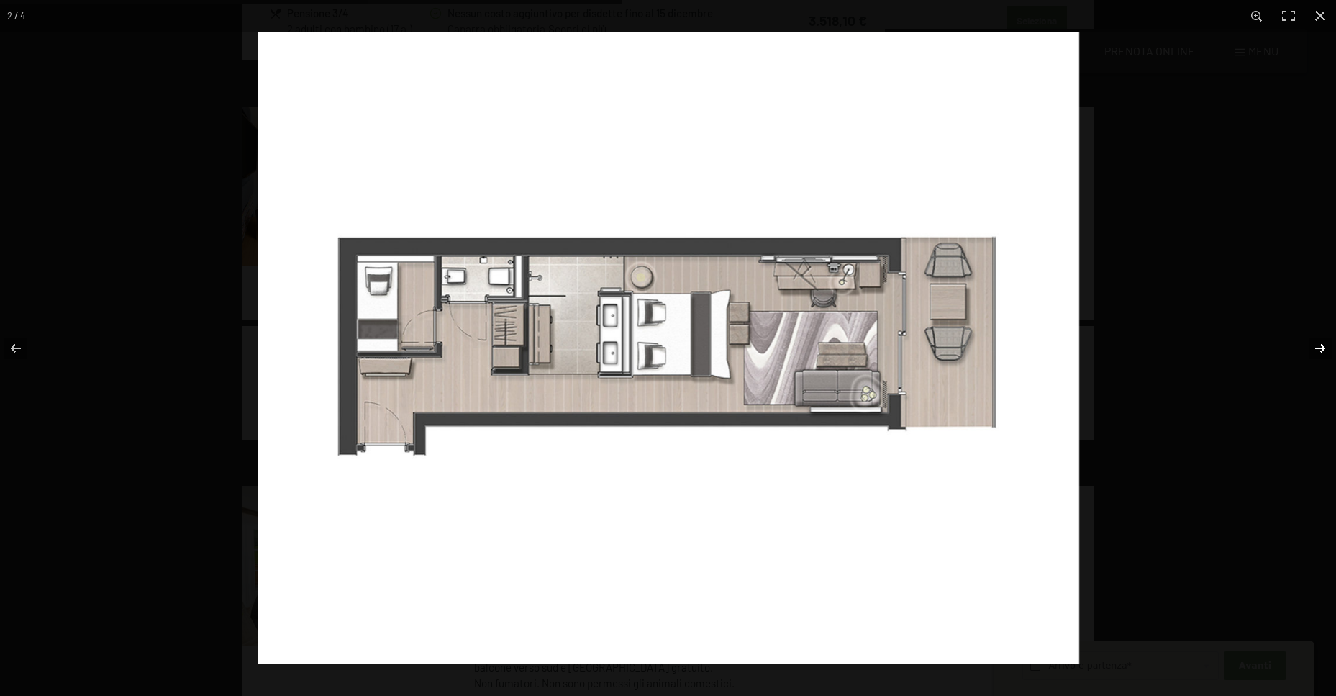
click at [1325, 347] on button "button" at bounding box center [1311, 348] width 50 height 72
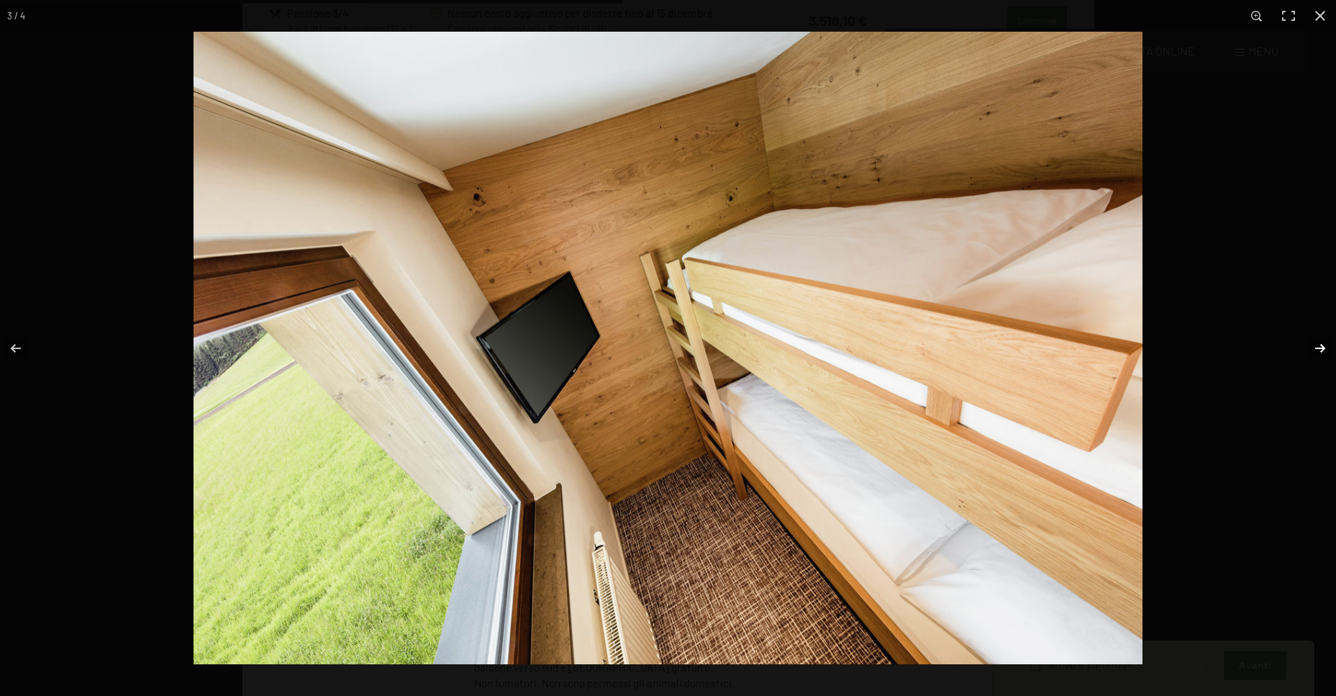
click at [1325, 347] on button "button" at bounding box center [1311, 348] width 50 height 72
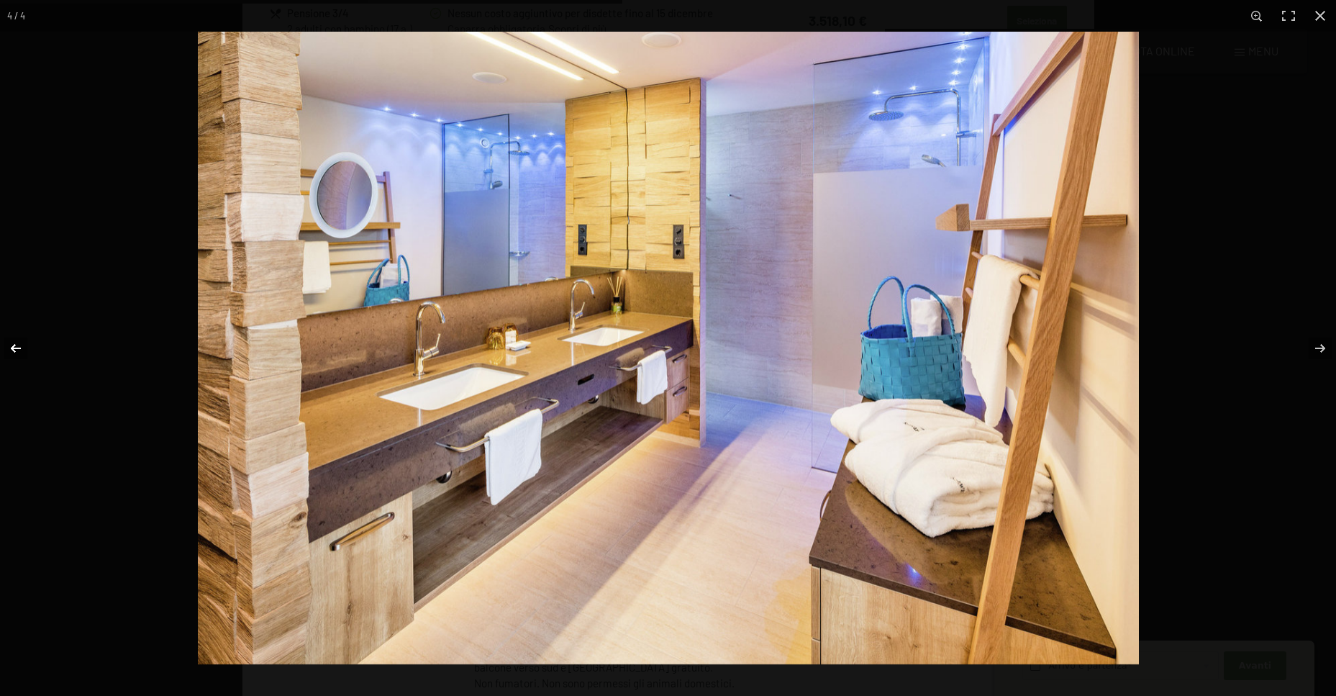
click at [31, 352] on button "button" at bounding box center [25, 348] width 50 height 72
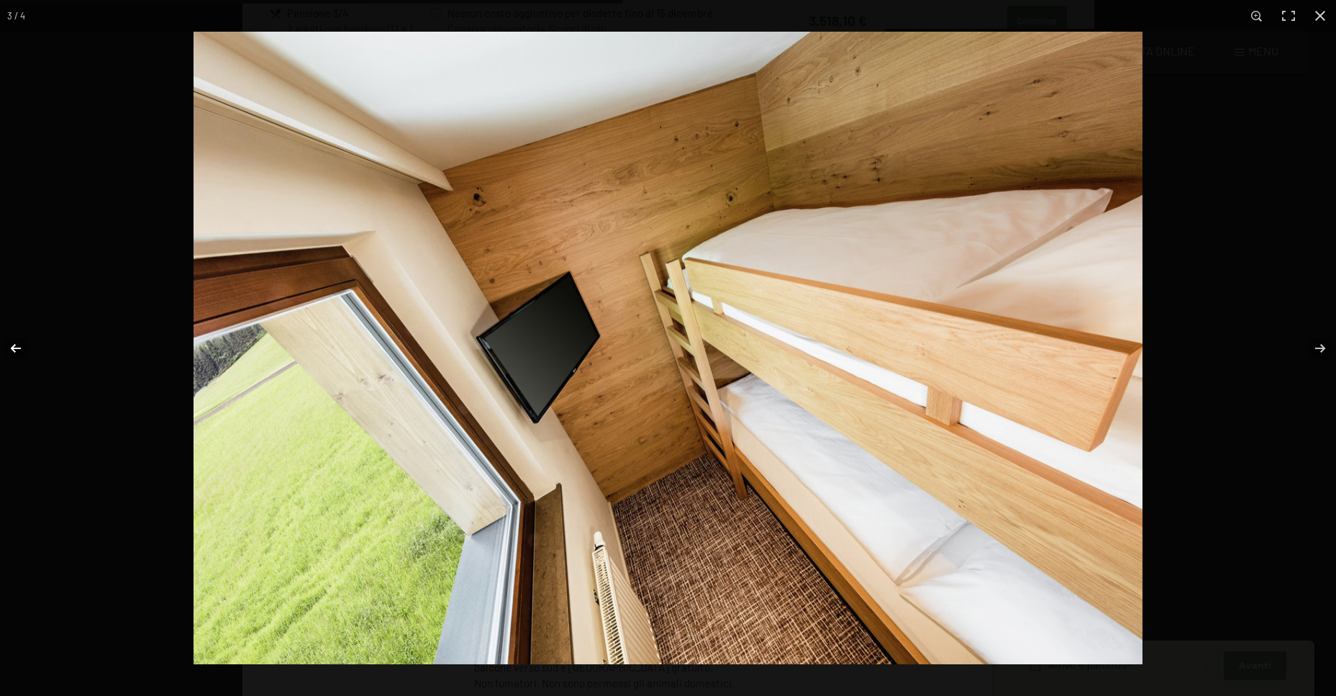
click at [31, 352] on button "button" at bounding box center [25, 348] width 50 height 72
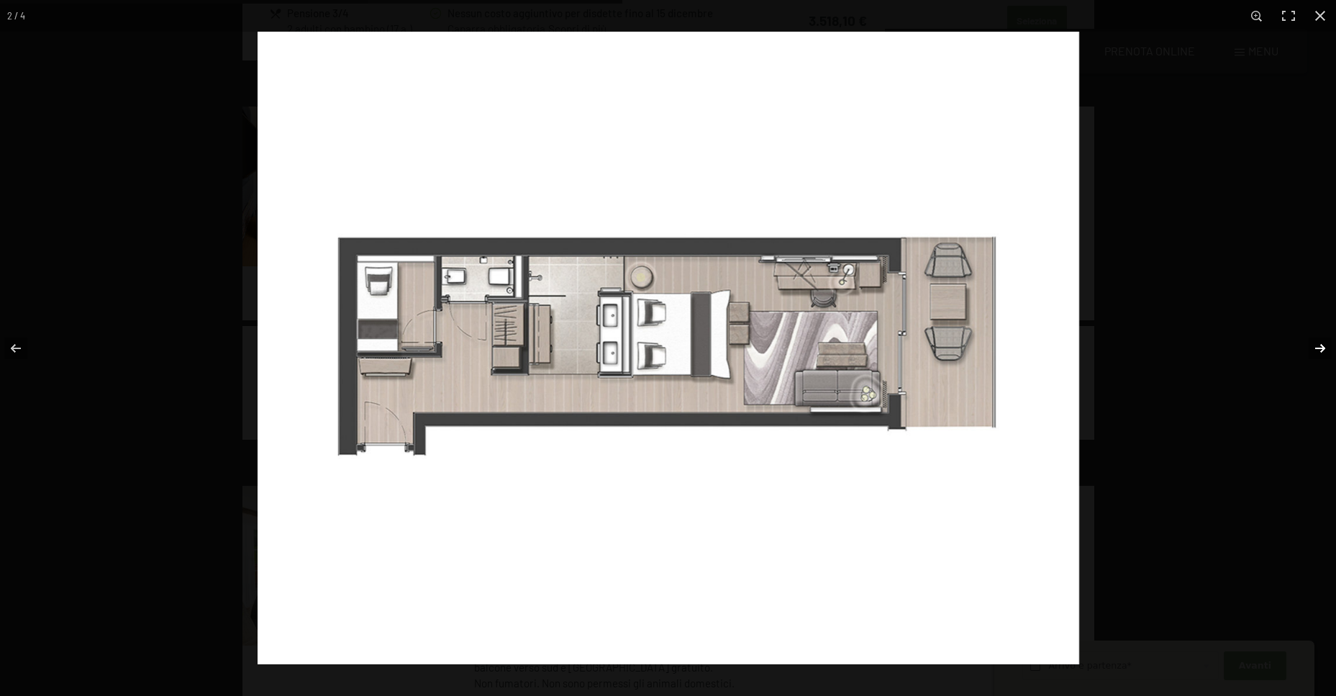
click at [1314, 344] on button "button" at bounding box center [1311, 348] width 50 height 72
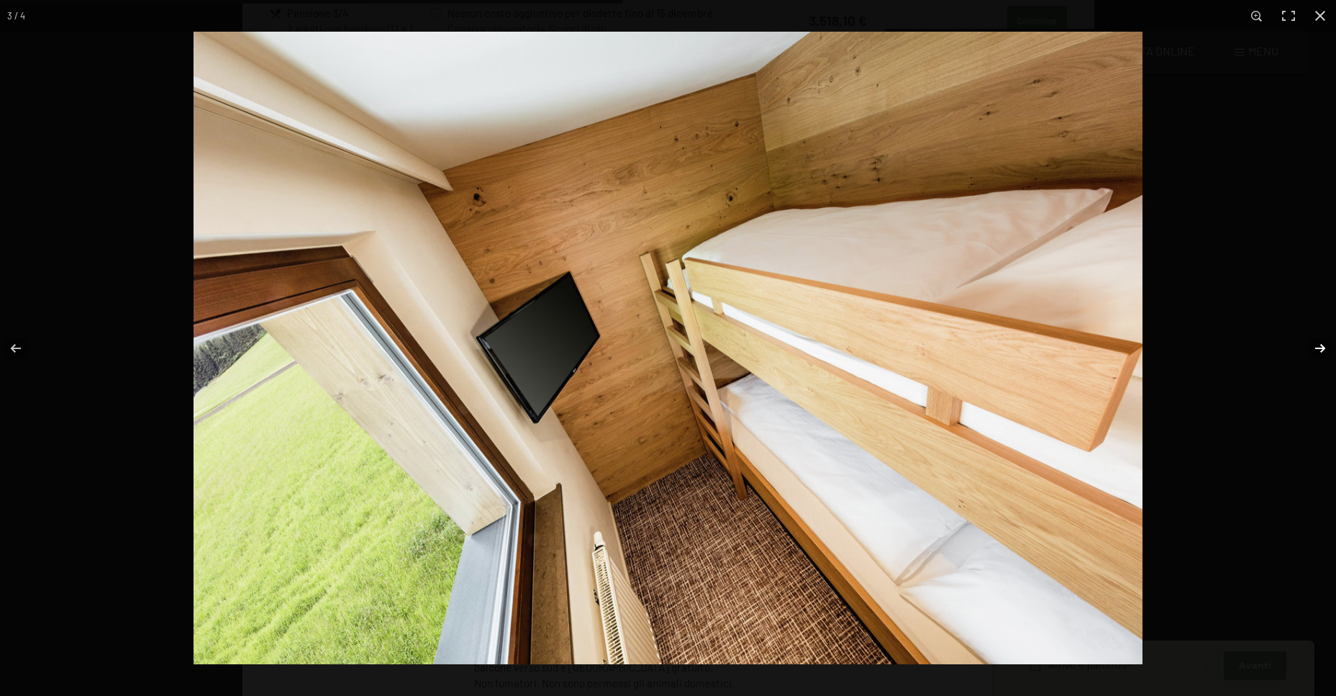
click at [1314, 344] on button "button" at bounding box center [1311, 348] width 50 height 72
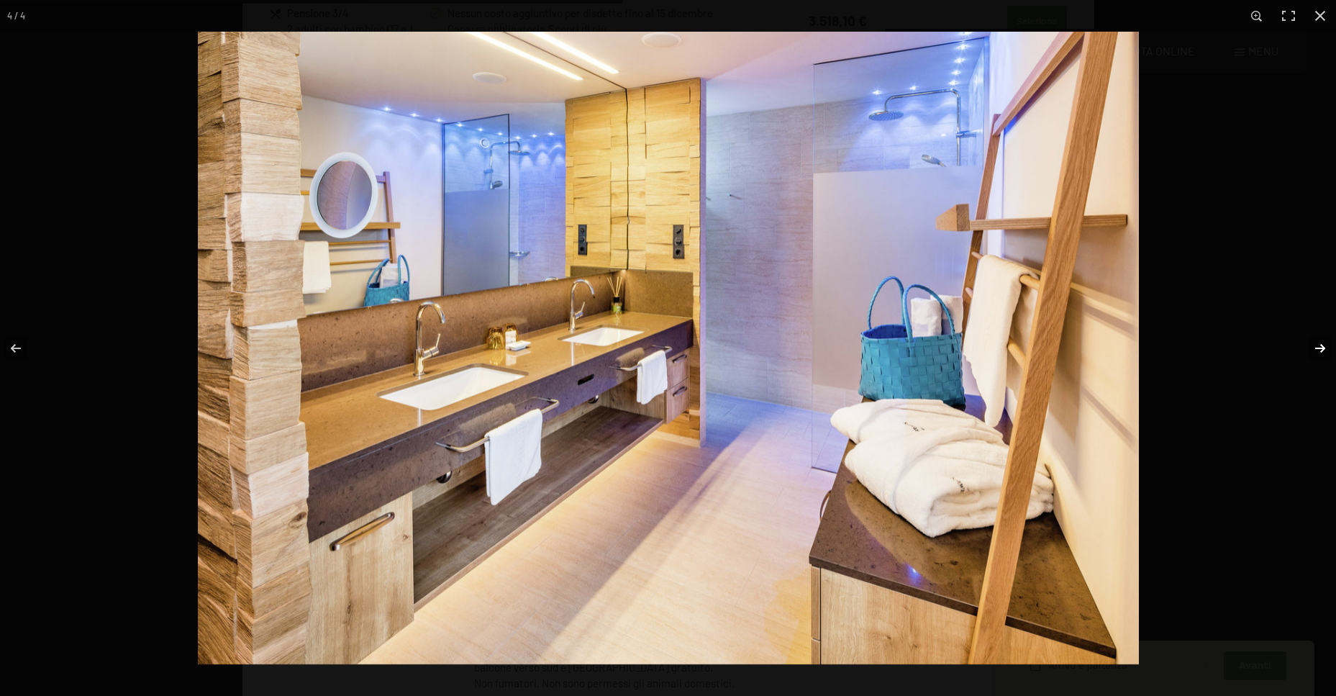
click at [1314, 344] on button "button" at bounding box center [1311, 348] width 50 height 72
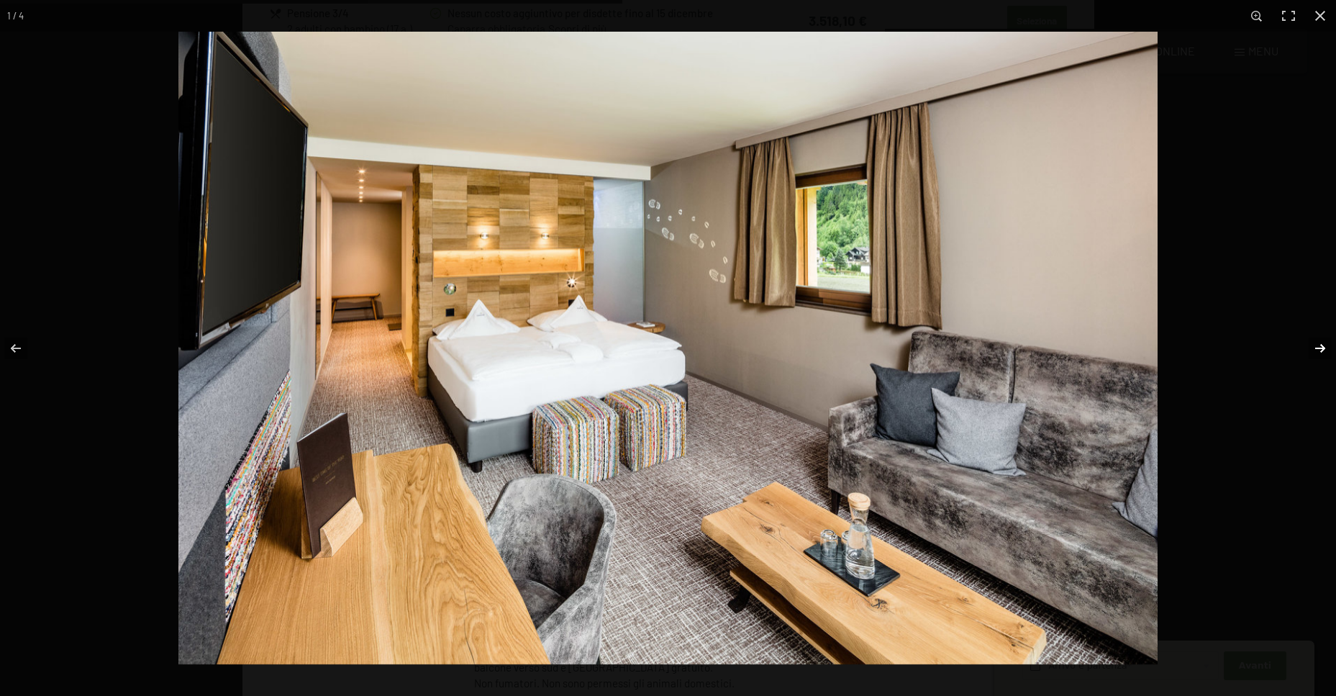
click at [1314, 344] on button "button" at bounding box center [1311, 348] width 50 height 72
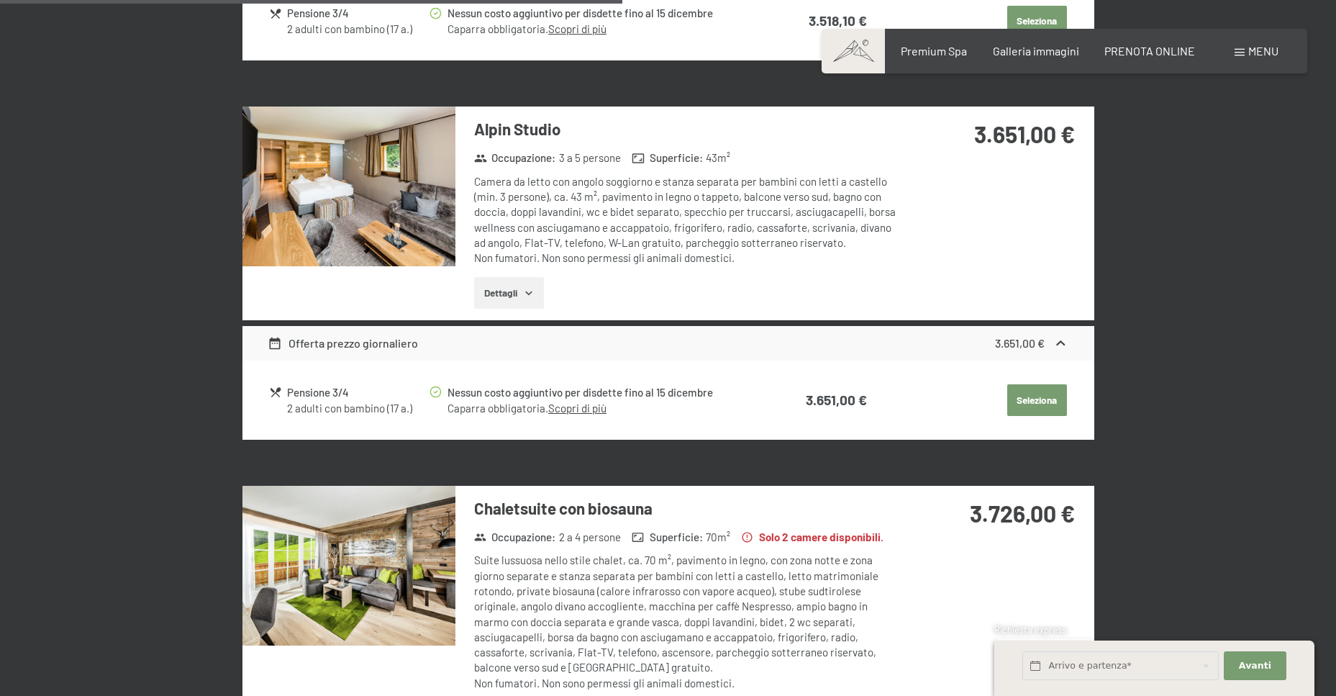
click at [0, 0] on button "button" at bounding box center [0, 0] width 0 height 0
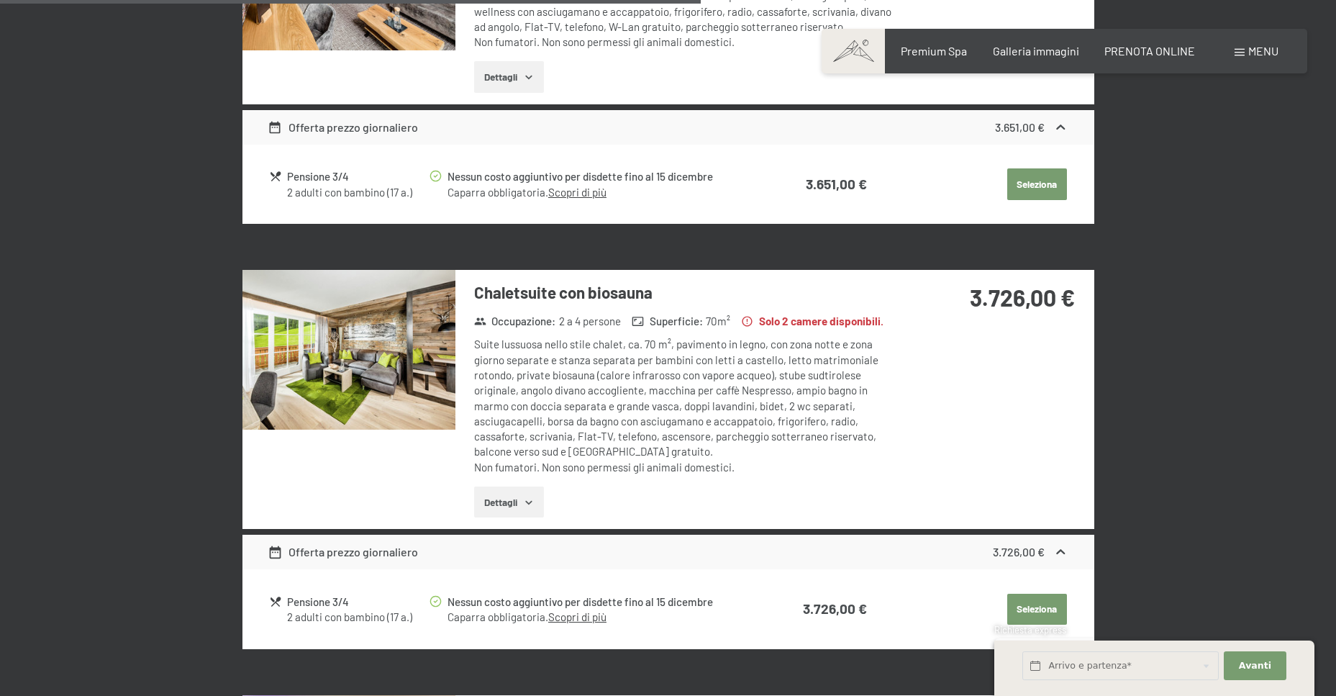
scroll to position [2878, 0]
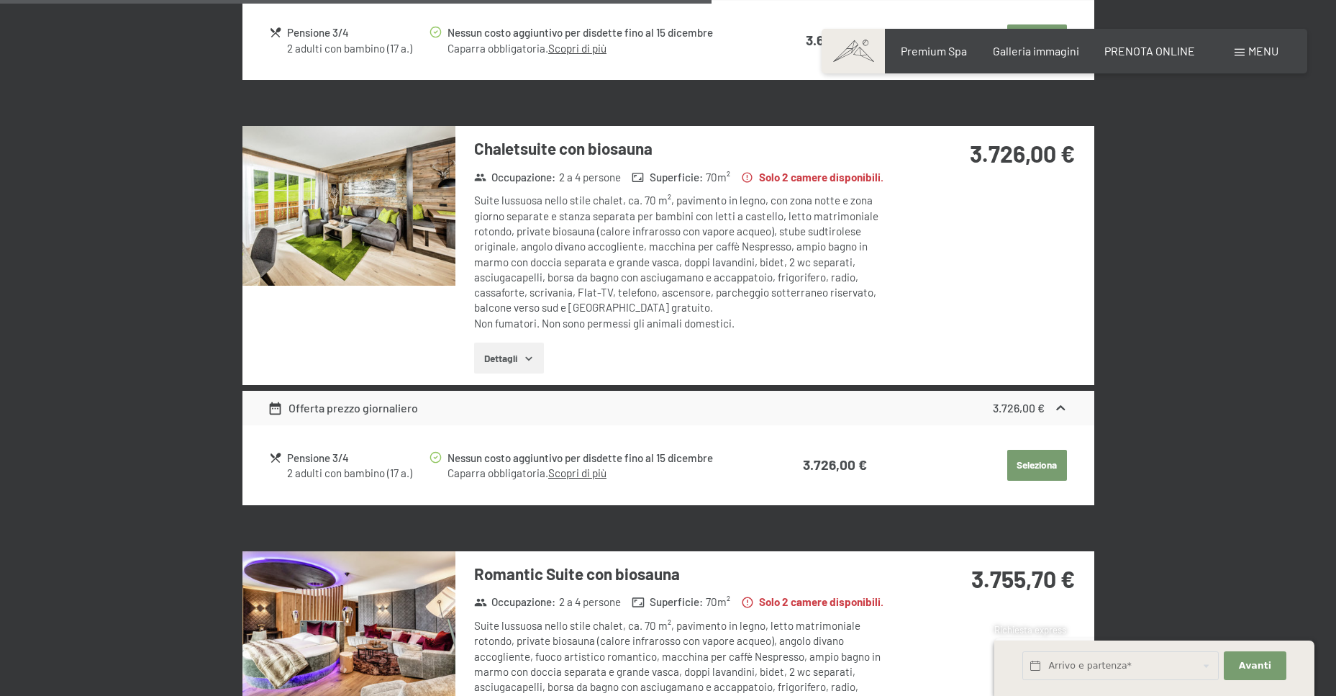
click at [383, 235] on img at bounding box center [349, 206] width 213 height 160
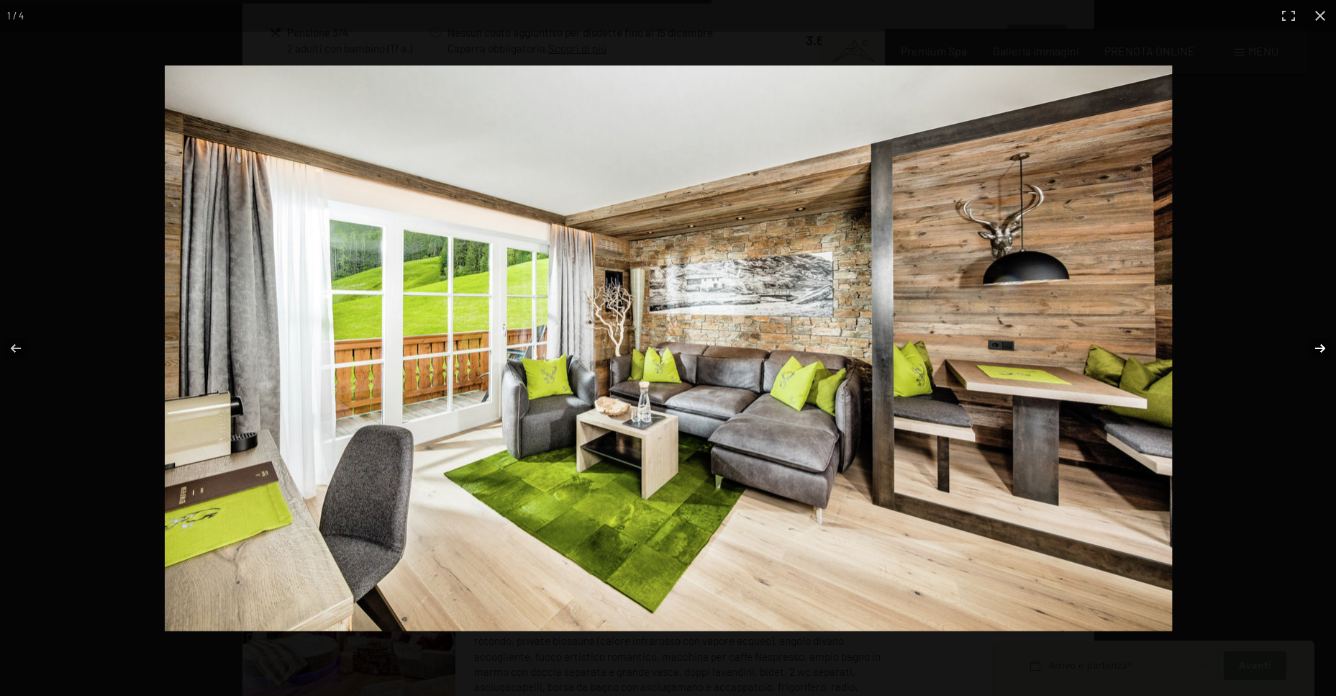
click at [1333, 348] on button "button" at bounding box center [1311, 348] width 50 height 72
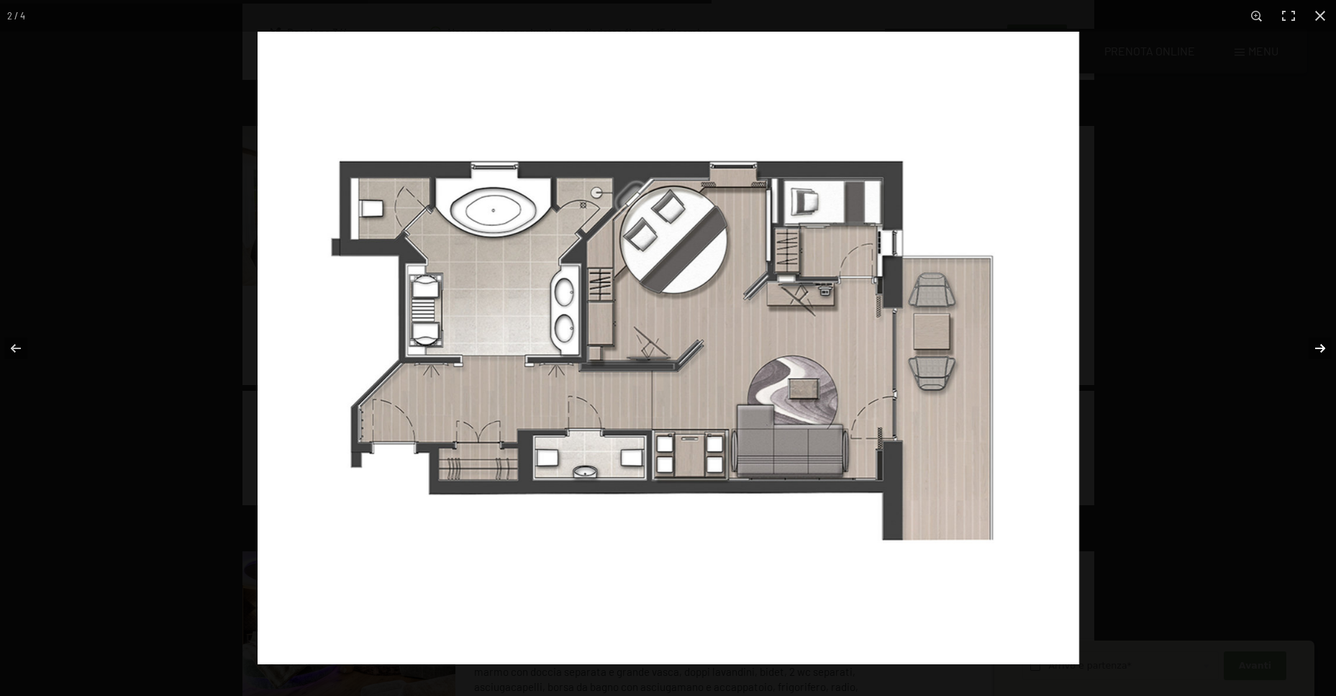
click at [1320, 342] on button "button" at bounding box center [1311, 348] width 50 height 72
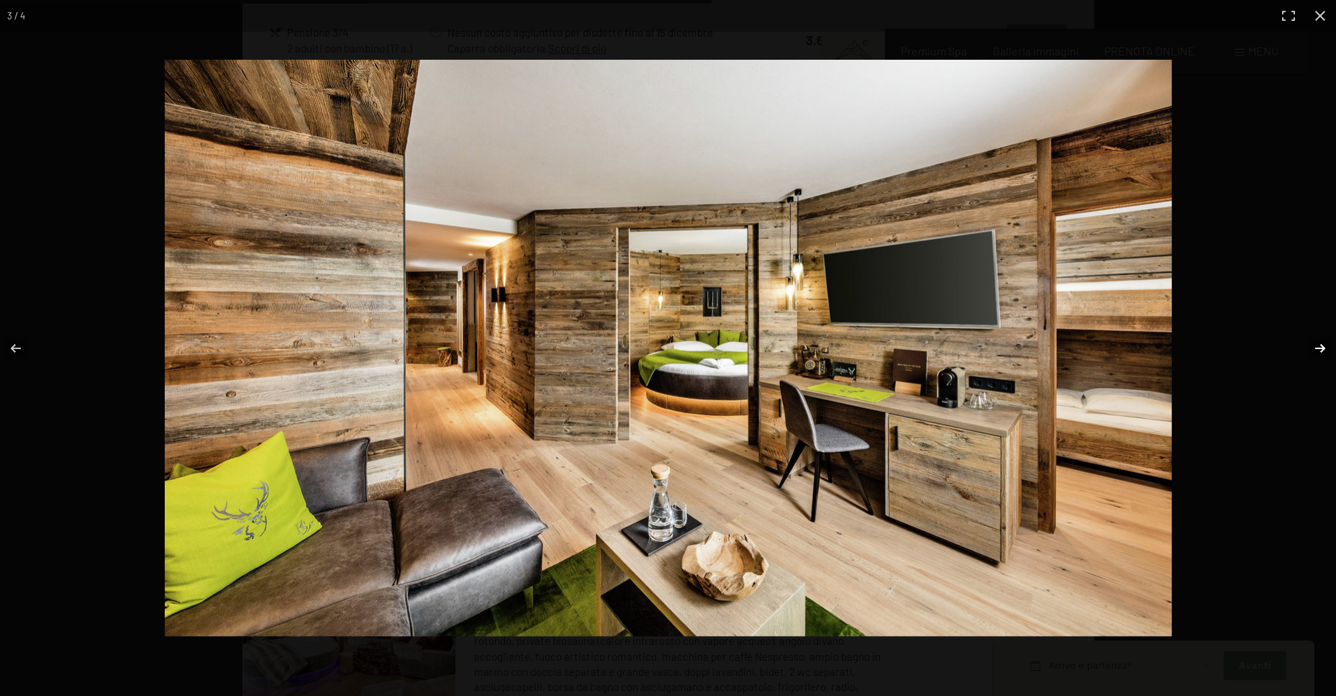
click at [1324, 353] on button "button" at bounding box center [1311, 348] width 50 height 72
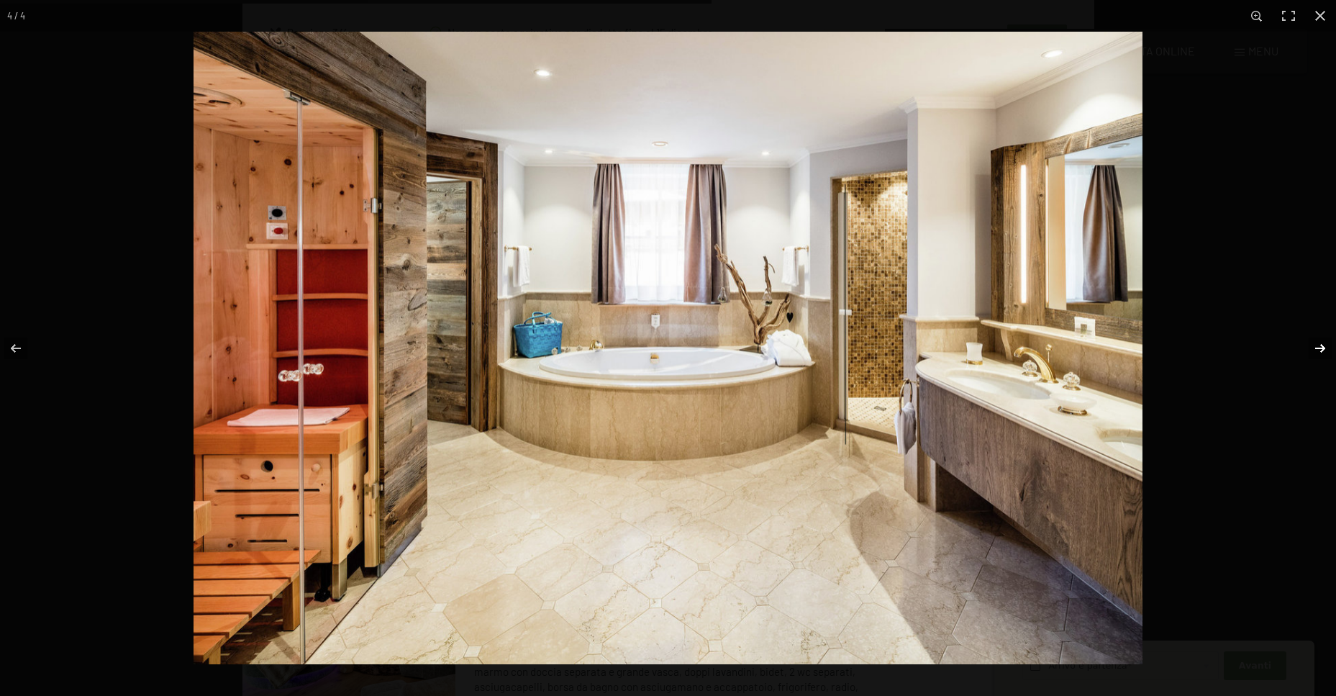
click at [1324, 353] on button "button" at bounding box center [1311, 348] width 50 height 72
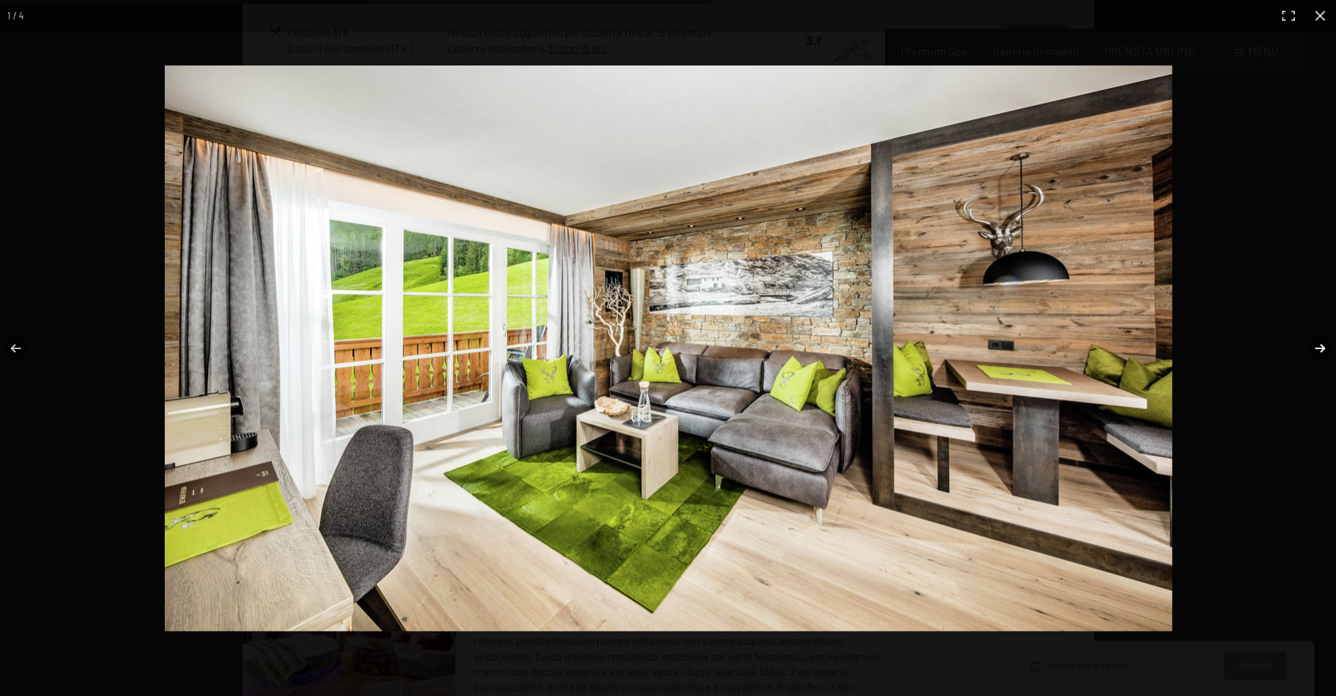
click at [1324, 353] on button "button" at bounding box center [1311, 348] width 50 height 72
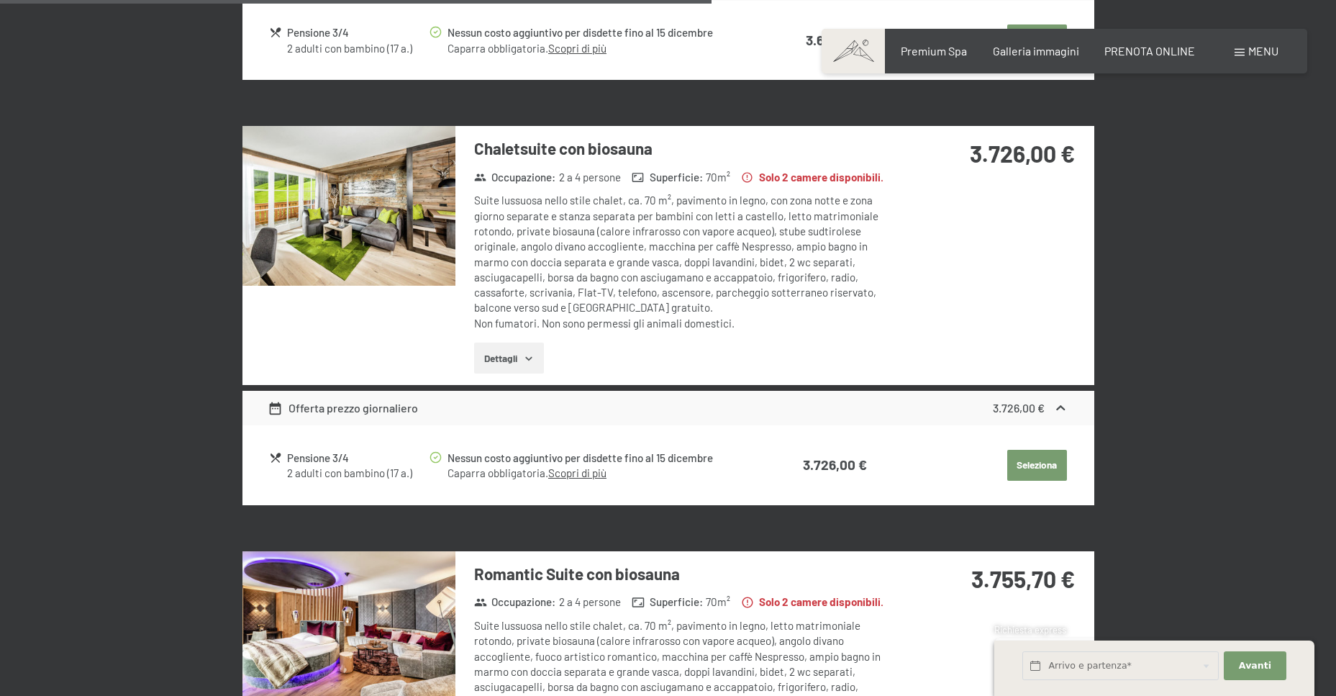
click at [0, 0] on button "button" at bounding box center [0, 0] width 0 height 0
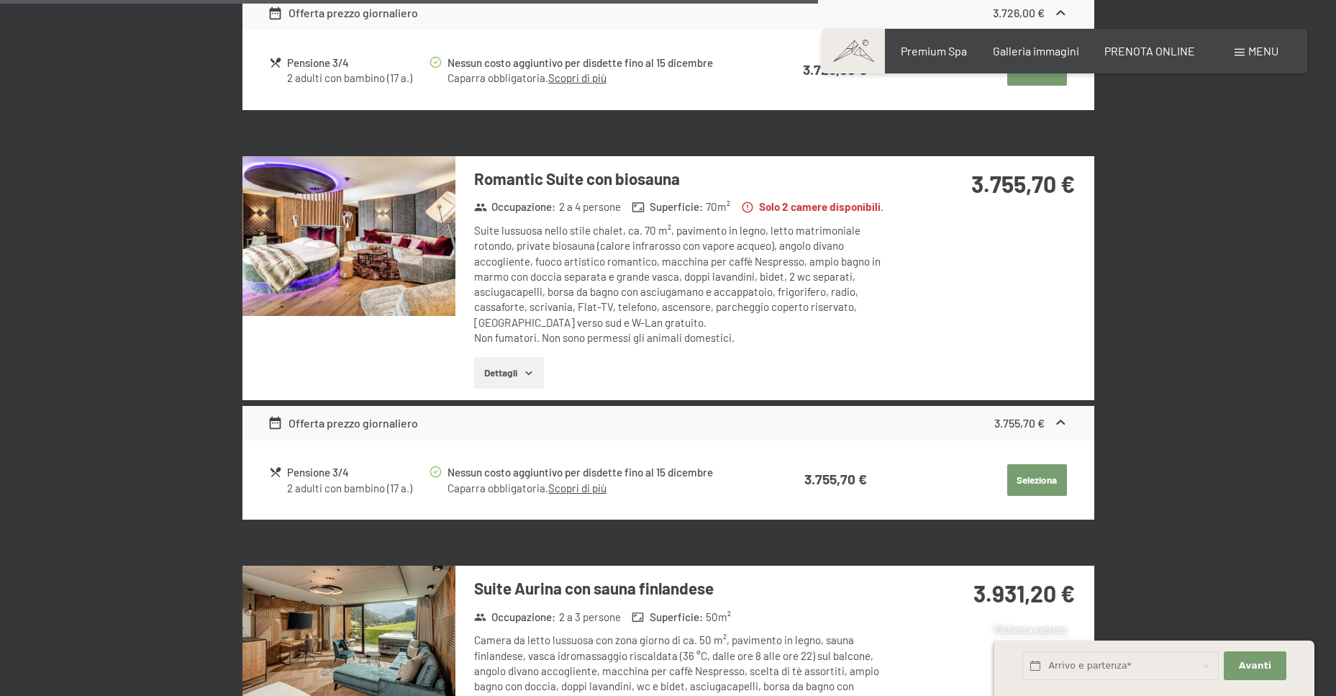
scroll to position [3310, 0]
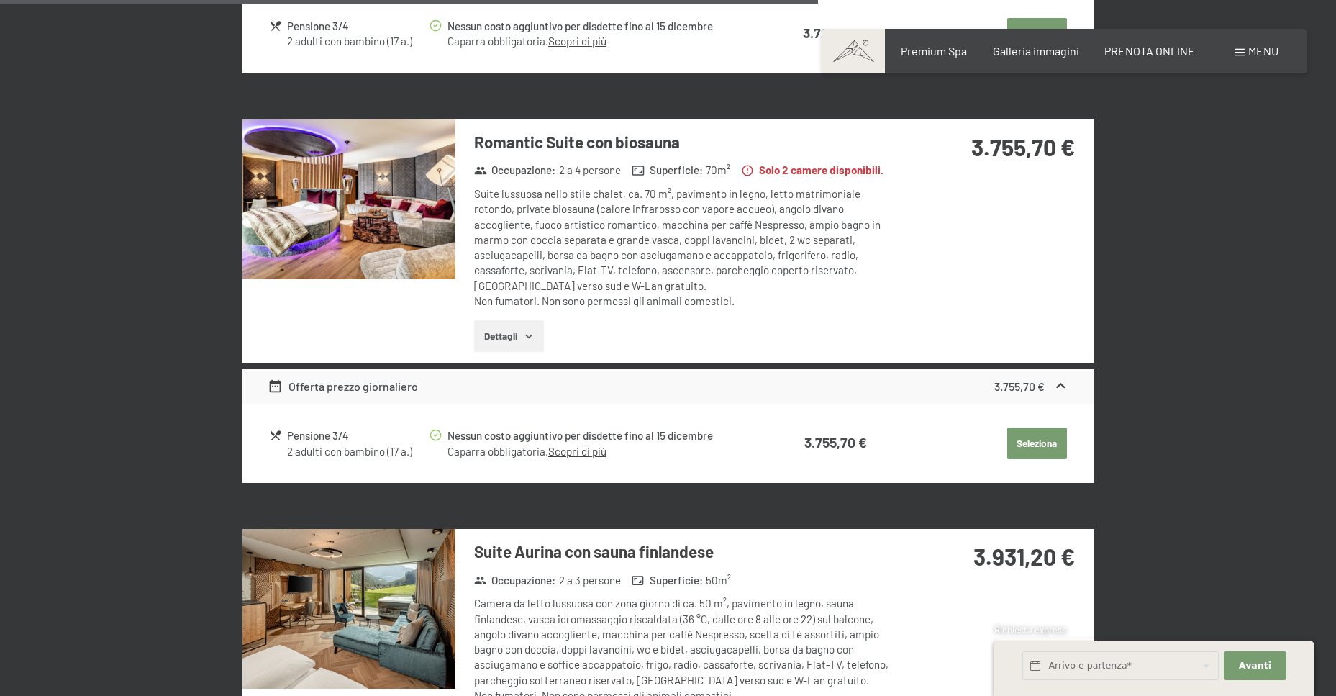
click at [329, 221] on img at bounding box center [349, 199] width 213 height 160
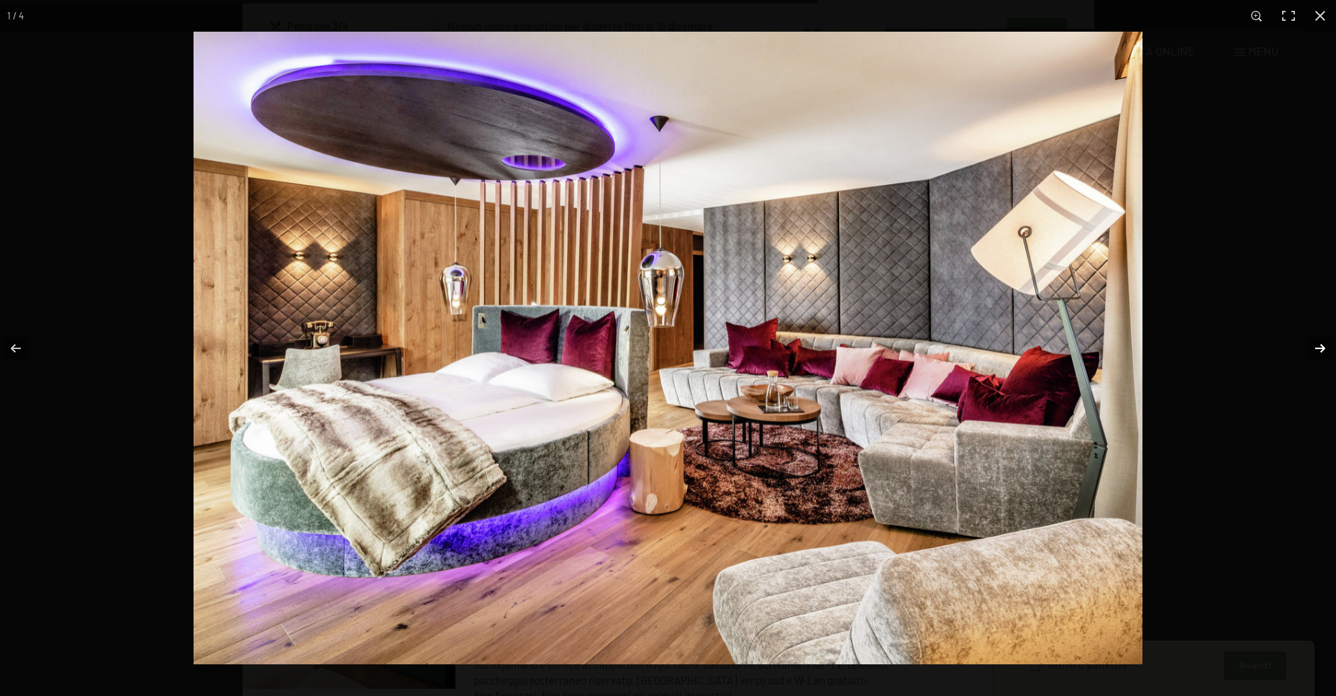
click at [1321, 347] on button "button" at bounding box center [1311, 348] width 50 height 72
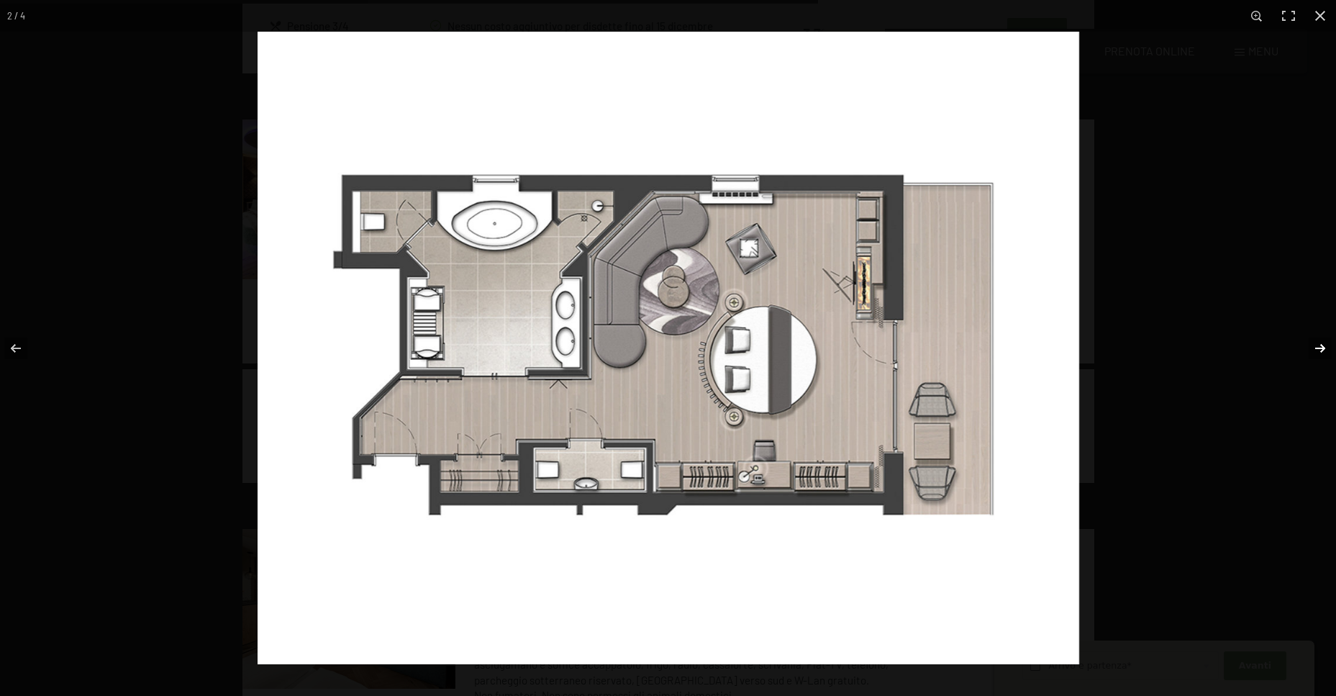
click at [1312, 349] on button "button" at bounding box center [1311, 348] width 50 height 72
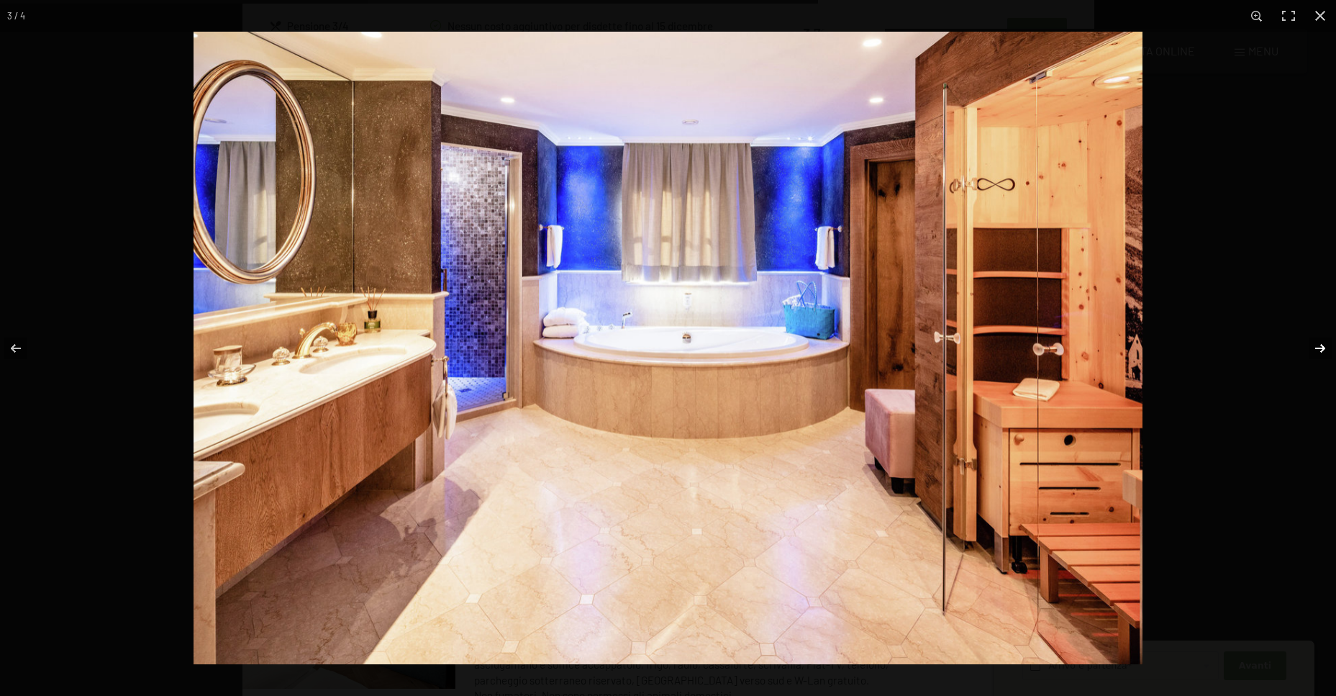
click at [1320, 348] on button "button" at bounding box center [1311, 348] width 50 height 72
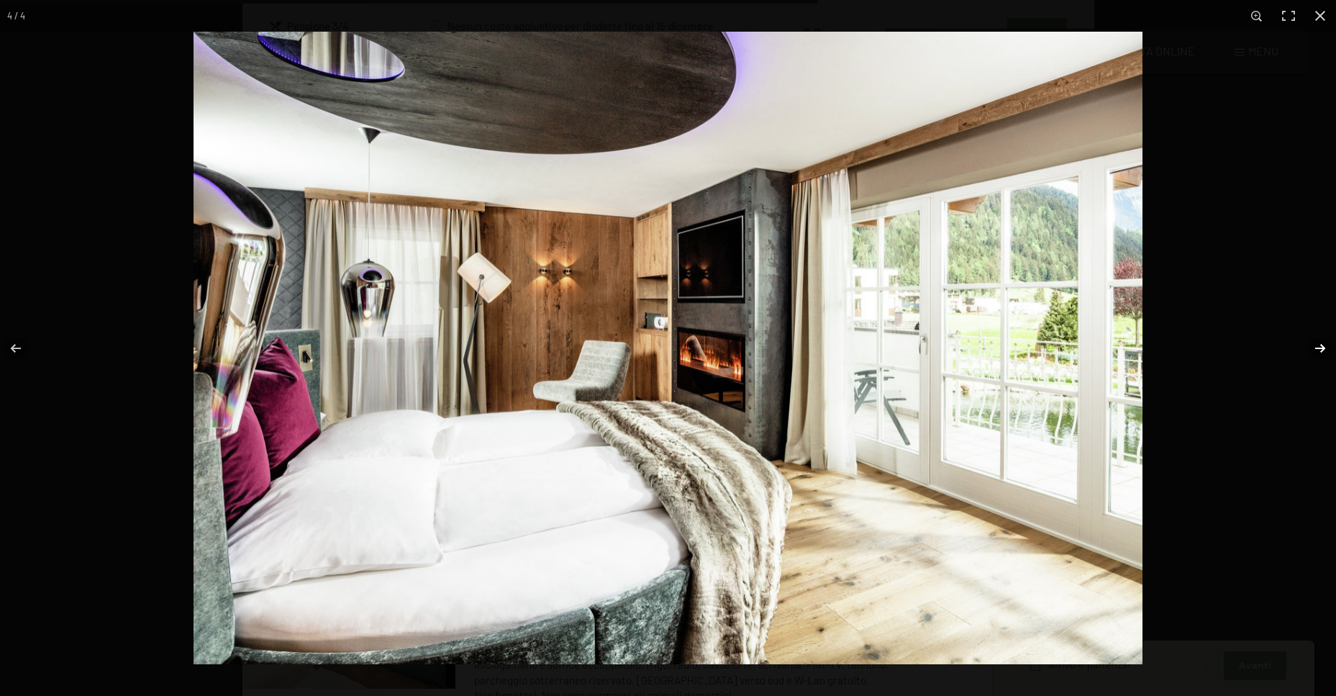
click at [1320, 348] on button "button" at bounding box center [1311, 348] width 50 height 72
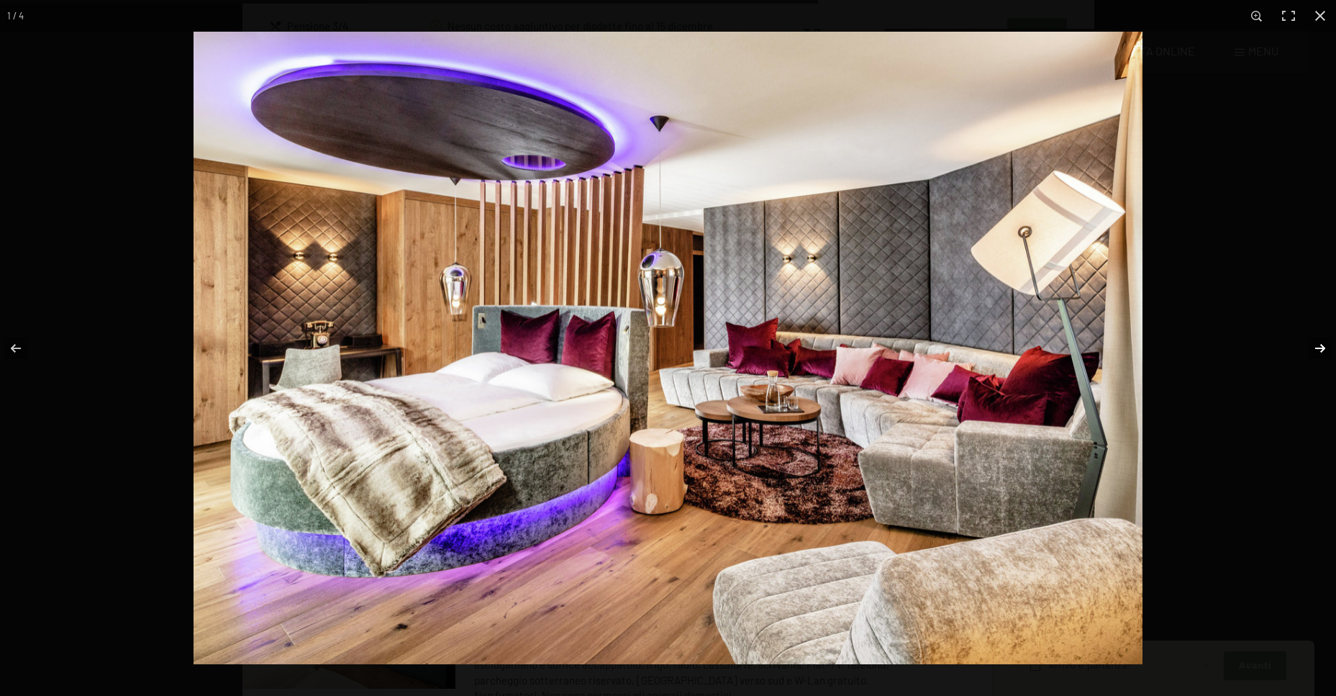
click at [1320, 348] on button "button" at bounding box center [1311, 348] width 50 height 72
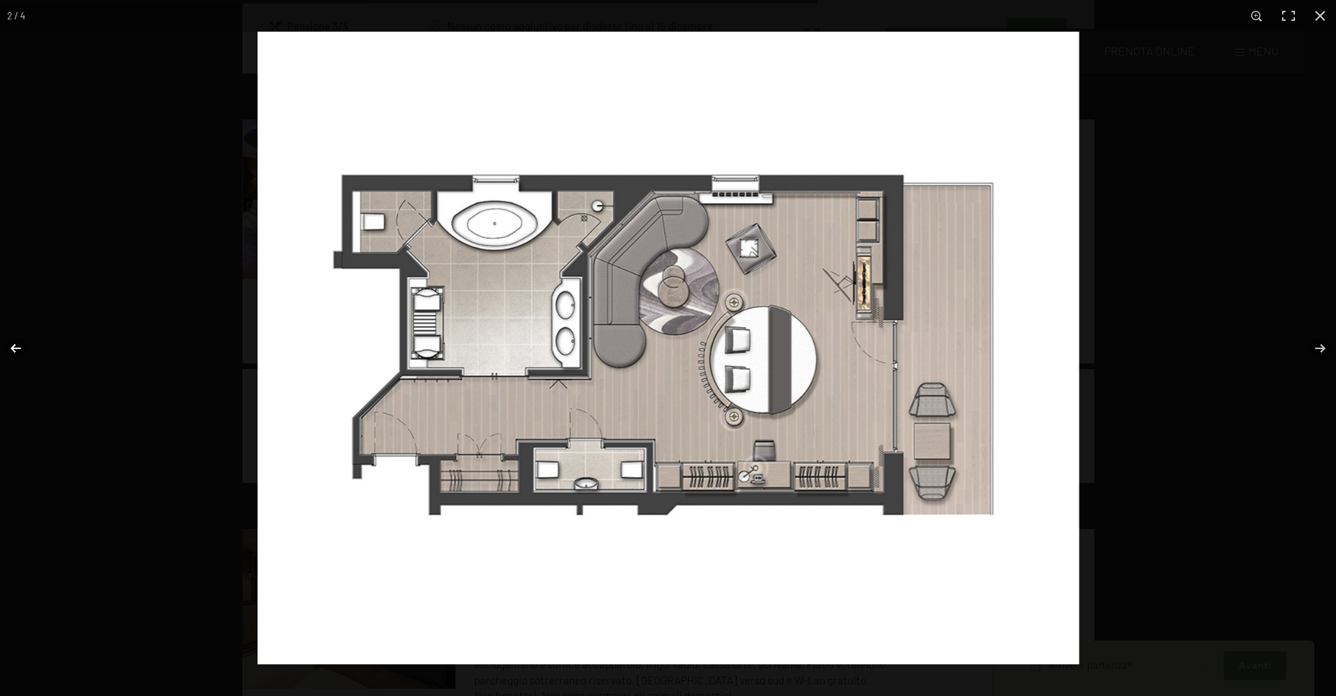
click at [11, 348] on button "button" at bounding box center [25, 348] width 50 height 72
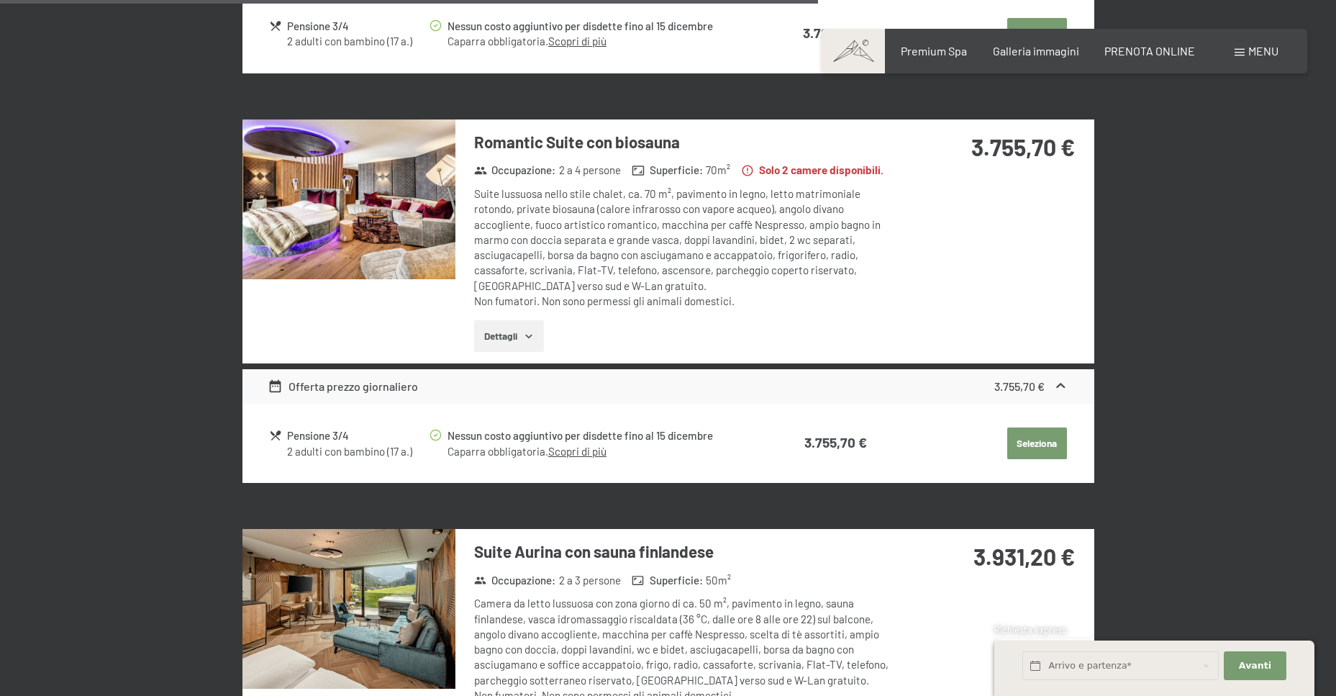
click at [0, 0] on button "button" at bounding box center [0, 0] width 0 height 0
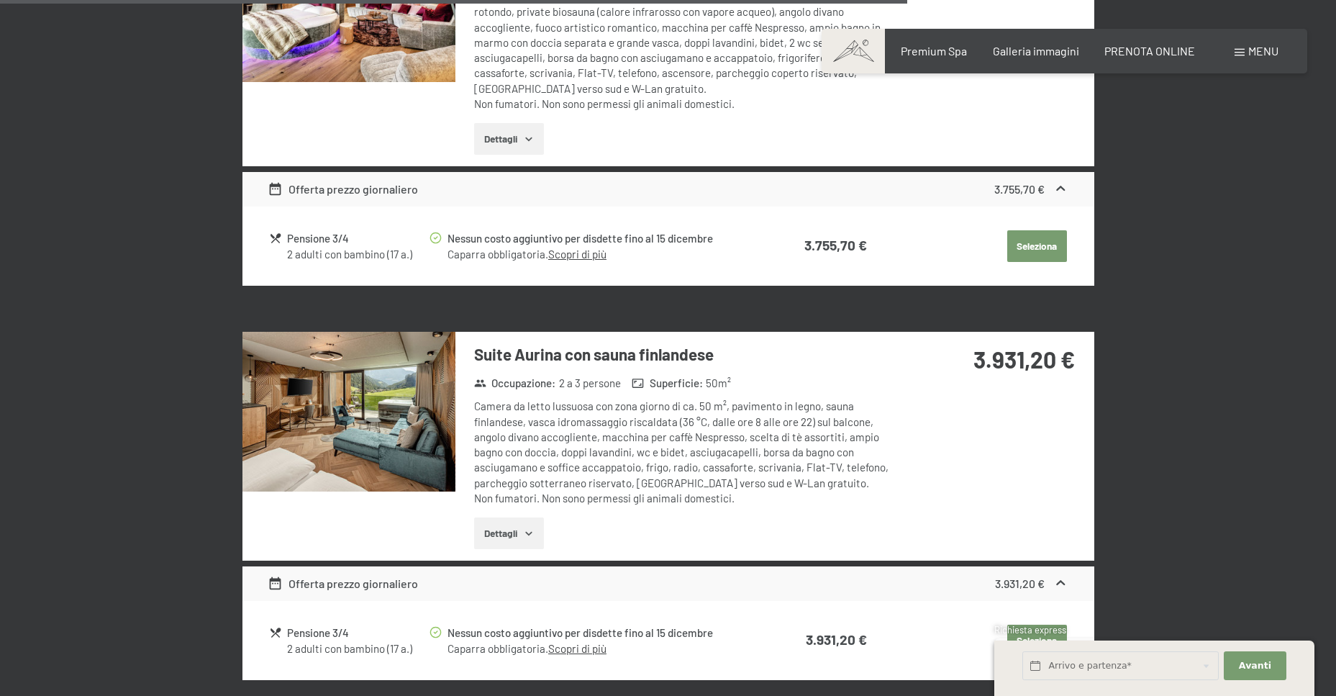
scroll to position [3670, 0]
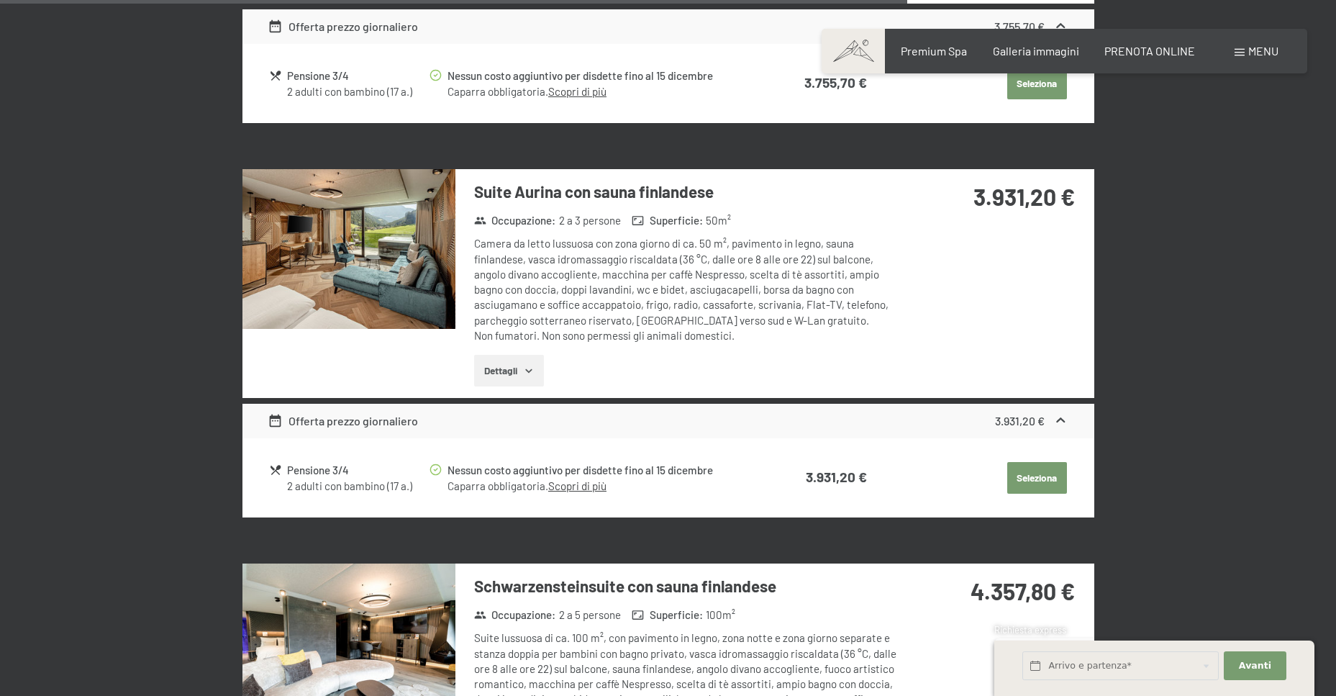
click at [522, 356] on button "Dettagli" at bounding box center [509, 371] width 70 height 32
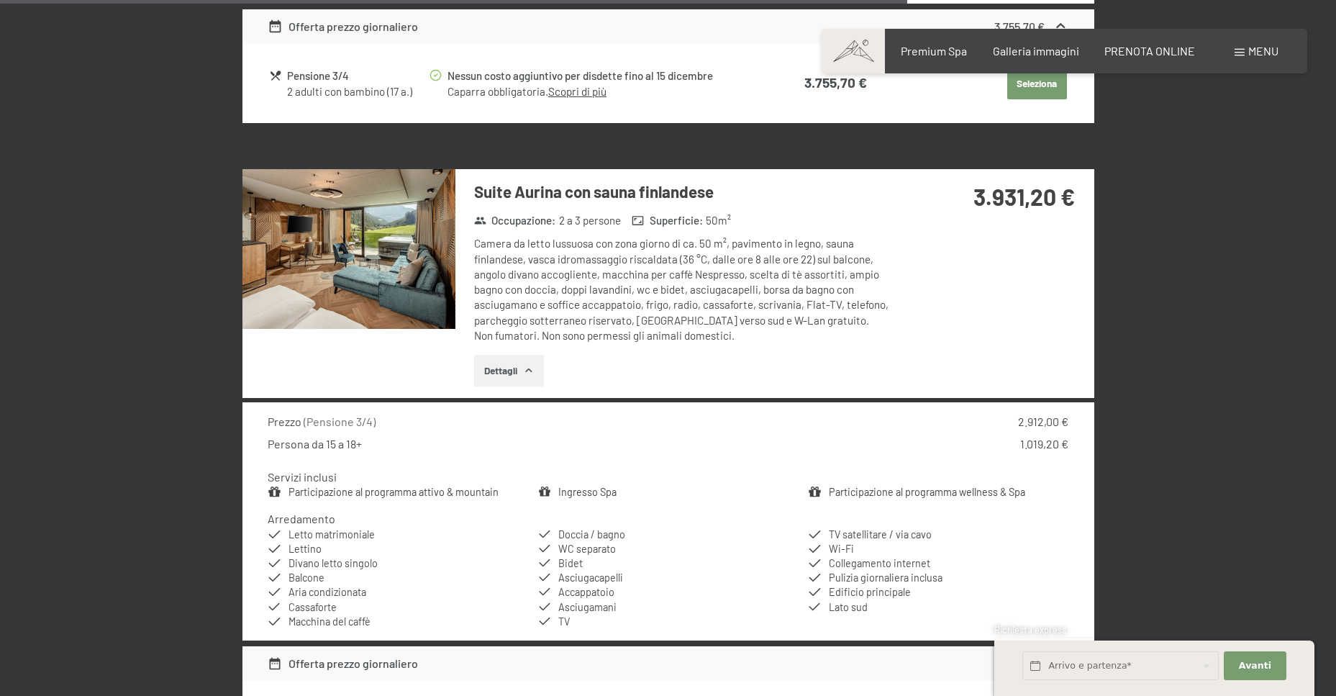
click at [364, 286] on img at bounding box center [349, 249] width 213 height 160
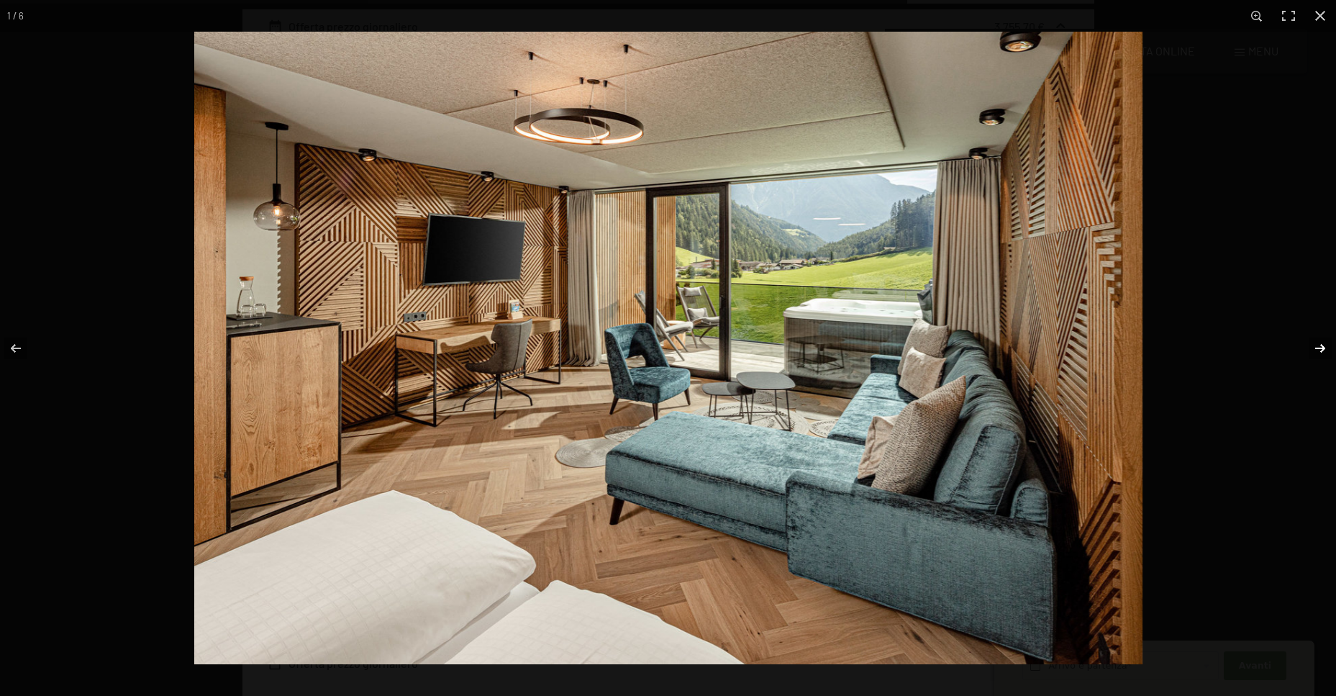
click at [1333, 350] on button "button" at bounding box center [1311, 348] width 50 height 72
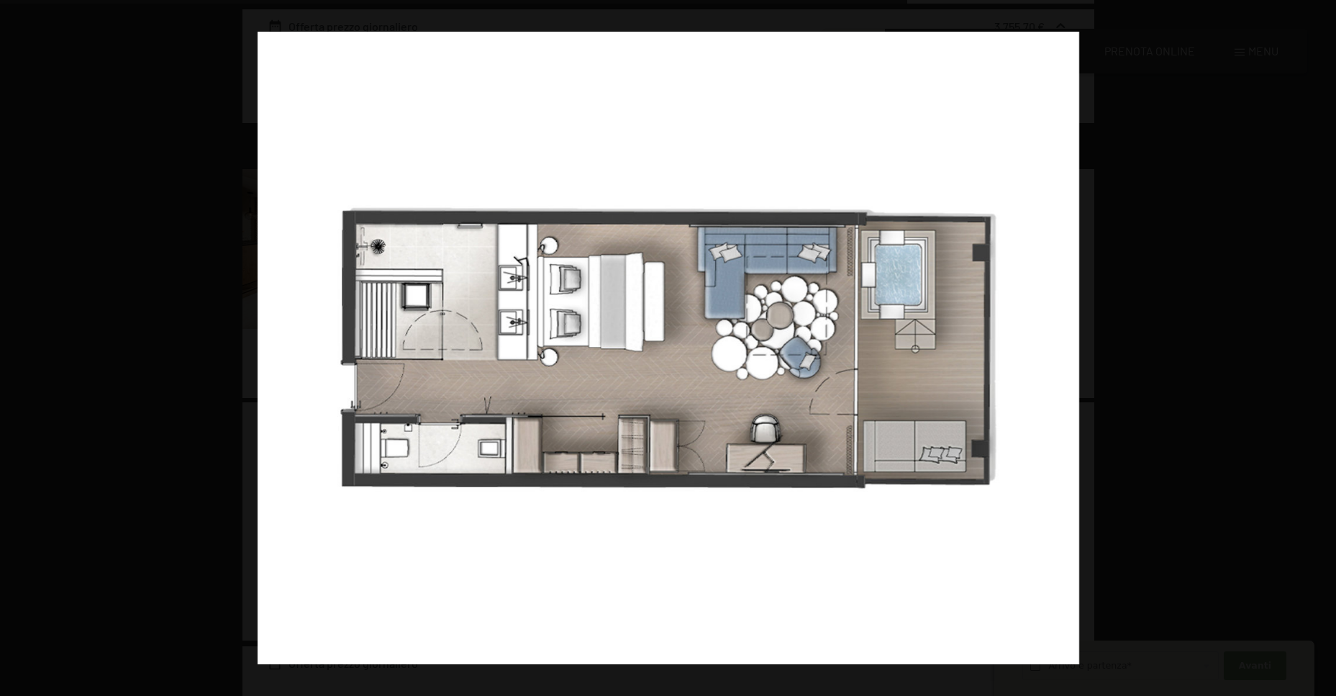
click at [1333, 350] on button "button" at bounding box center [1311, 348] width 50 height 72
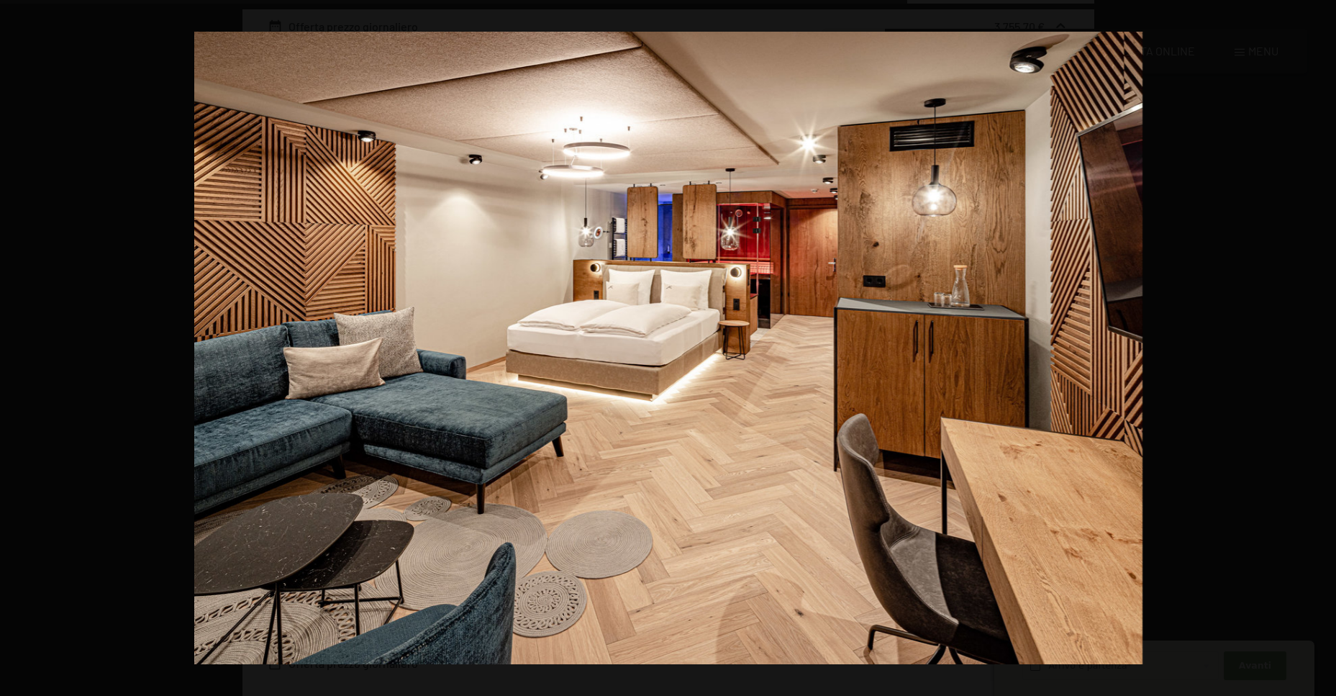
click at [1333, 350] on button "button" at bounding box center [1311, 348] width 50 height 72
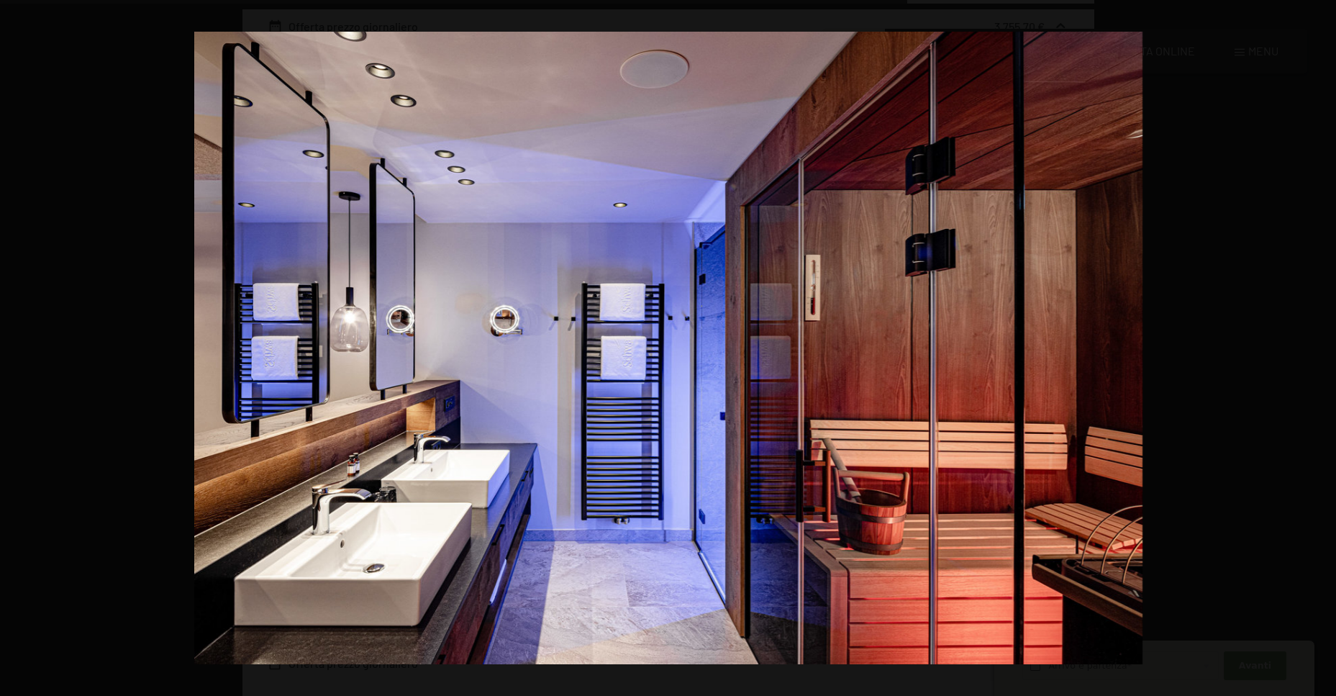
click at [1333, 350] on button "button" at bounding box center [1311, 348] width 50 height 72
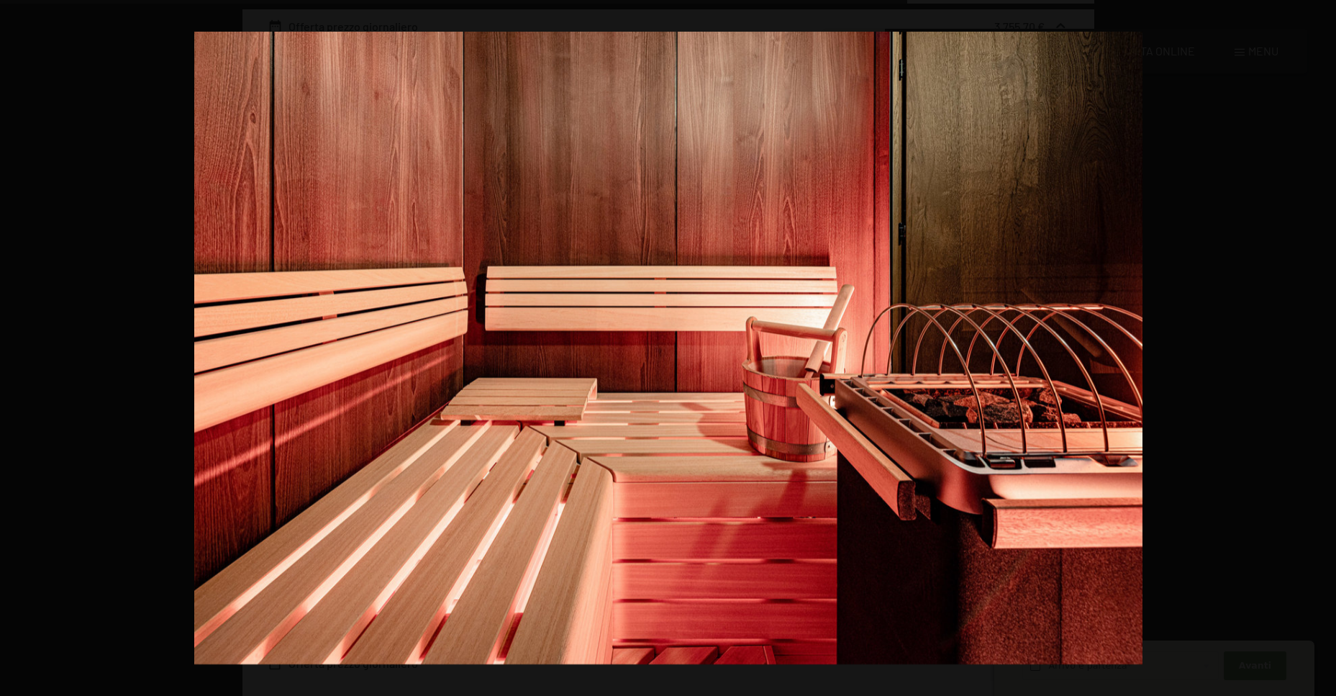
click at [1333, 350] on button "button" at bounding box center [1311, 348] width 50 height 72
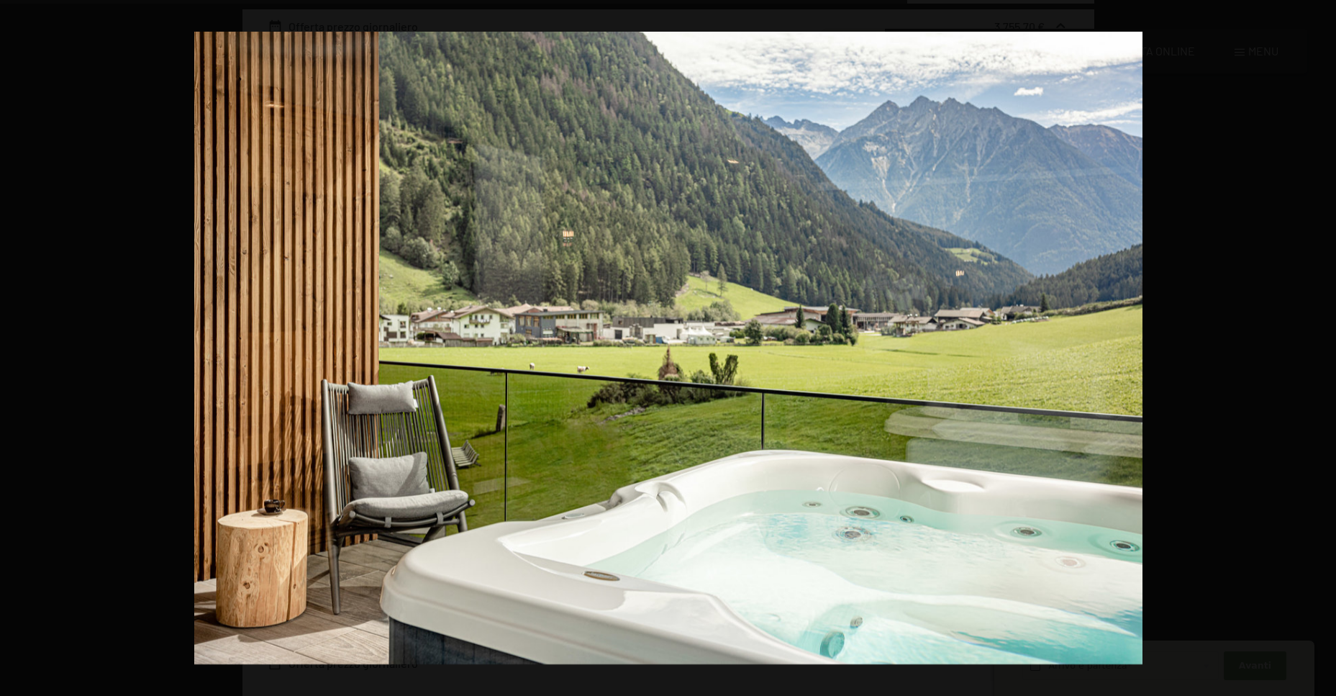
click at [1333, 350] on button "button" at bounding box center [1311, 348] width 50 height 72
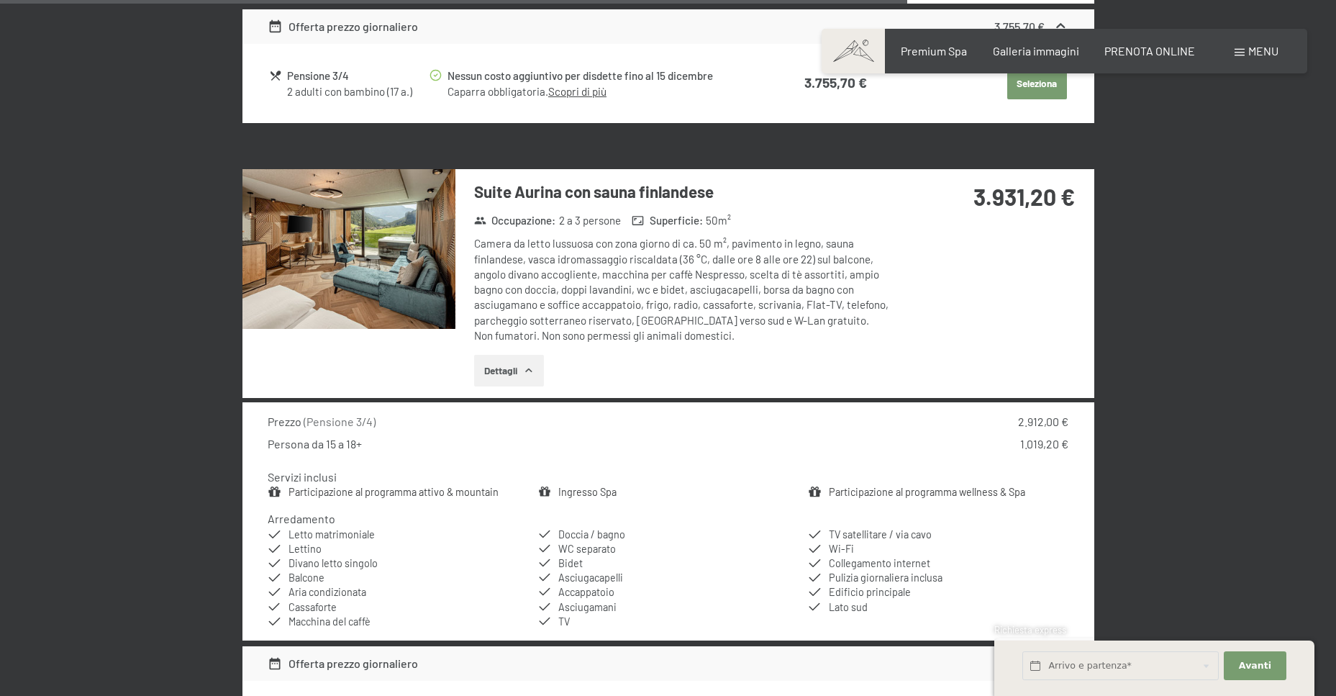
click at [0, 0] on button "button" at bounding box center [0, 0] width 0 height 0
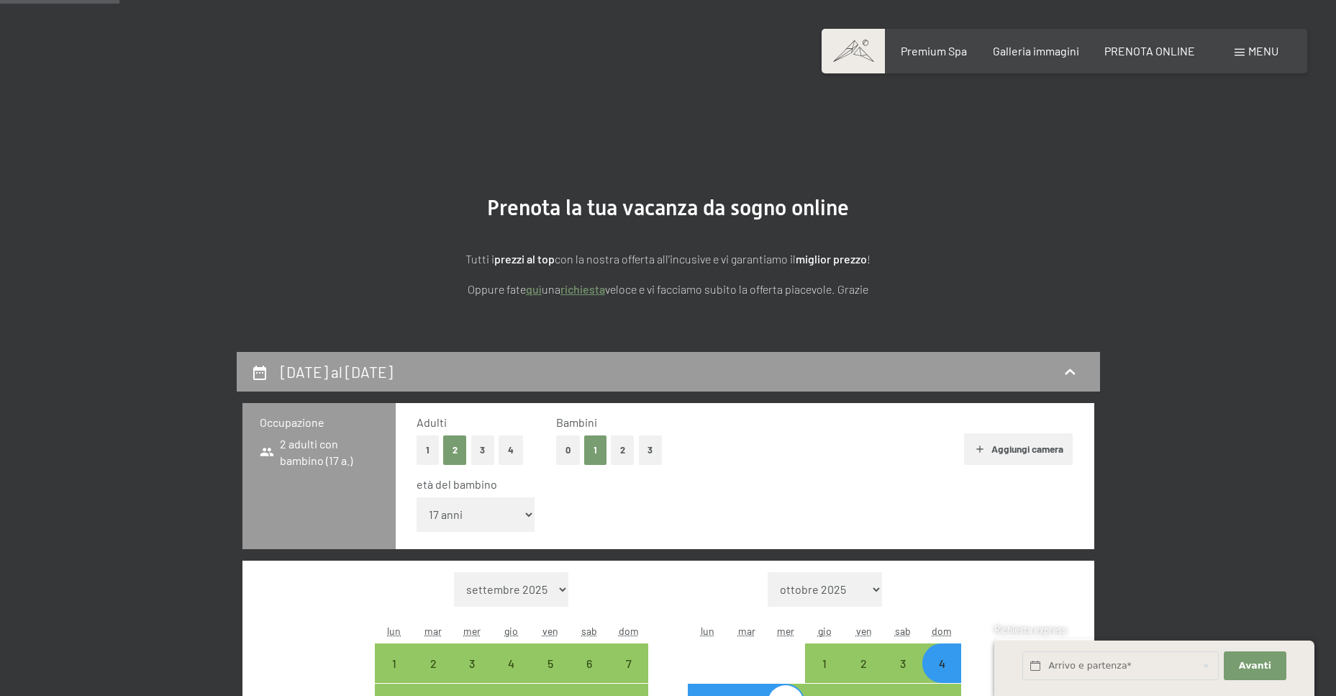
scroll to position [504, 0]
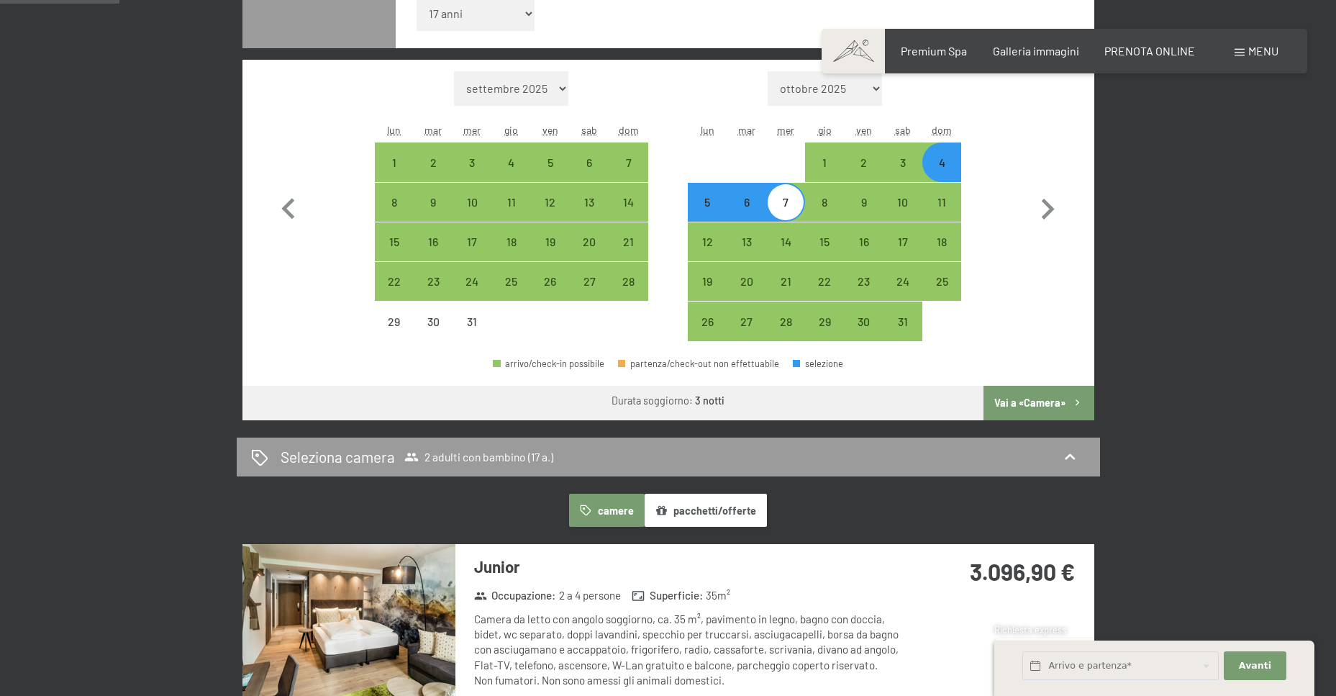
click at [1057, 404] on button "Vai a «Camera»" at bounding box center [1039, 403] width 110 height 35
select select "2025-12-01"
select select "2026-01-01"
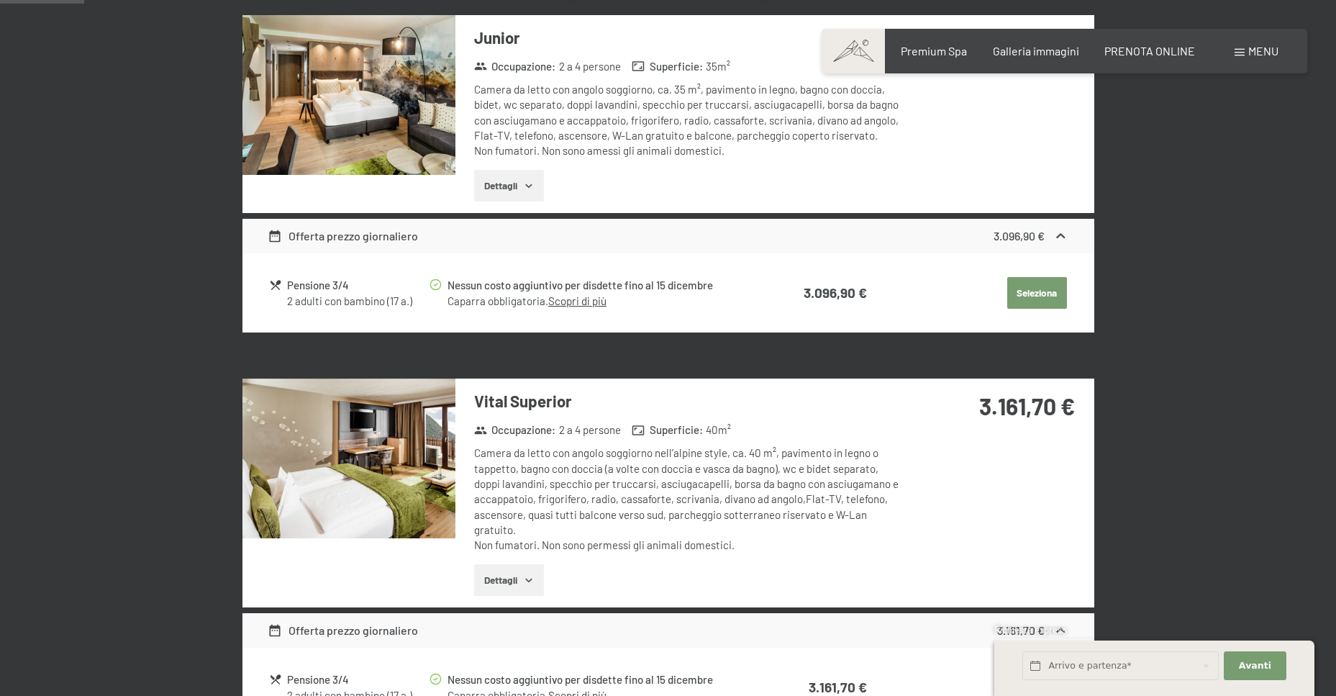
scroll to position [355, 0]
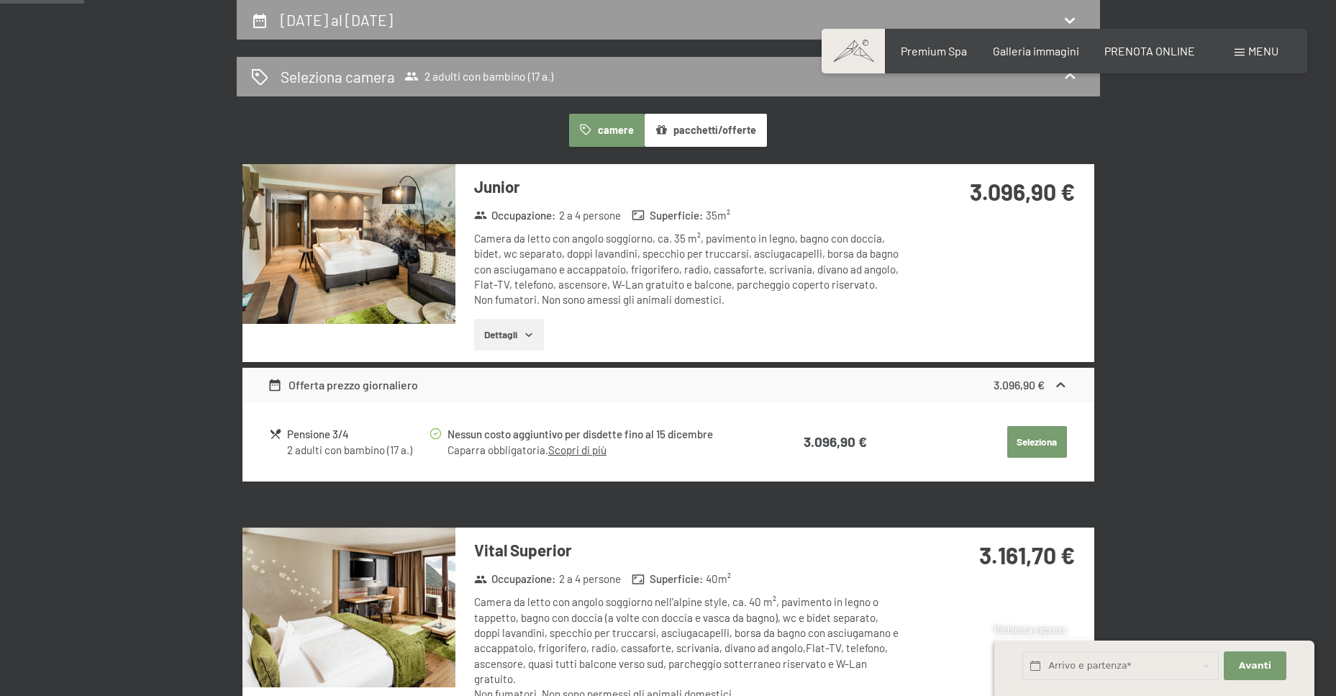
click at [738, 137] on button "pacchetti/offerte" at bounding box center [706, 130] width 122 height 33
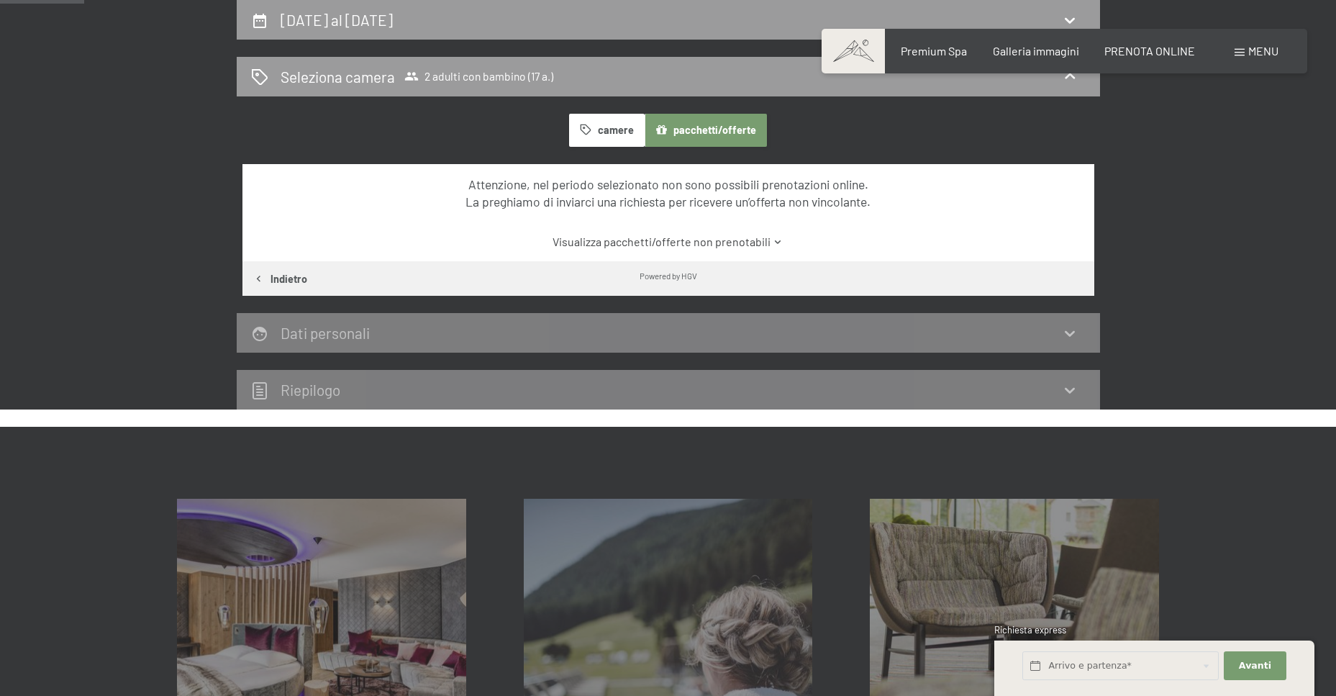
click at [576, 127] on button "camere" at bounding box center [606, 130] width 75 height 33
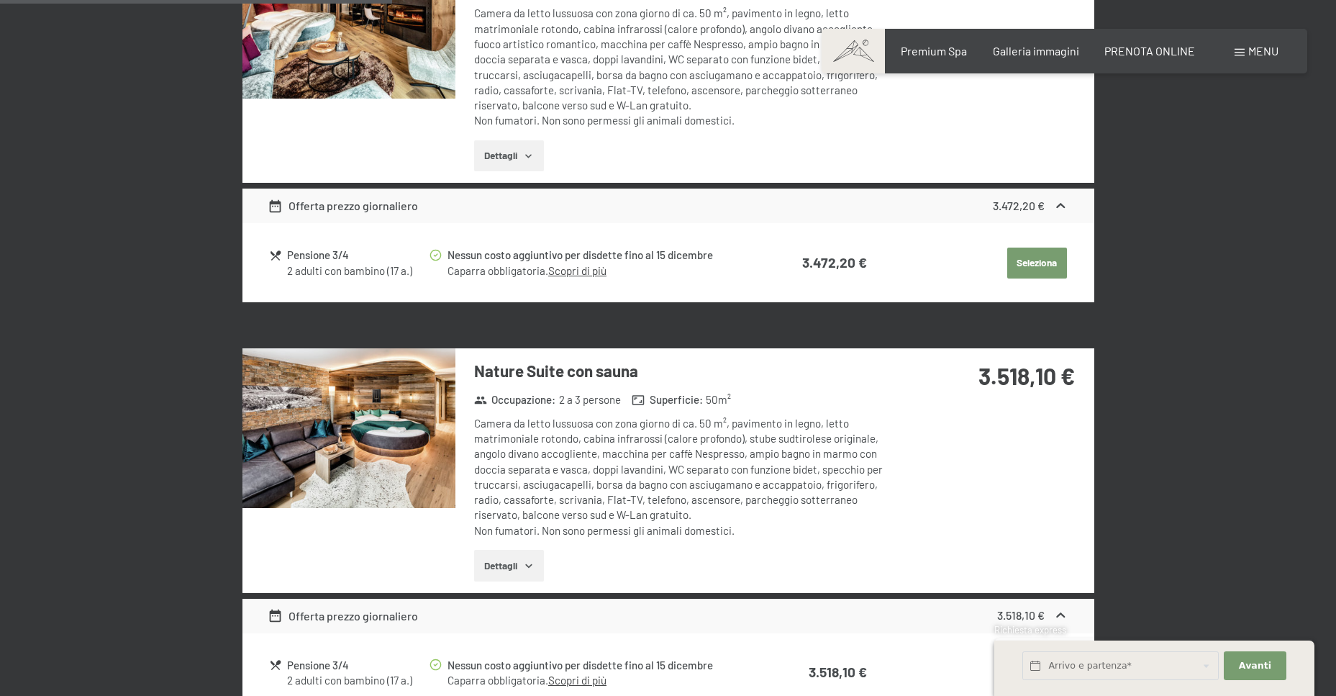
scroll to position [1362, 0]
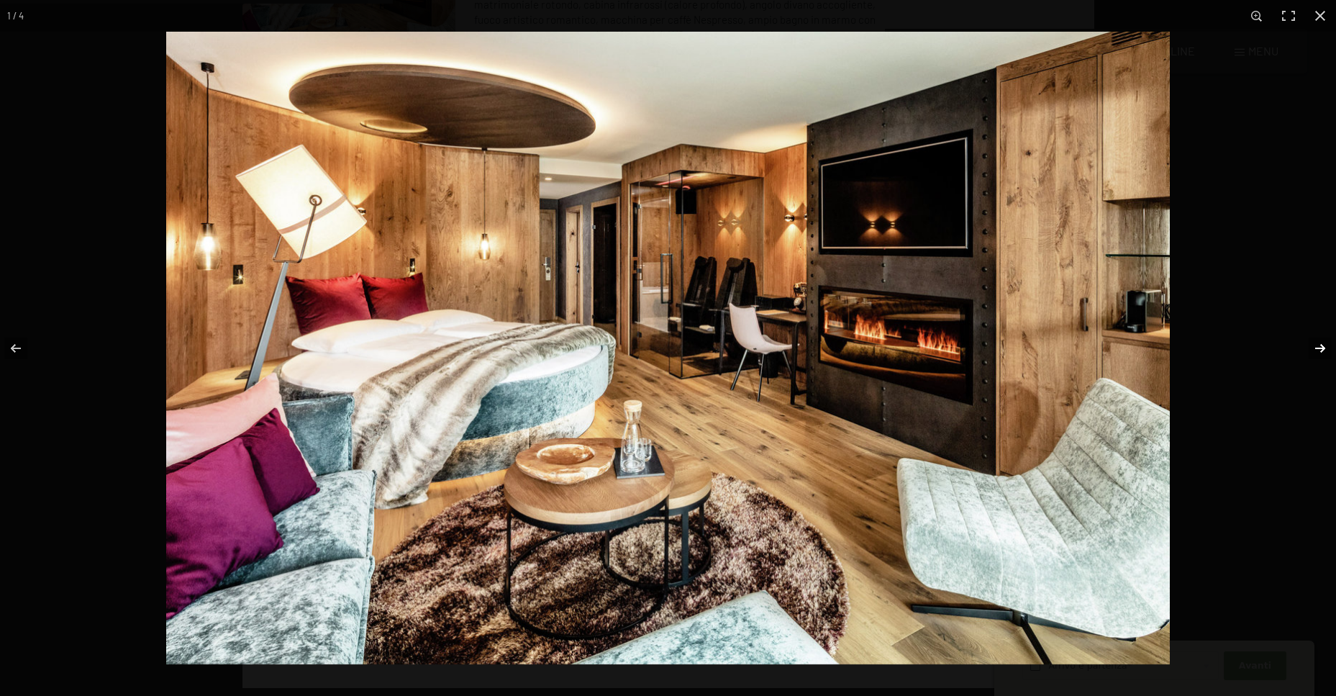
click at [1313, 350] on button "button" at bounding box center [1311, 348] width 50 height 72
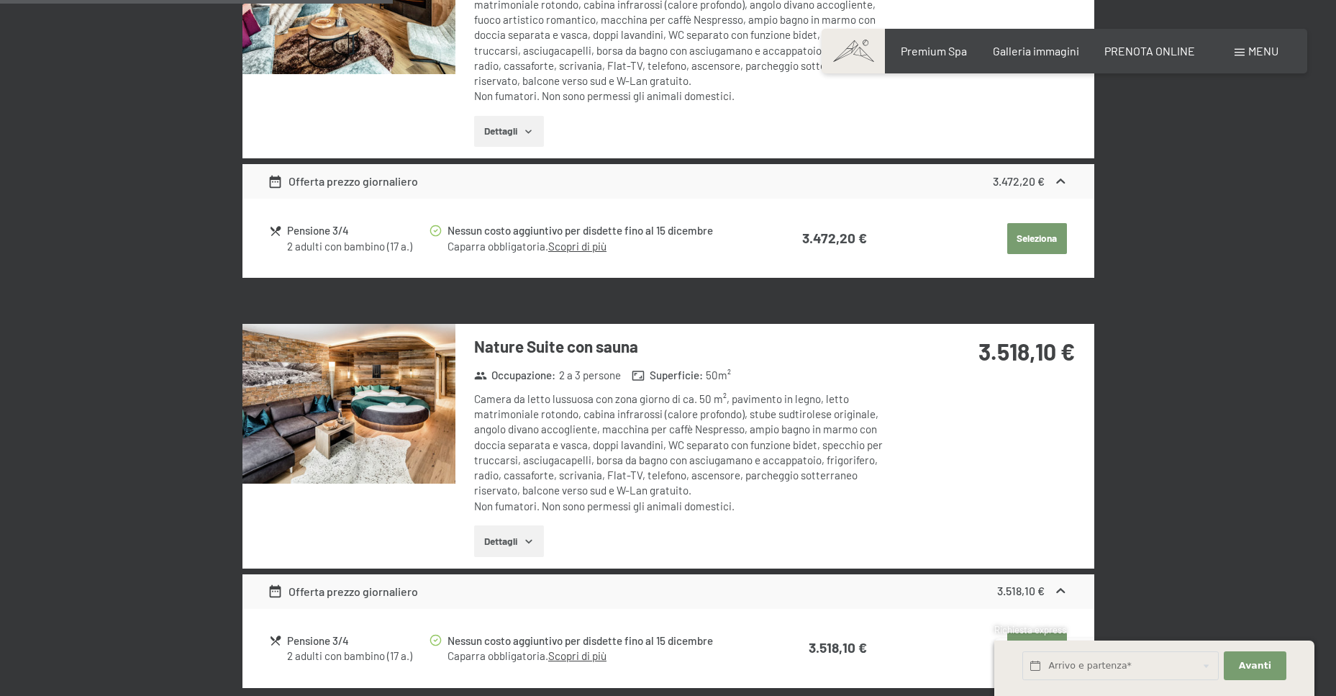
click at [0, 0] on button "button" at bounding box center [0, 0] width 0 height 0
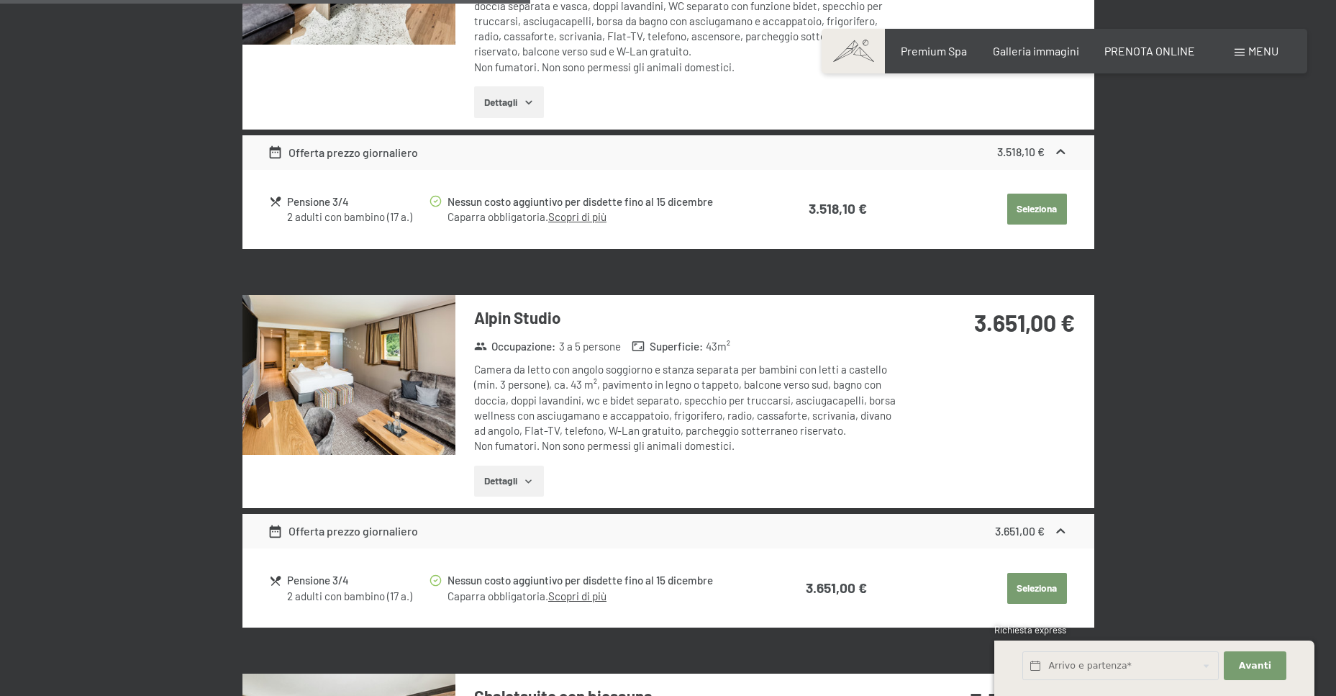
scroll to position [1866, 0]
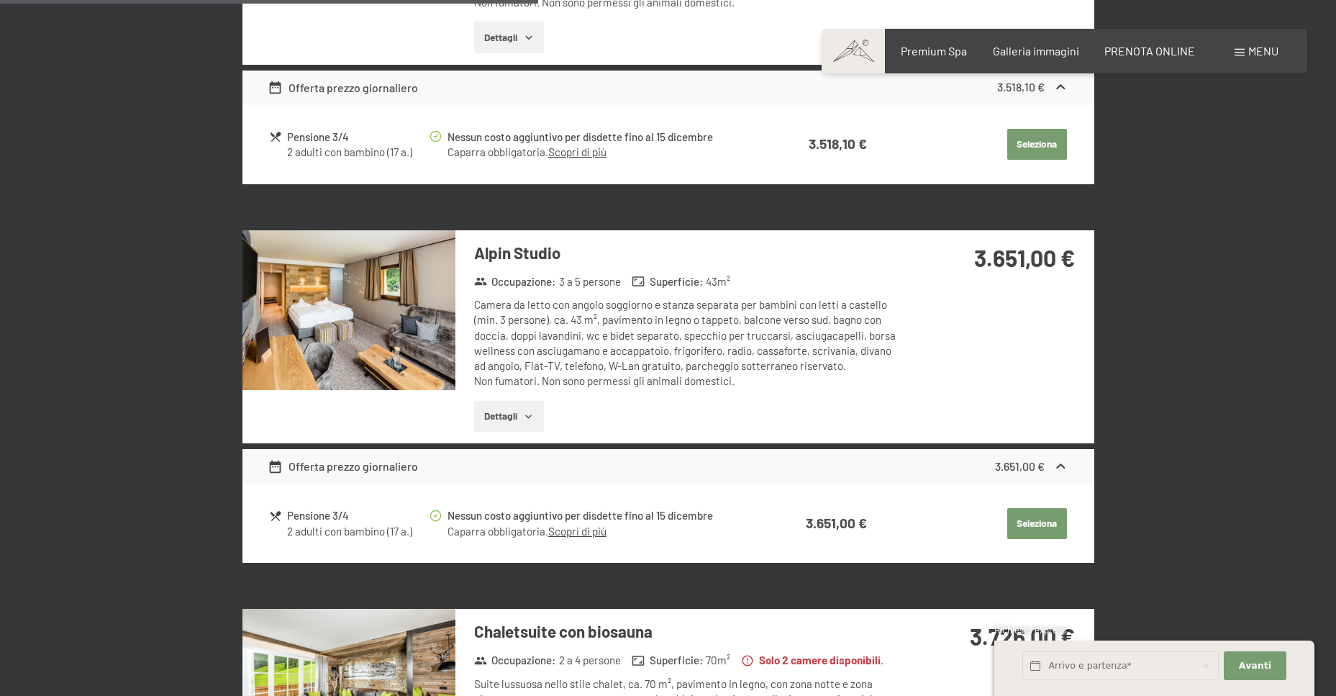
click at [524, 411] on icon "button" at bounding box center [529, 417] width 12 height 12
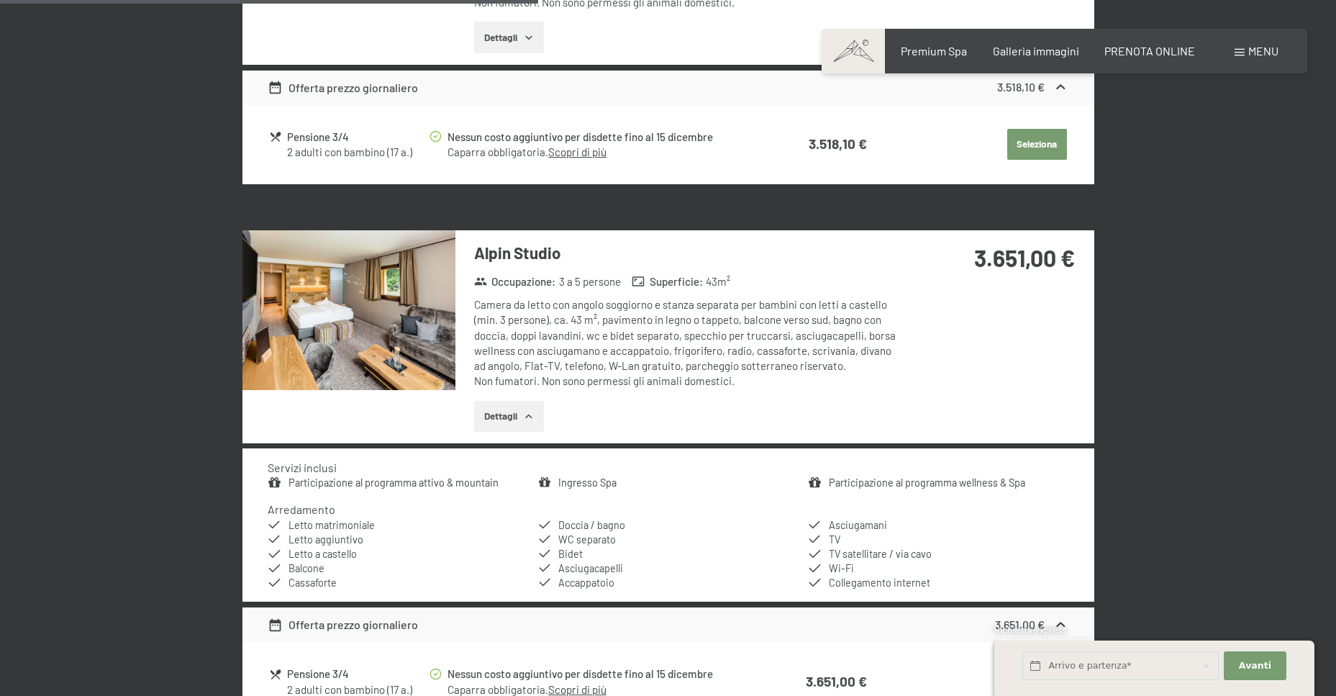
click at [366, 313] on img at bounding box center [349, 310] width 213 height 160
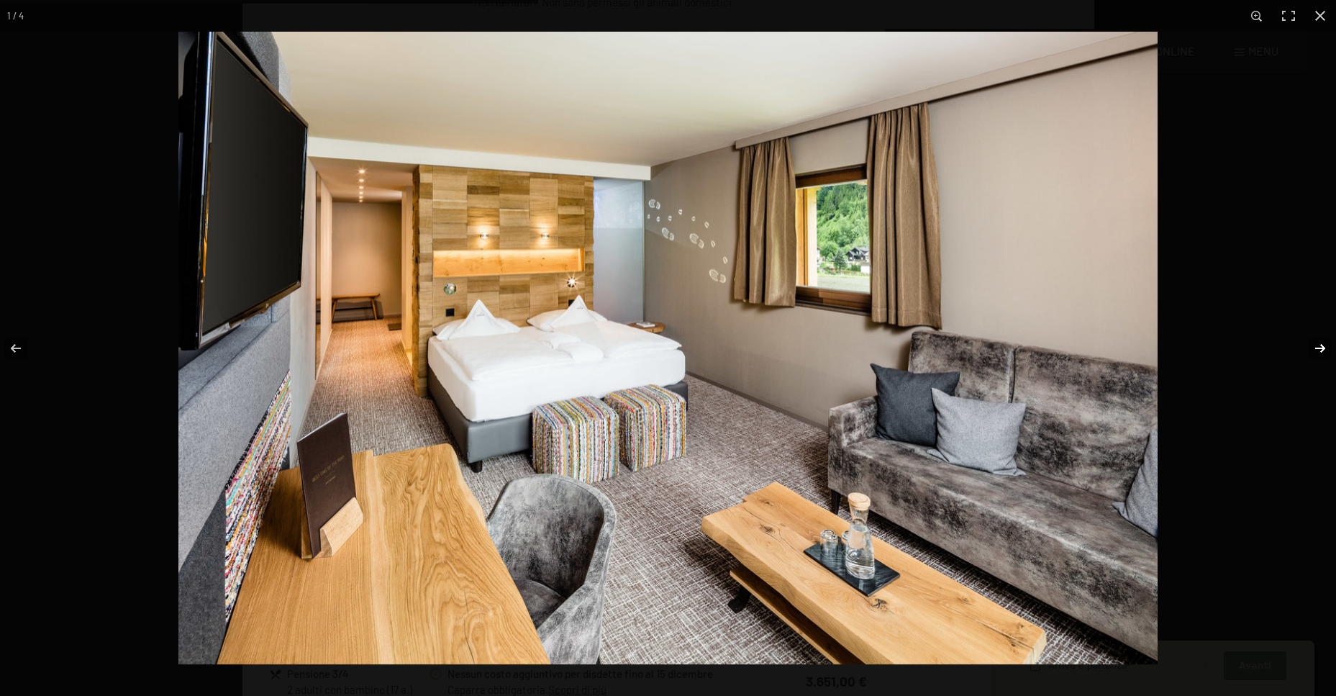
click at [1311, 345] on button "button" at bounding box center [1311, 348] width 50 height 72
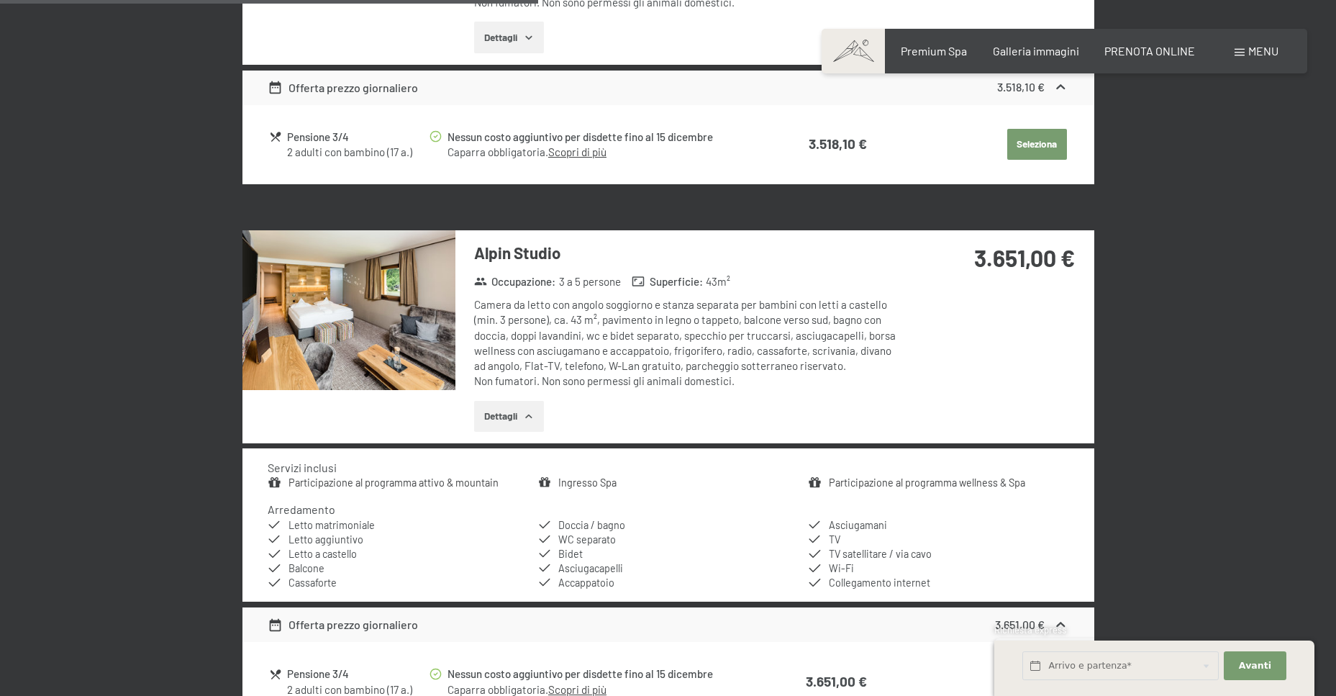
click at [0, 0] on button "button" at bounding box center [0, 0] width 0 height 0
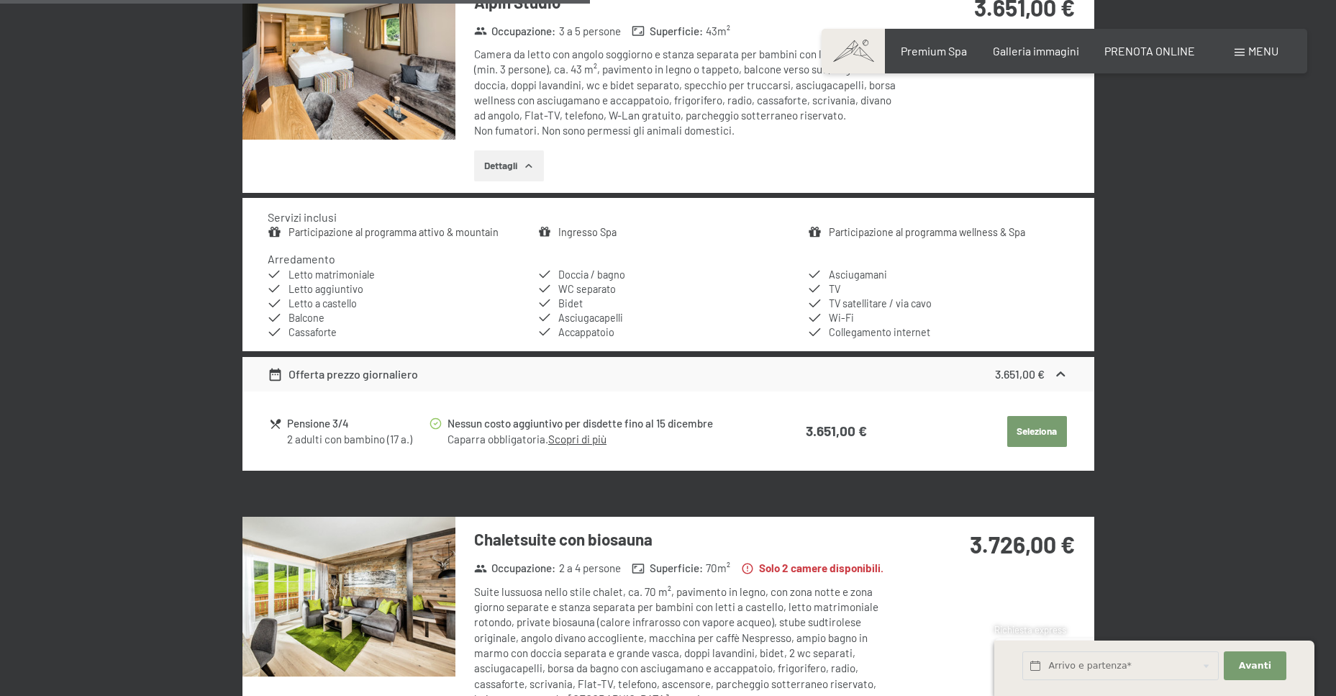
scroll to position [2154, 0]
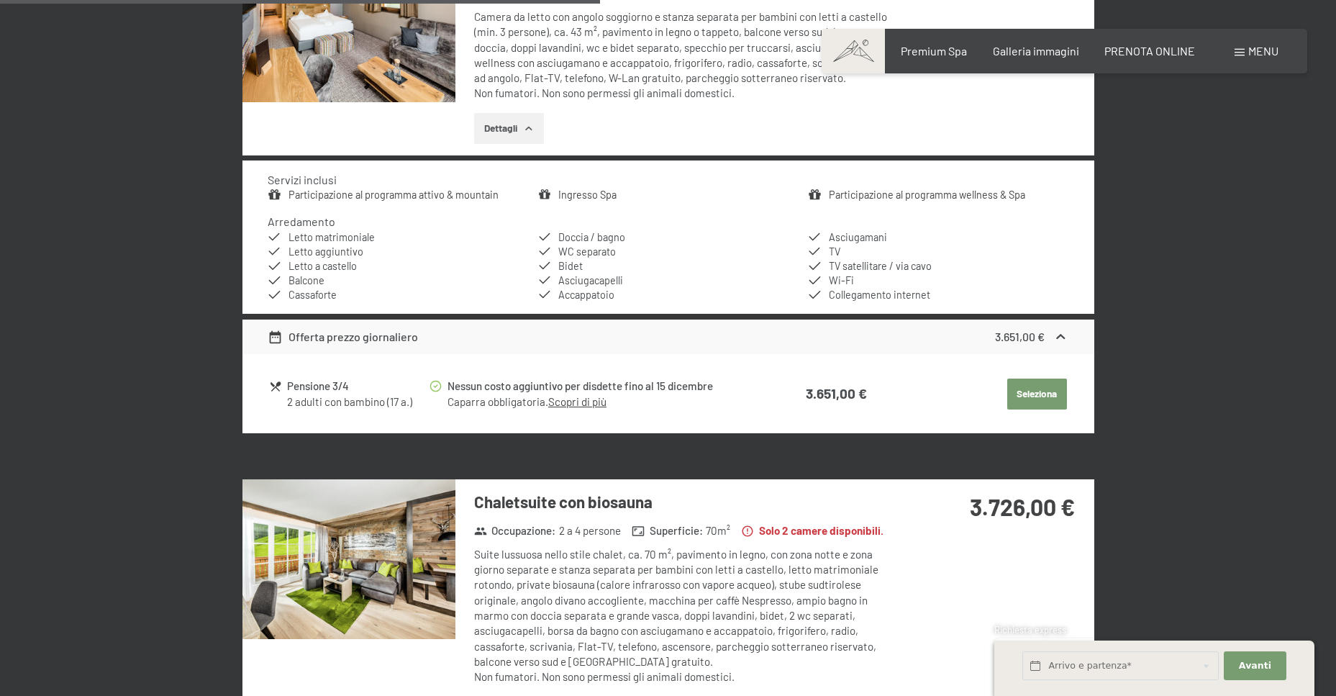
click at [1052, 404] on button "Seleziona" at bounding box center [1037, 395] width 60 height 32
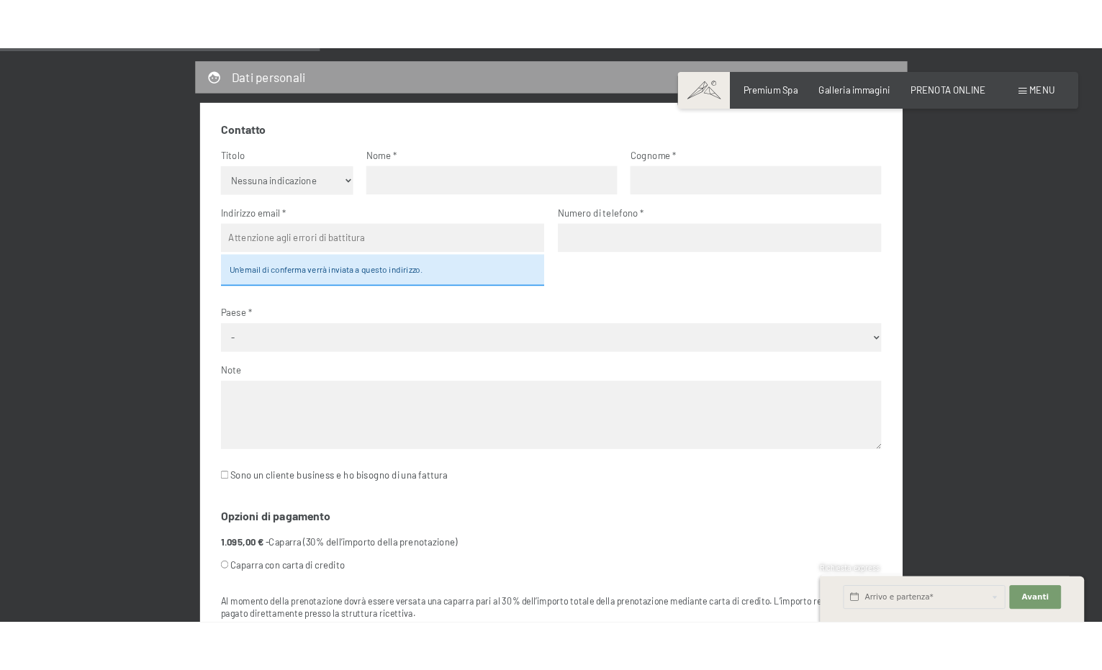
scroll to position [499, 0]
